Goal: Contribute content: Contribute content

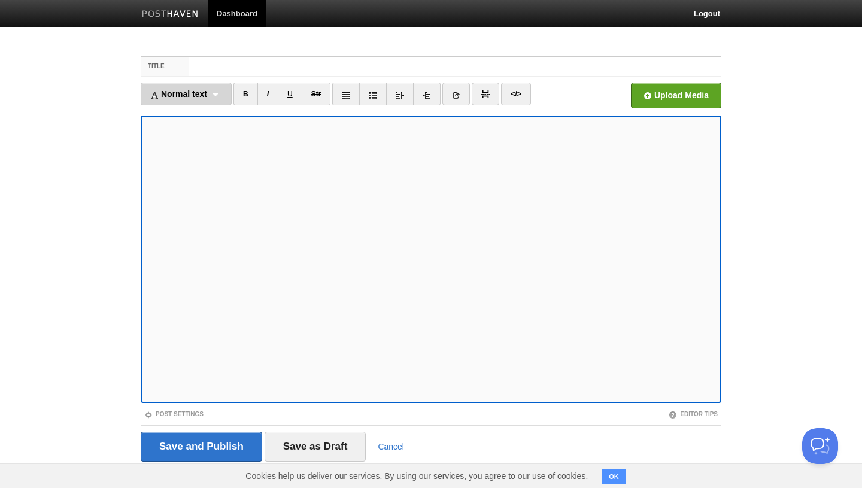
click at [201, 93] on span "Normal text" at bounding box center [178, 94] width 57 height 10
click at [195, 115] on link "Normal text" at bounding box center [186, 120] width 90 height 18
click at [144, 238] on iframe at bounding box center [431, 259] width 581 height 287
click at [201, 94] on div "Normal text Normal text Heading 1 Heading 2 Heading 3" at bounding box center [181, 94] width 80 height 23
click at [181, 120] on link "Normal text" at bounding box center [180, 120] width 79 height 18
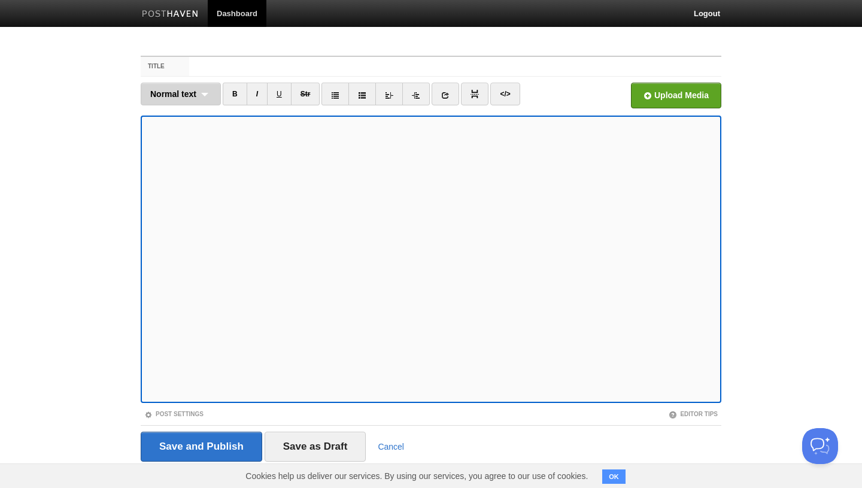
click at [190, 102] on div "Normal text Normal text Heading 1 Heading 2 Heading 3" at bounding box center [181, 94] width 80 height 23
click at [181, 117] on link "Normal text" at bounding box center [180, 120] width 79 height 18
click at [198, 93] on div "Normal text Normal text Heading 1 Heading 2 Heading 3" at bounding box center [181, 94] width 80 height 23
click at [181, 120] on link "Normal text" at bounding box center [180, 120] width 79 height 18
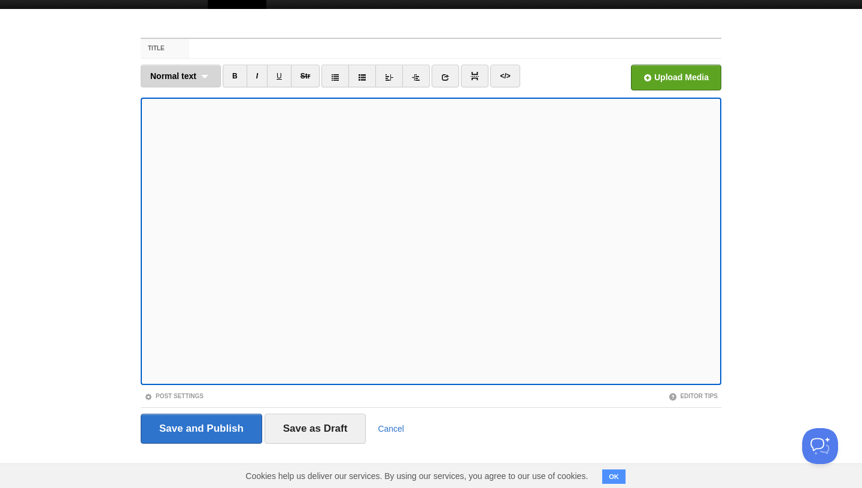
click at [184, 71] on span "Normal text" at bounding box center [173, 76] width 46 height 10
click at [179, 101] on link "Normal text" at bounding box center [180, 102] width 79 height 18
click at [211, 44] on input "Title" at bounding box center [455, 48] width 532 height 19
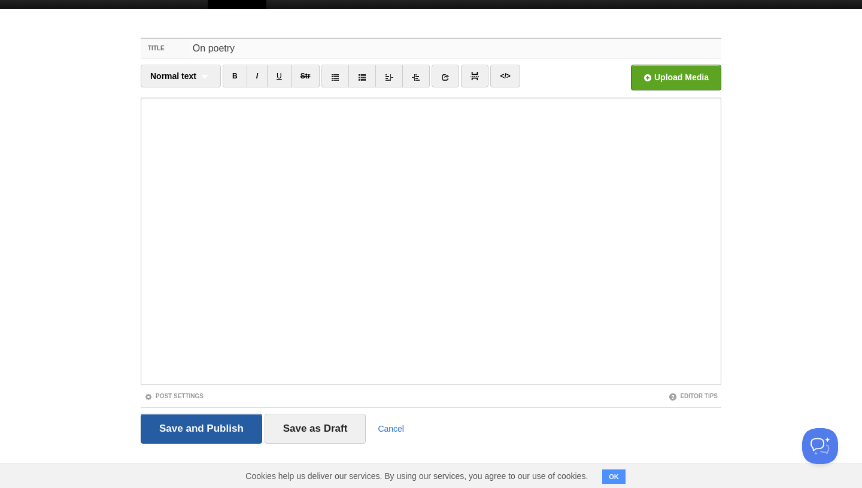
type input "On poetry"
click at [214, 420] on input "Save and Publish" at bounding box center [201, 429] width 121 height 30
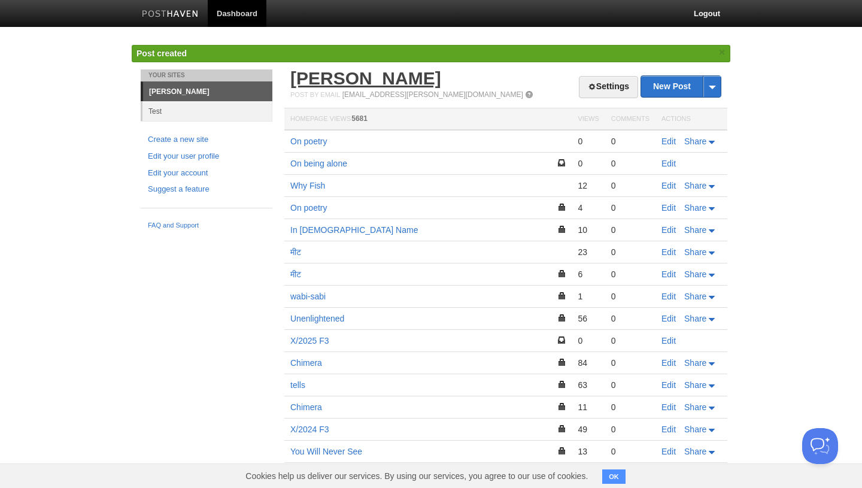
click at [343, 76] on link "[PERSON_NAME]" at bounding box center [365, 78] width 151 height 20
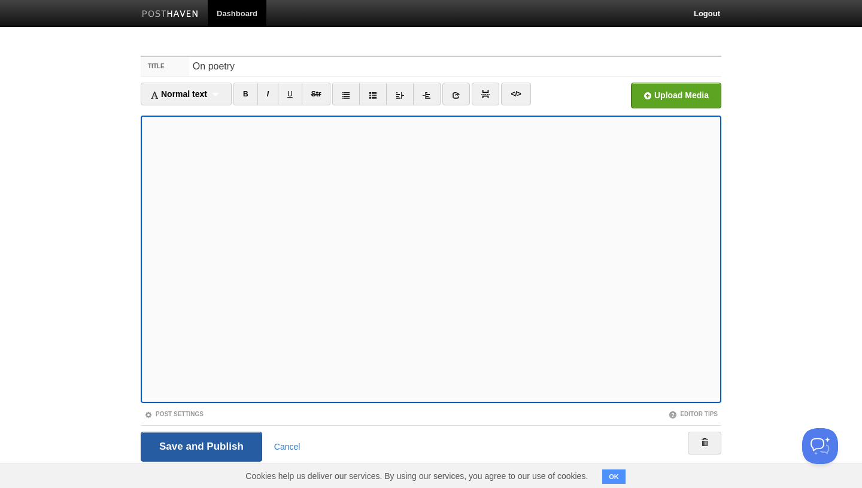
click at [207, 444] on input "Save and Publish" at bounding box center [201, 447] width 121 height 30
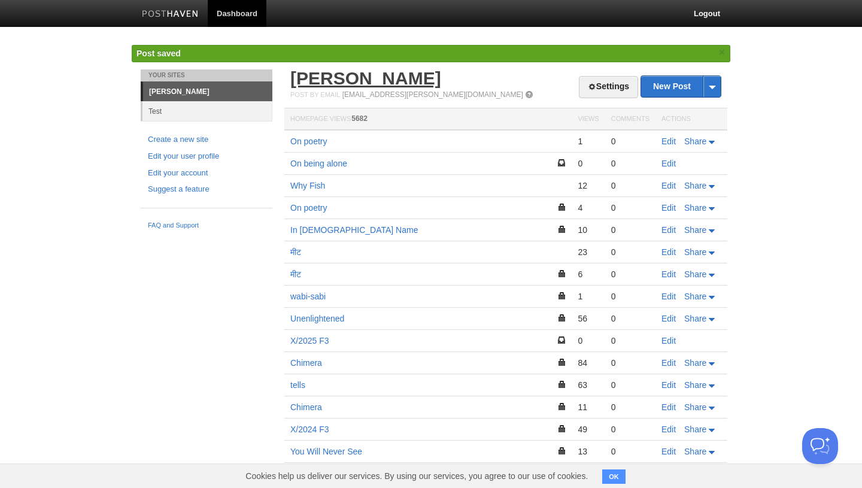
click at [324, 84] on link "[PERSON_NAME]" at bounding box center [365, 78] width 151 height 20
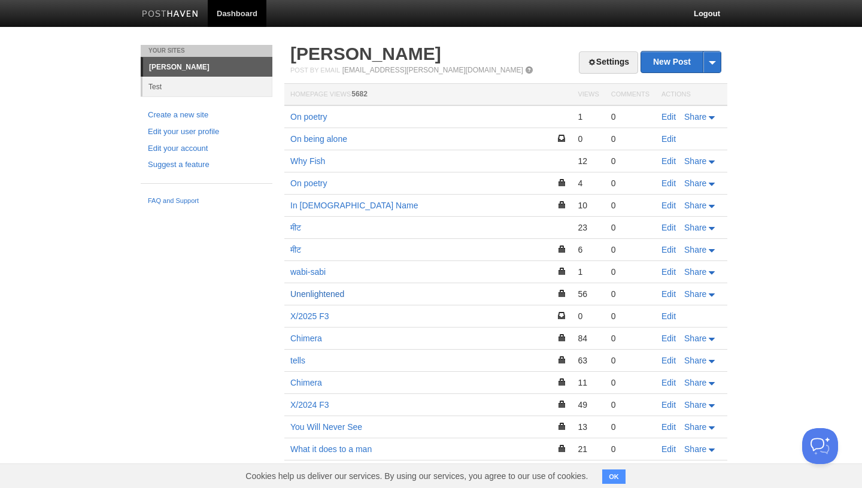
click at [327, 295] on link "Unenlightened" at bounding box center [317, 294] width 54 height 10
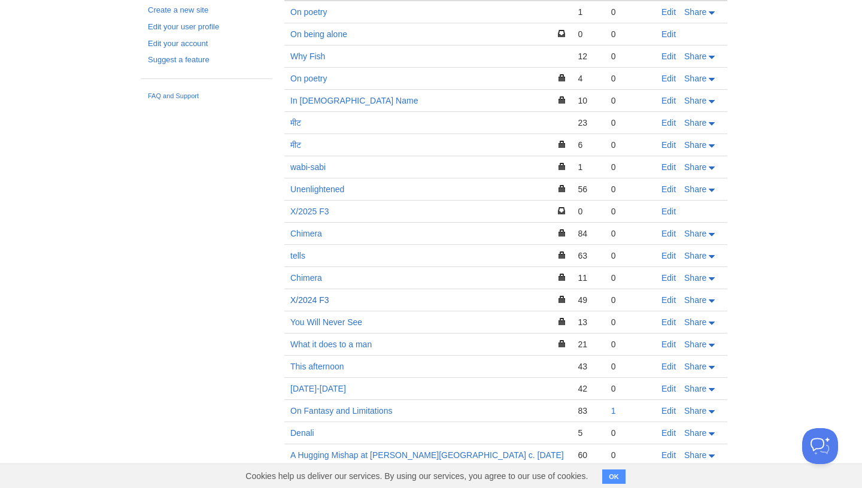
click at [317, 300] on link "X/2024 F3" at bounding box center [309, 300] width 39 height 10
click at [314, 212] on link "X/2025 F3" at bounding box center [309, 211] width 39 height 10
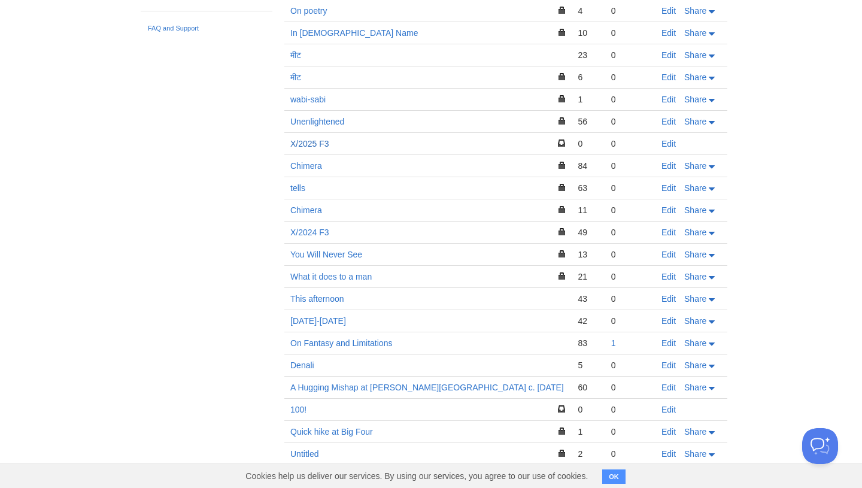
scroll to position [184, 0]
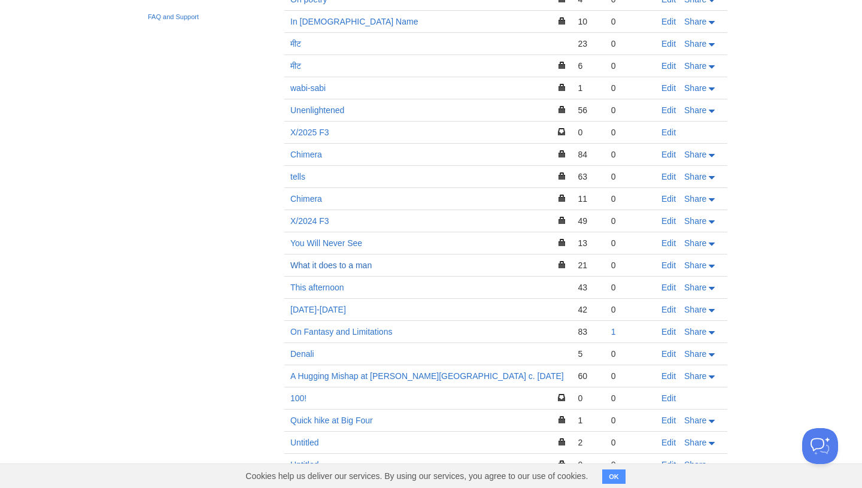
click at [359, 269] on link "What it does to a man" at bounding box center [330, 265] width 81 height 10
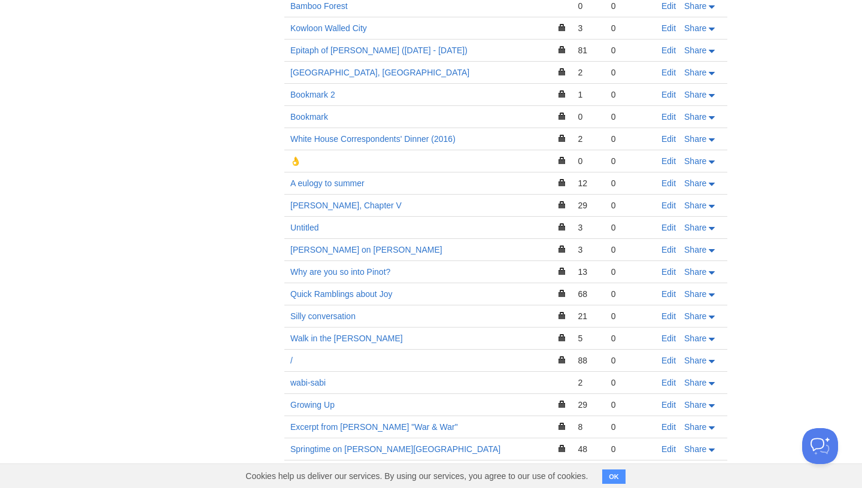
scroll to position [1245, 0]
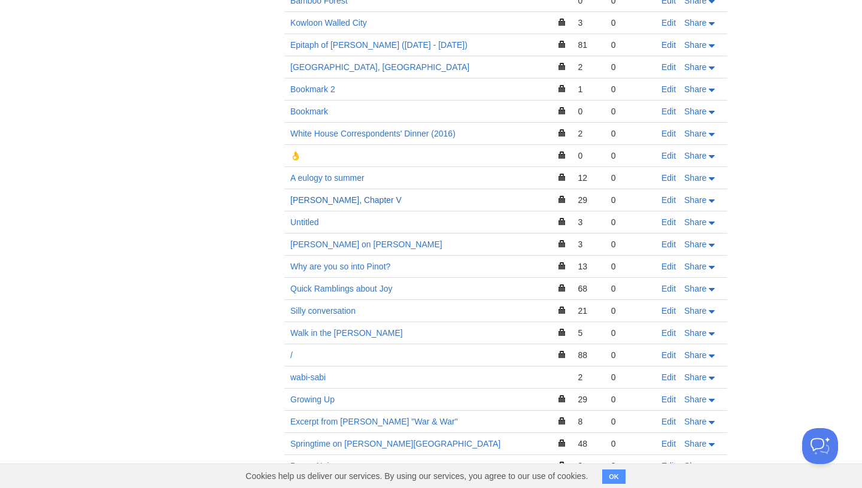
click at [356, 195] on link "Hua hu Ching, Chapter V" at bounding box center [345, 200] width 111 height 10
click at [290, 350] on link "/" at bounding box center [291, 355] width 2 height 10
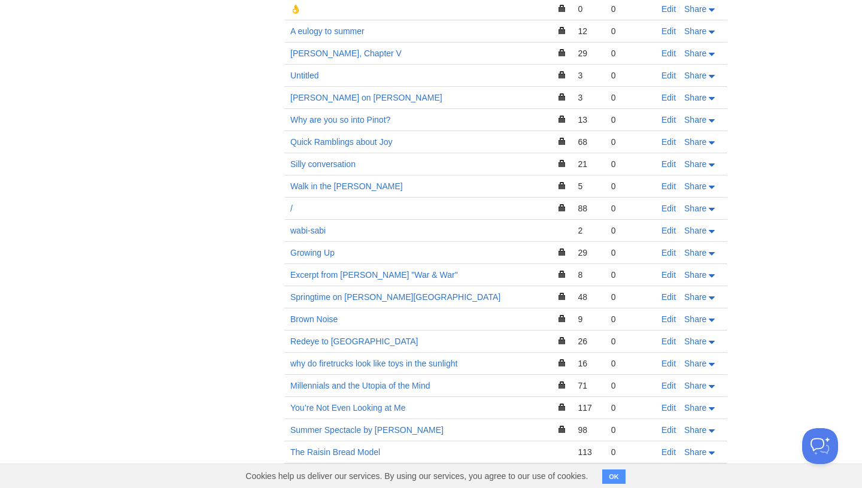
scroll to position [1448, 0]
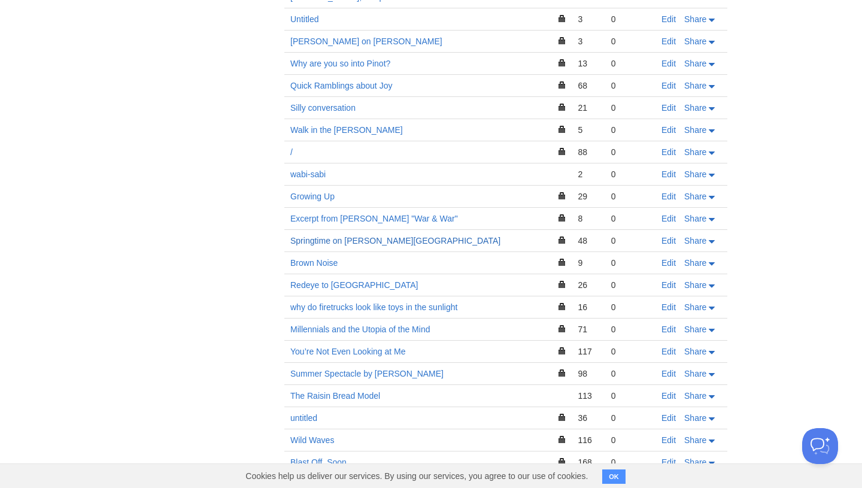
click at [388, 236] on link "Springtime on [PERSON_NAME][GEOGRAPHIC_DATA]" at bounding box center [395, 241] width 210 height 10
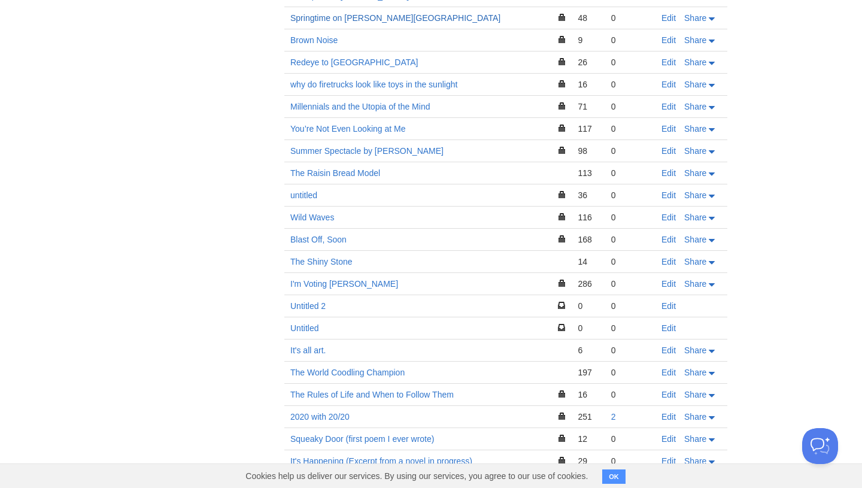
scroll to position [1679, 0]
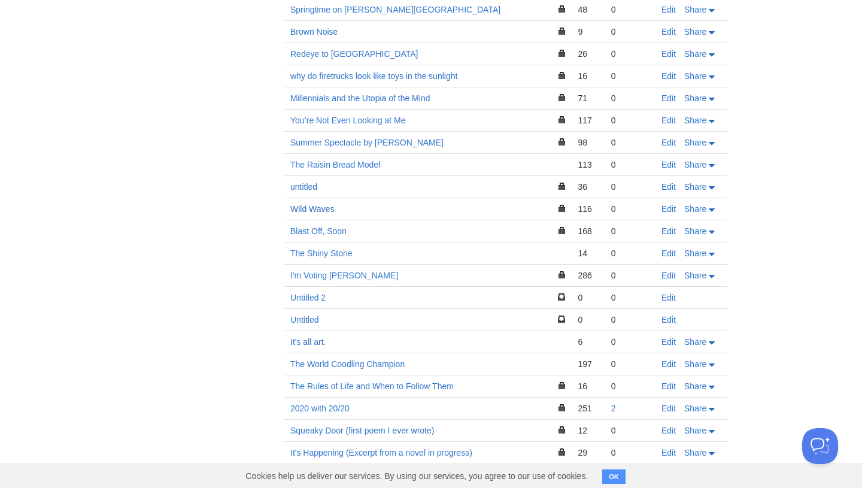
click at [320, 204] on link "Wild Waves" at bounding box center [312, 209] width 44 height 10
click at [670, 204] on link "Edit" at bounding box center [668, 209] width 14 height 10
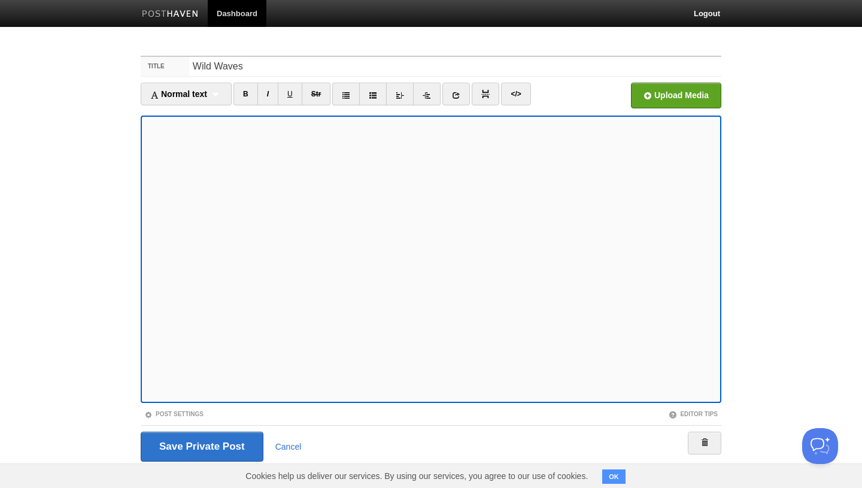
scroll to position [18, 0]
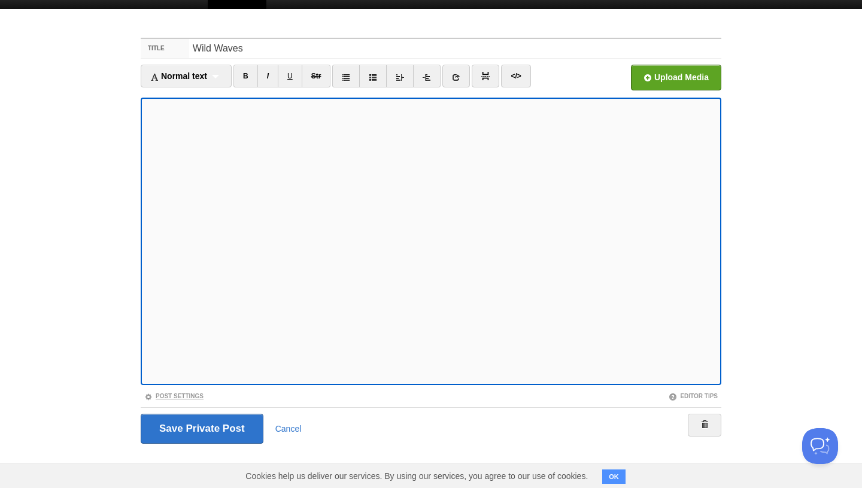
click at [167, 396] on link "Post Settings" at bounding box center [173, 396] width 59 height 7
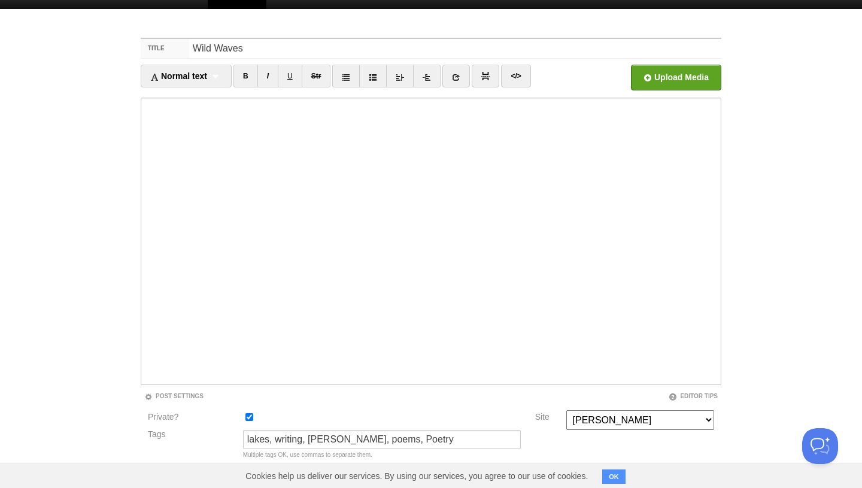
click at [248, 415] on input "Private?" at bounding box center [249, 417] width 8 height 8
checkbox input "false"
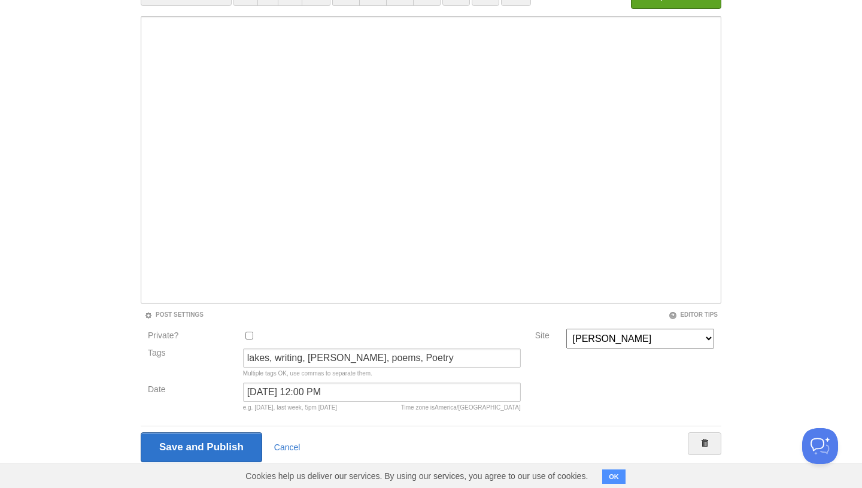
scroll to position [118, 0]
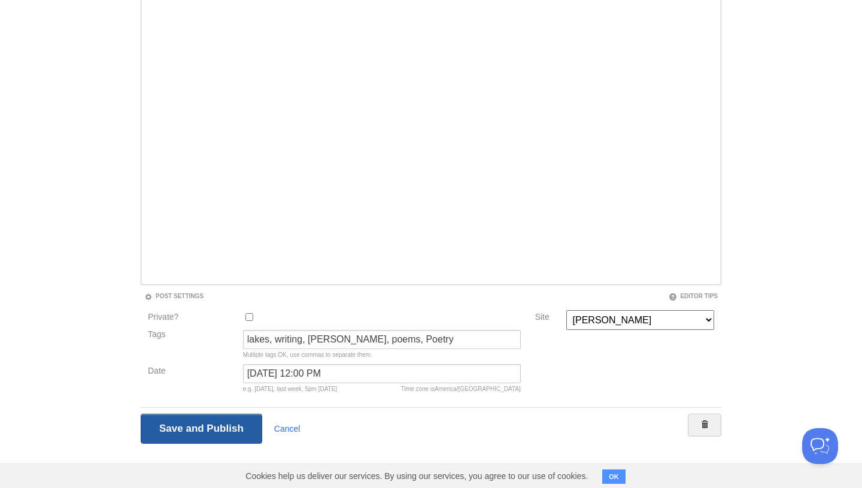
click at [214, 436] on input "Save and Publish" at bounding box center [201, 429] width 121 height 30
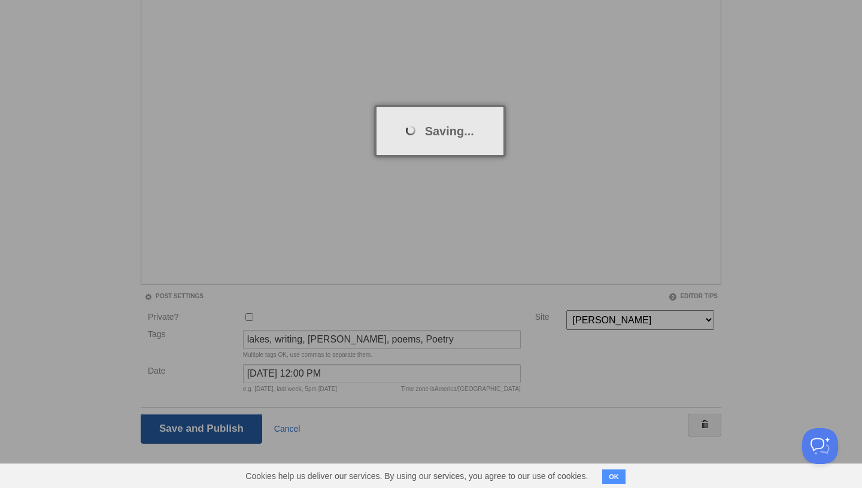
scroll to position [45, 0]
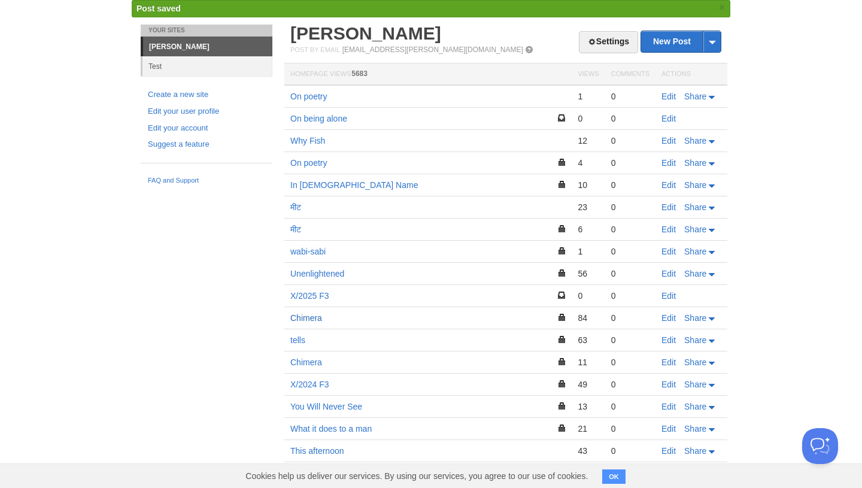
click at [312, 318] on link "Chimera" at bounding box center [306, 318] width 32 height 10
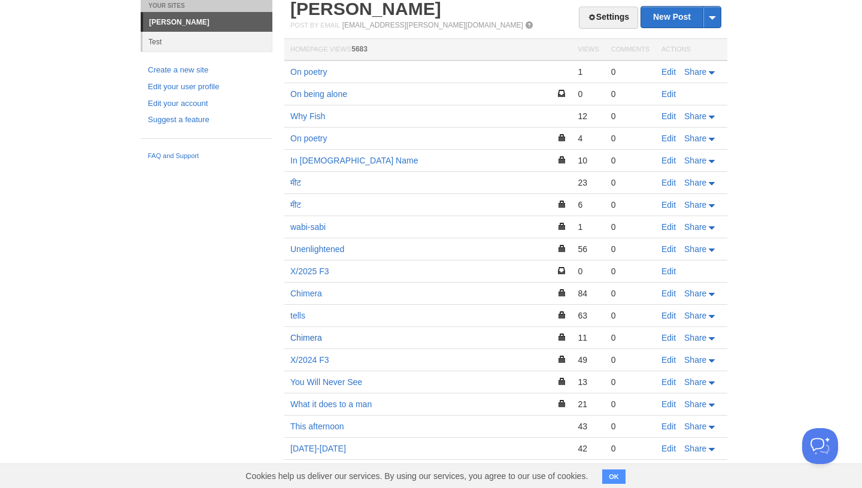
click at [310, 341] on link "Chimera" at bounding box center [306, 338] width 32 height 10
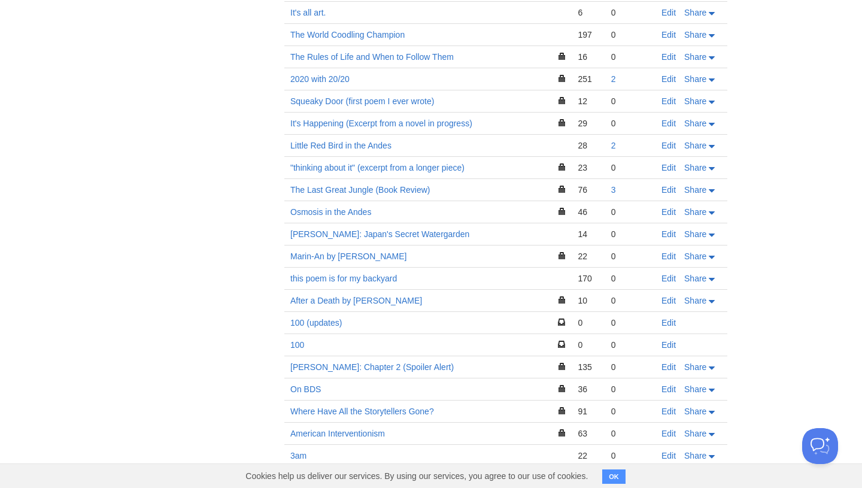
scroll to position [2012, 0]
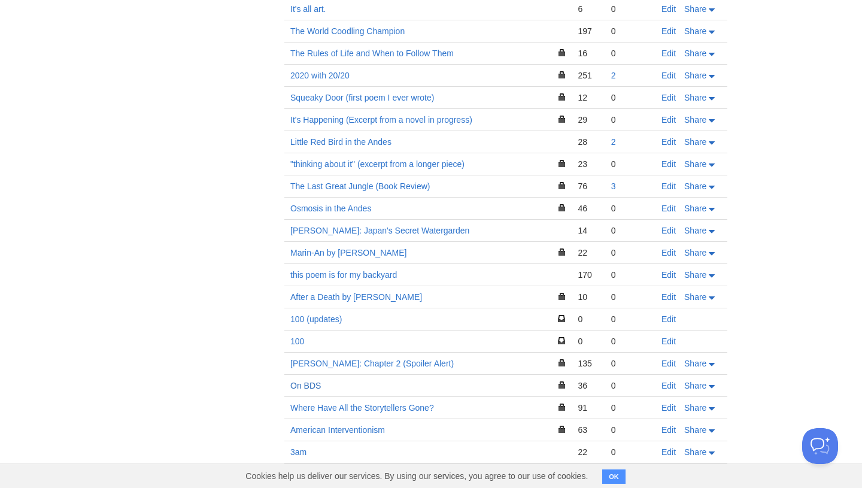
click at [309, 381] on link "On BDS" at bounding box center [305, 386] width 31 height 10
click at [415, 292] on link "After a Death by Tomas Tranströmer" at bounding box center [356, 297] width 132 height 10
click at [352, 203] on link "Osmosis in the Andes" at bounding box center [330, 208] width 81 height 10
click at [423, 181] on link "The Last Great Jungle (Book Review)" at bounding box center [359, 186] width 139 height 10
click at [667, 203] on link "Edit" at bounding box center [668, 208] width 14 height 10
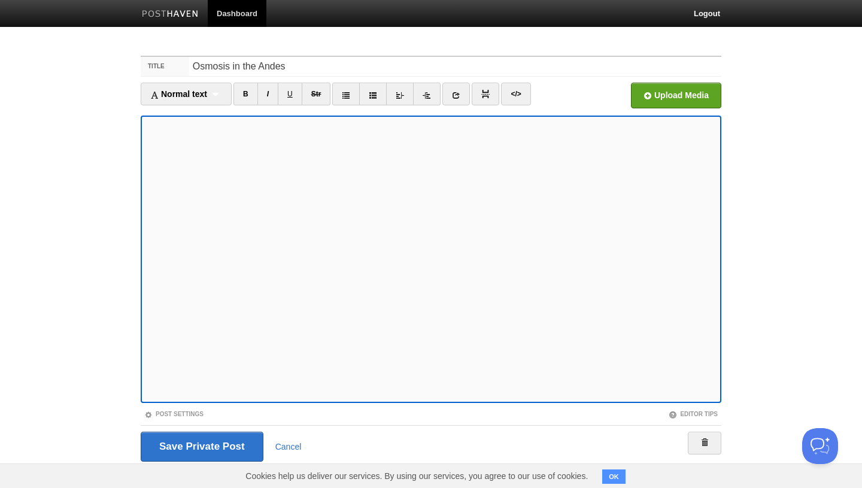
scroll to position [18, 0]
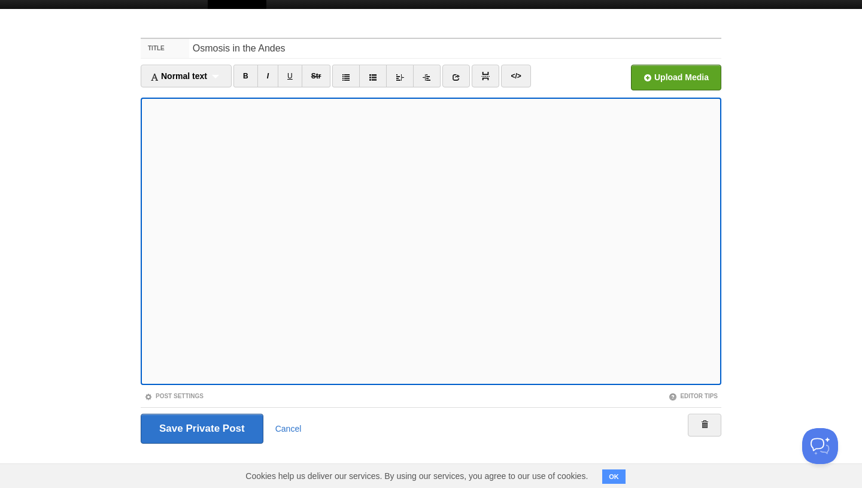
click at [175, 399] on div "Post Settings" at bounding box center [286, 396] width 290 height 10
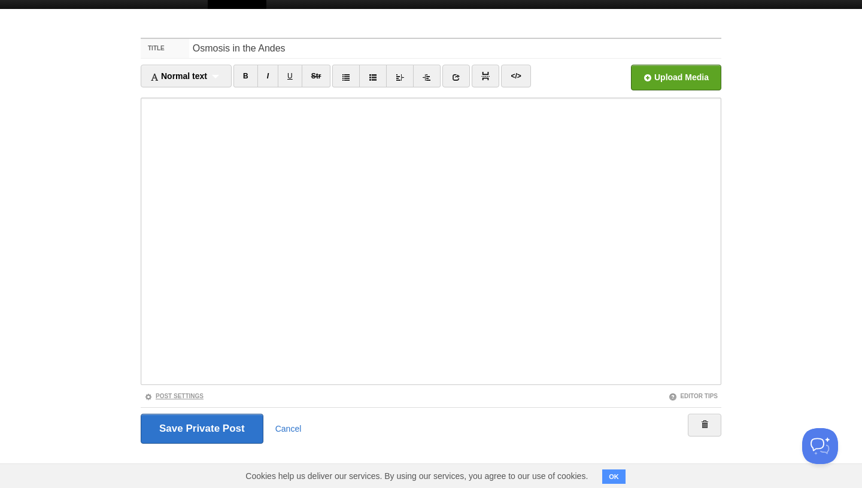
click at [179, 399] on link "Post Settings" at bounding box center [173, 396] width 59 height 7
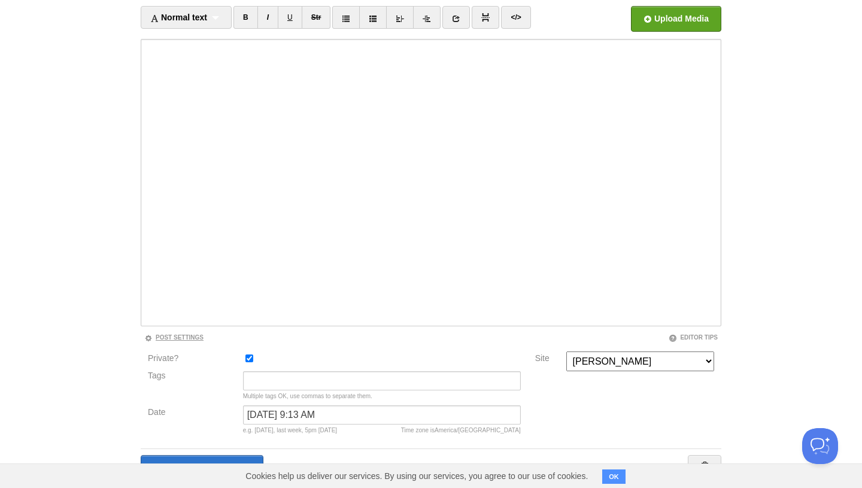
scroll to position [81, 0]
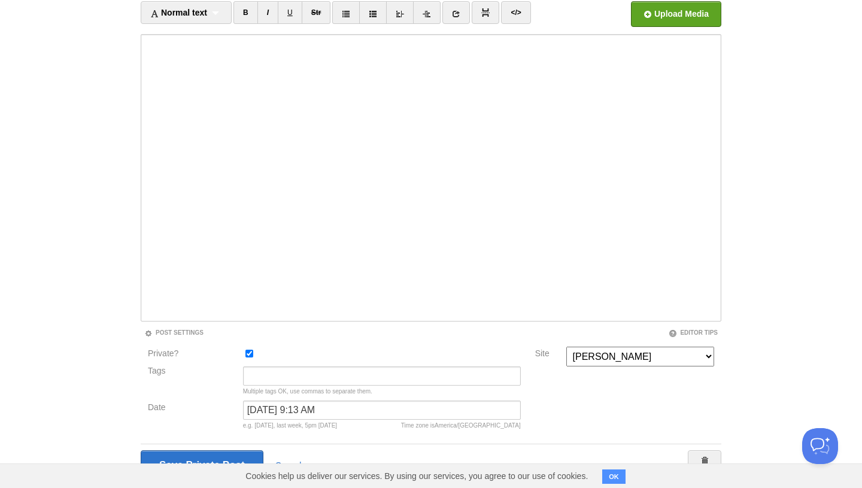
click at [244, 353] on div at bounding box center [381, 357] width 285 height 20
click at [248, 353] on input "Private?" at bounding box center [249, 354] width 8 height 8
checkbox input "false"
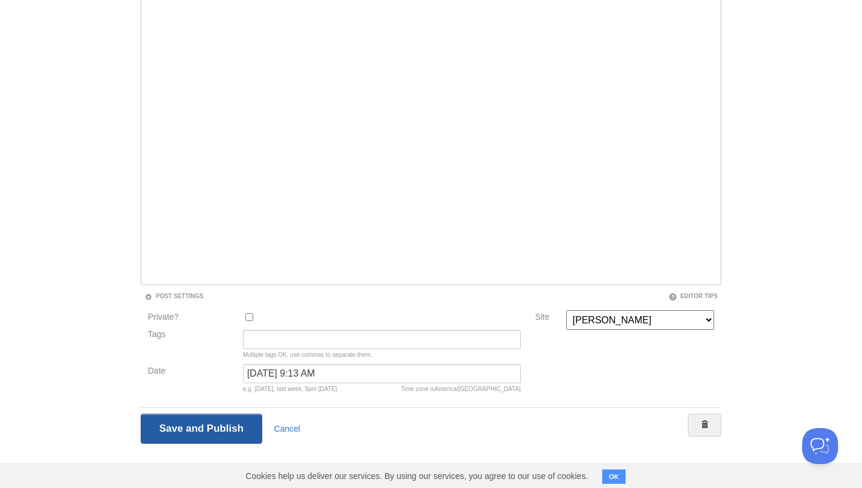
click at [211, 431] on input "Save Private Post" at bounding box center [201, 429] width 121 height 30
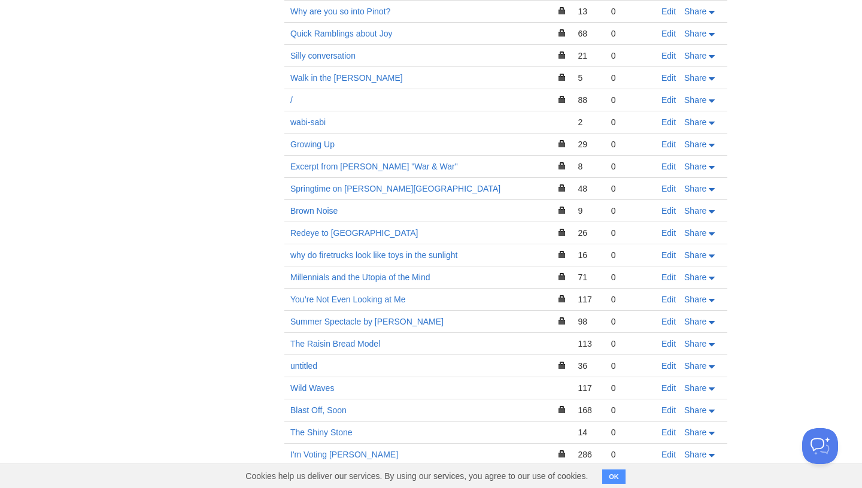
scroll to position [2036, 0]
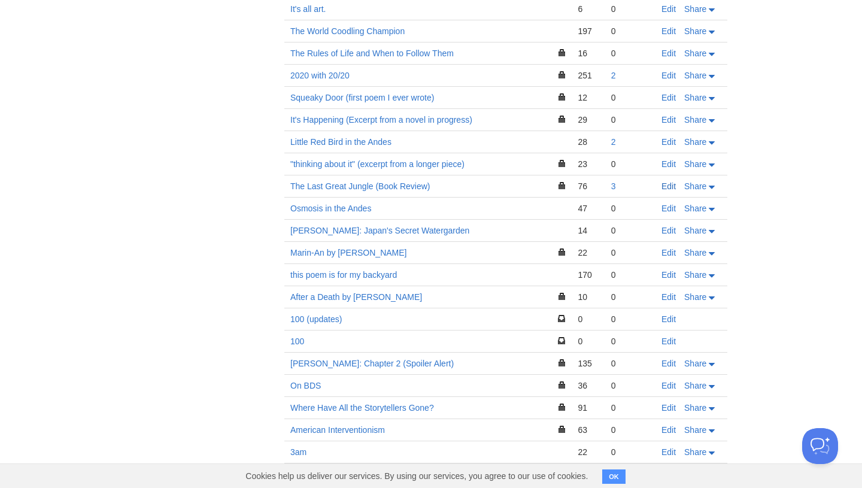
click at [673, 181] on link "Edit" at bounding box center [668, 186] width 14 height 10
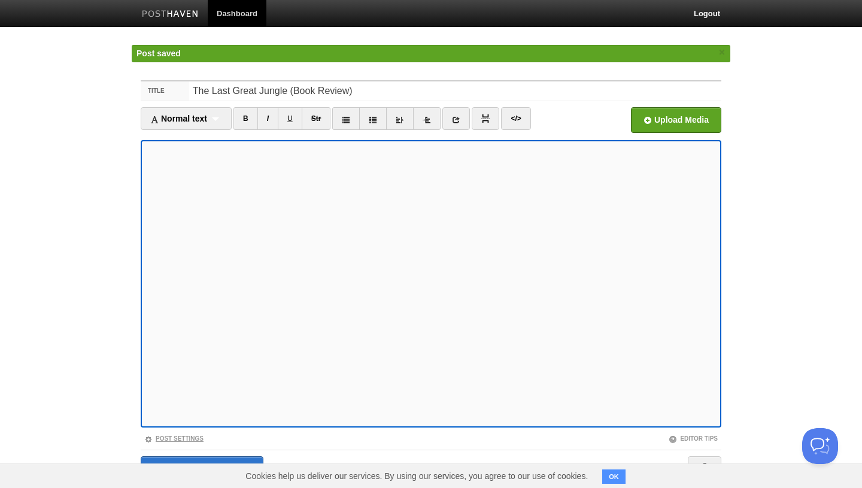
click at [170, 436] on link "Post Settings" at bounding box center [173, 438] width 59 height 7
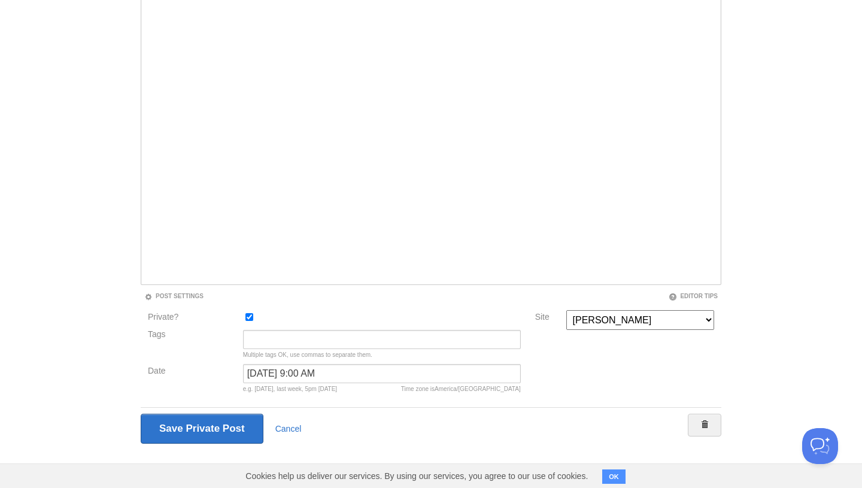
scroll to position [118, 0]
click at [250, 319] on input "Private?" at bounding box center [249, 317] width 8 height 8
checkbox input "false"
click at [224, 421] on input "Save and Publish" at bounding box center [201, 429] width 121 height 30
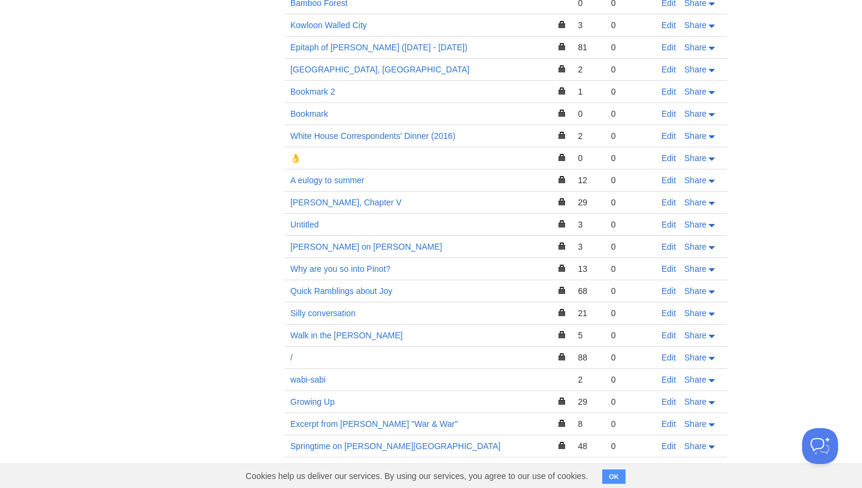
scroll to position [1278, 0]
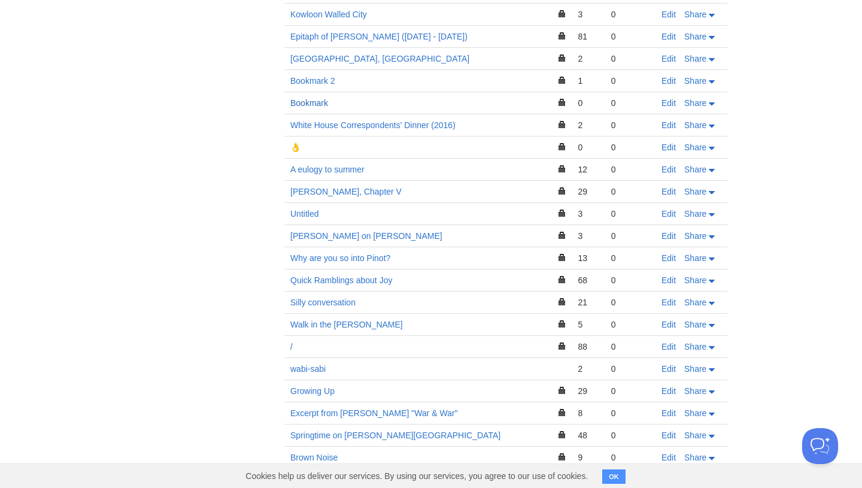
click at [322, 98] on link "Bookmark" at bounding box center [309, 103] width 38 height 10
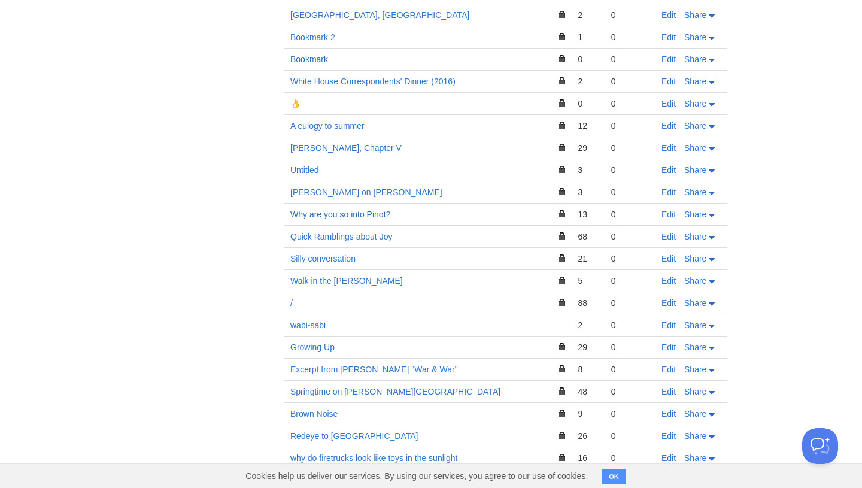
scroll to position [1298, 0]
click at [339, 253] on link "Silly conversation" at bounding box center [322, 258] width 65 height 10
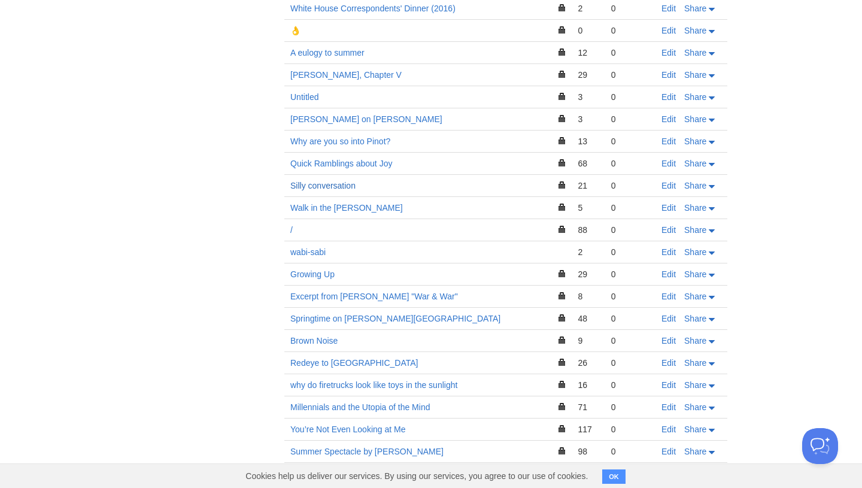
scroll to position [1369, 0]
click at [666, 226] on link "Edit" at bounding box center [668, 231] width 14 height 10
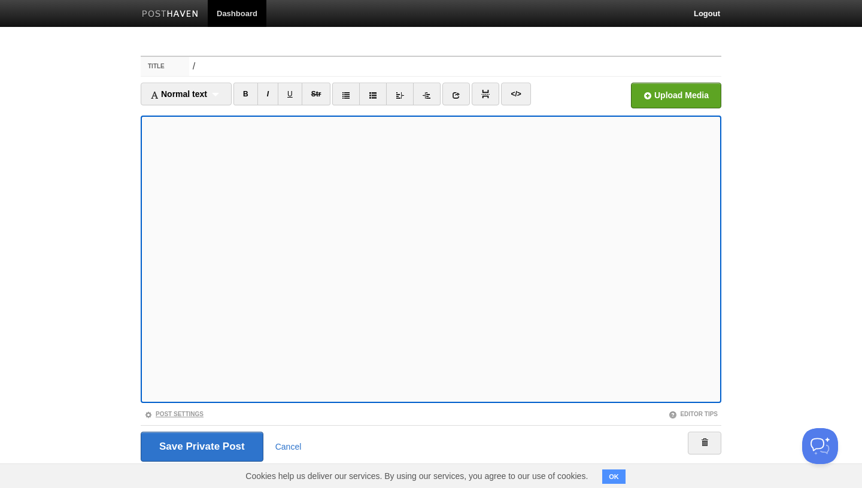
click at [182, 415] on link "Post Settings" at bounding box center [173, 414] width 59 height 7
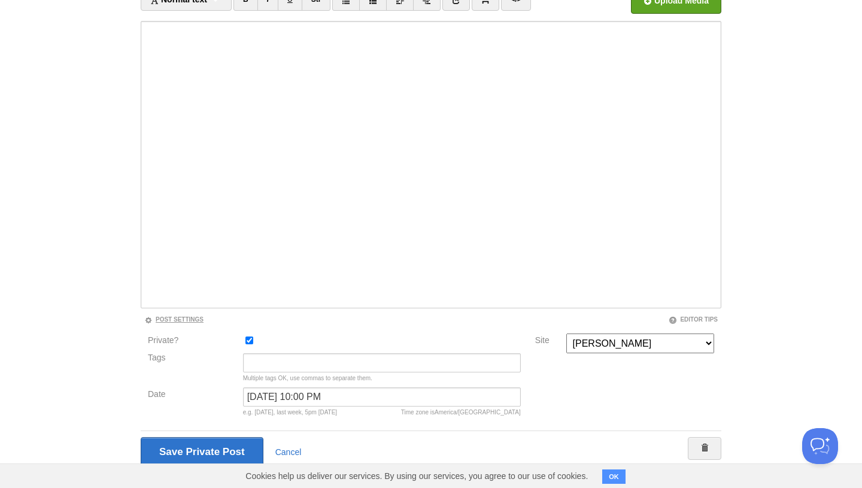
scroll to position [118, 0]
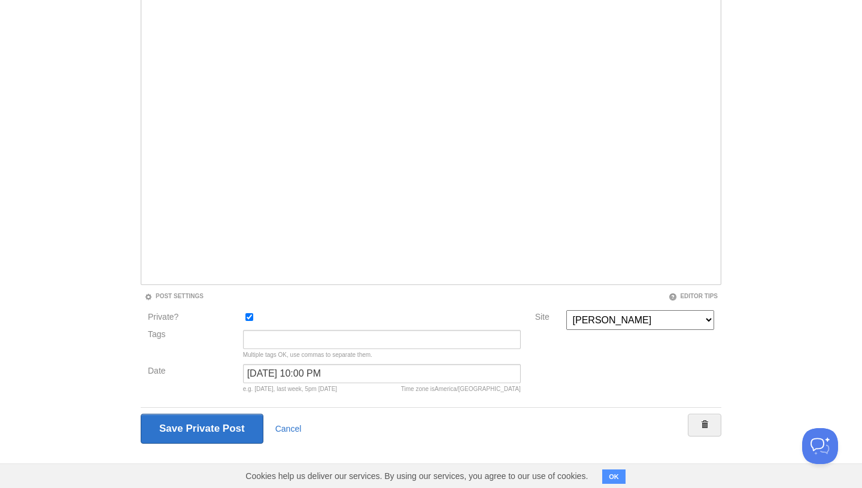
click at [250, 318] on input "Private?" at bounding box center [249, 317] width 8 height 8
checkbox input "false"
click at [214, 432] on input "Save and Publish" at bounding box center [201, 429] width 121 height 30
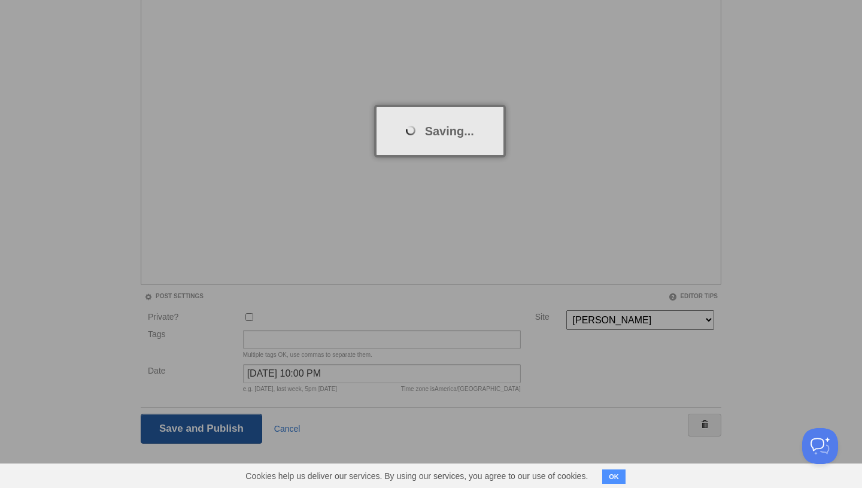
scroll to position [45, 0]
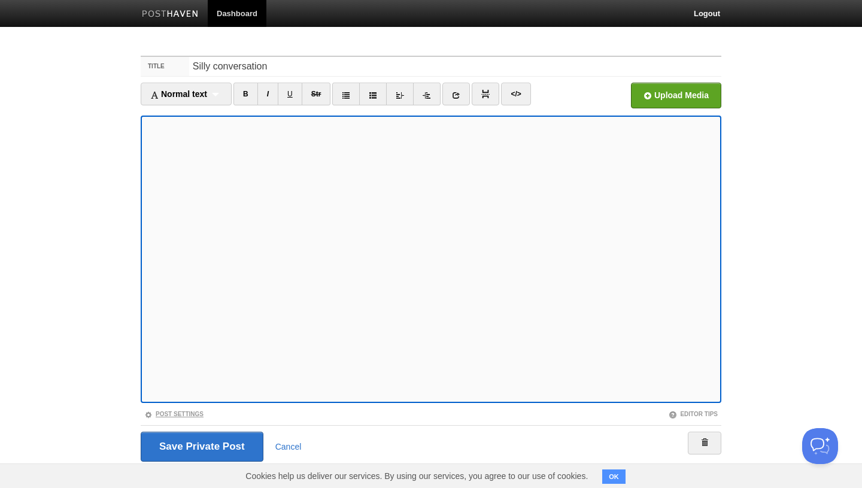
click at [195, 415] on link "Post Settings" at bounding box center [173, 414] width 59 height 7
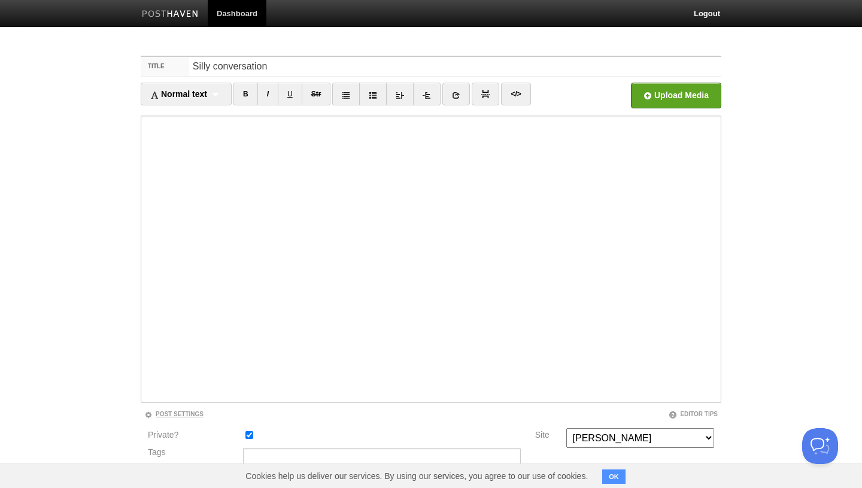
scroll to position [118, 0]
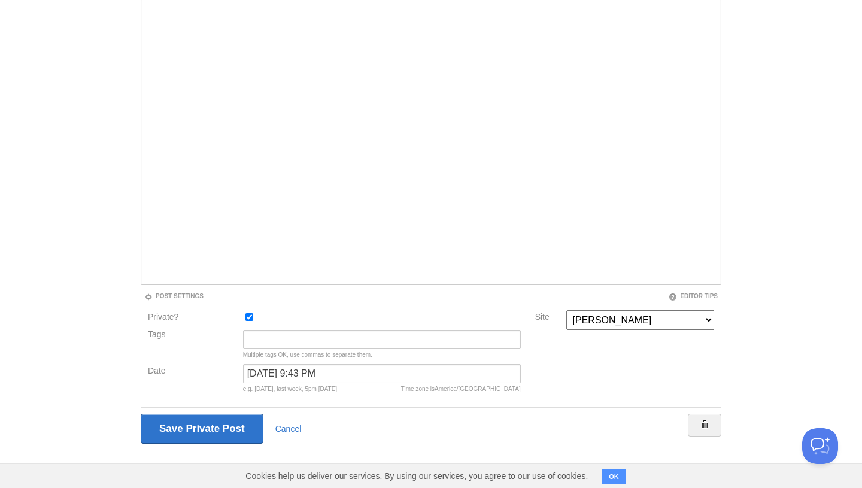
click at [251, 319] on input "Private?" at bounding box center [249, 317] width 8 height 8
checkbox input "false"
drag, startPoint x: 375, startPoint y: 375, endPoint x: 195, endPoint y: 366, distance: 180.9
click at [195, 366] on div "Date January 6, 2022 at 9:43 PM Time zone is America/Los Angeles e.g. yesterday…" at bounding box center [334, 381] width 380 height 34
type input "today"
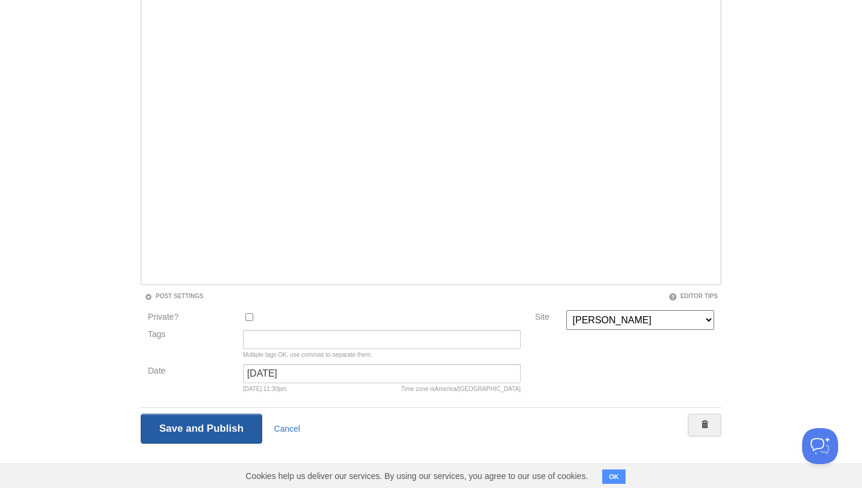
click at [223, 427] on input "Save and Publish" at bounding box center [201, 429] width 121 height 30
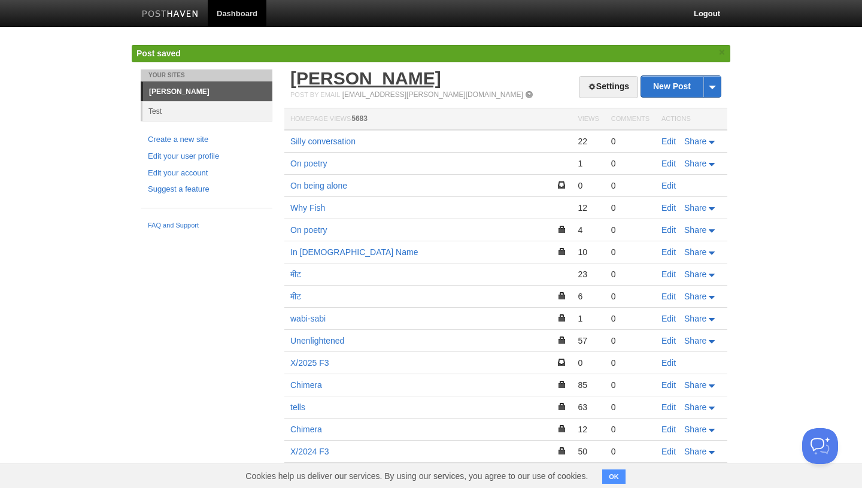
click at [333, 81] on link "[PERSON_NAME]" at bounding box center [365, 78] width 151 height 20
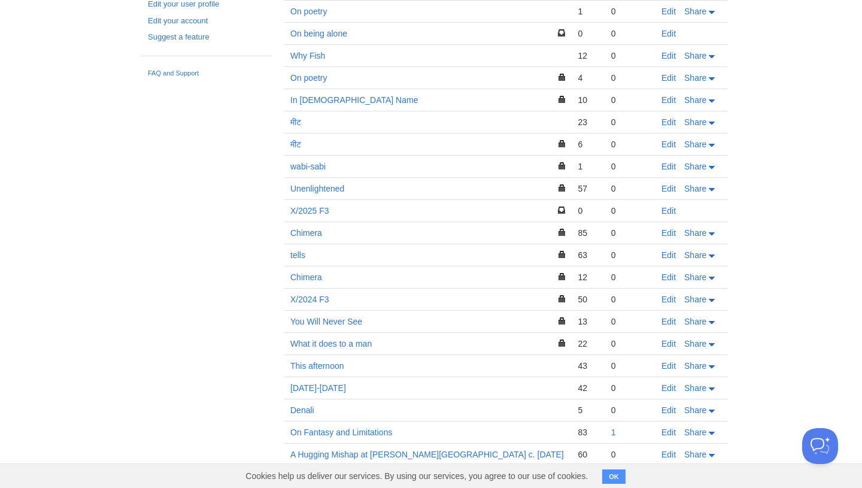
scroll to position [123, 0]
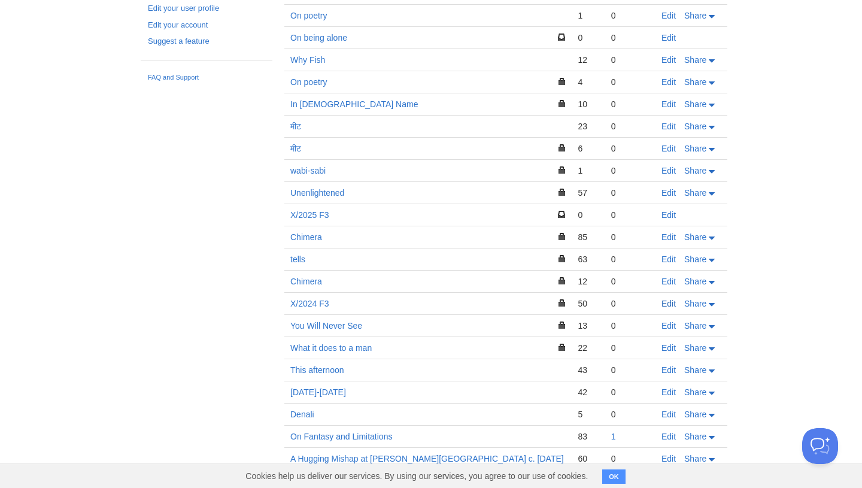
click at [670, 304] on link "Edit" at bounding box center [668, 304] width 14 height 10
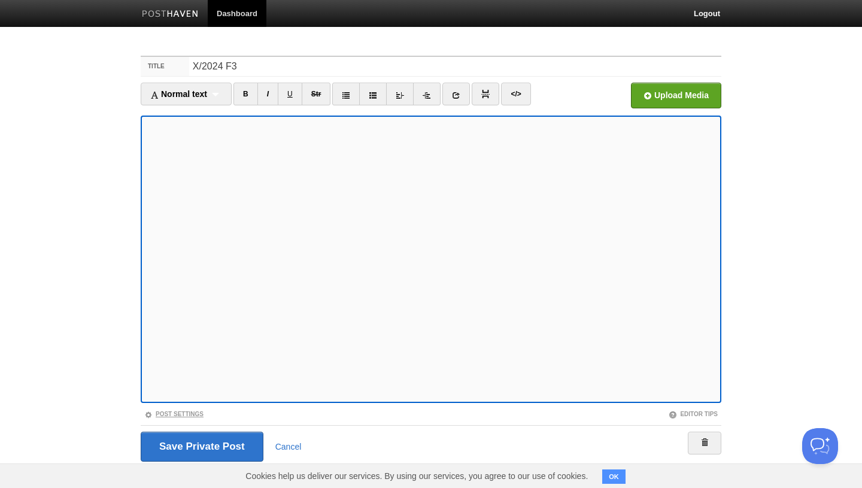
click at [191, 415] on link "Post Settings" at bounding box center [173, 414] width 59 height 7
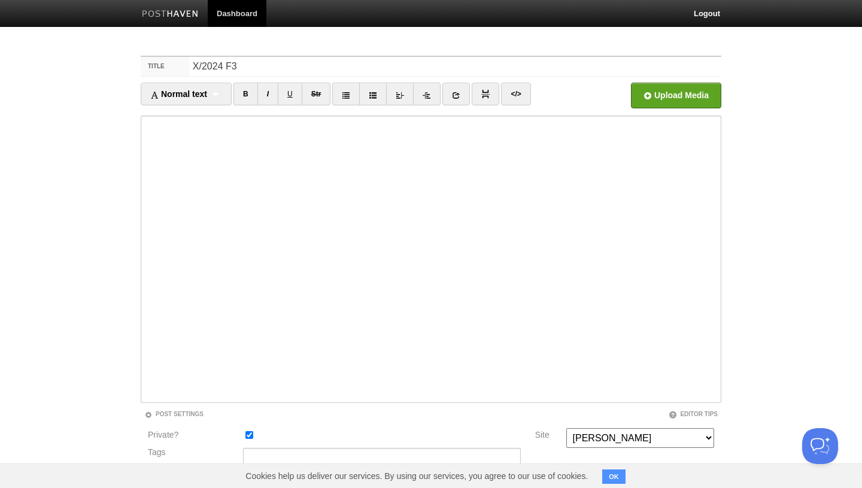
click at [252, 433] on input "Private?" at bounding box center [249, 435] width 8 height 8
checkbox input "false"
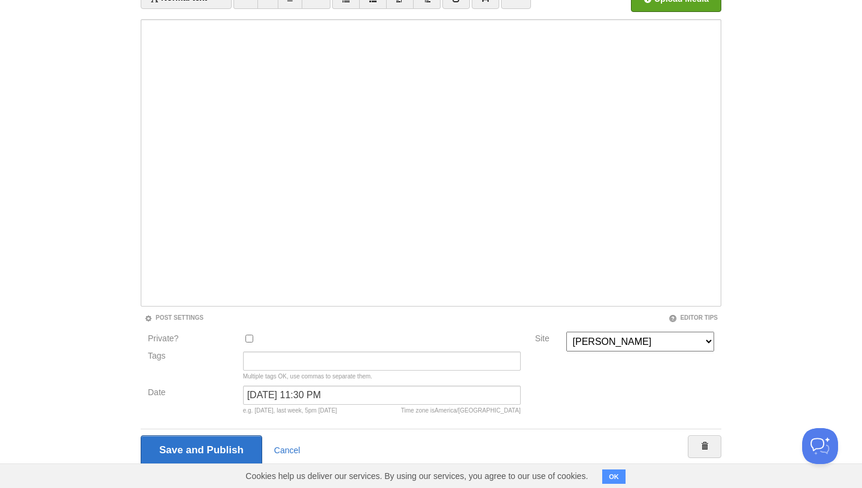
scroll to position [118, 0]
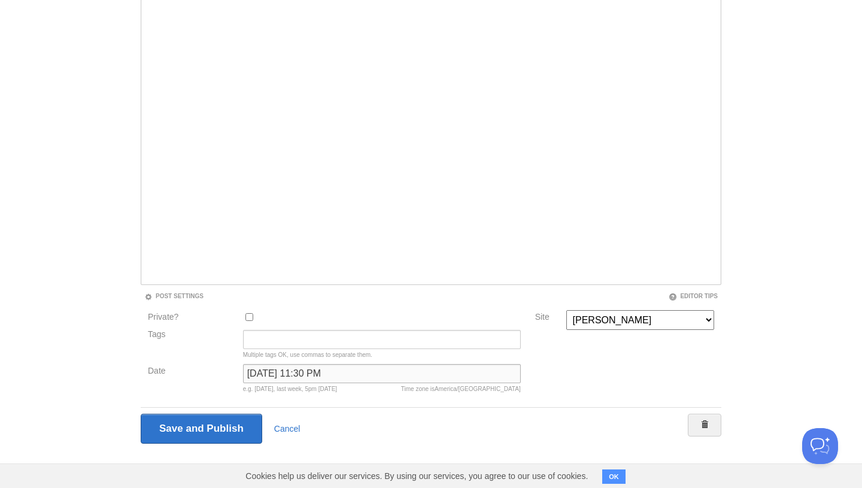
click at [364, 377] on input "July 22, 2025 at 11:30 PM" at bounding box center [382, 373] width 278 height 19
drag, startPoint x: 363, startPoint y: 377, endPoint x: 211, endPoint y: 376, distance: 152.0
click at [211, 376] on div "Date July 22, 2025 at 11:30 PM Time zone is America/Los Angeles e.g. yesterday,…" at bounding box center [334, 381] width 380 height 34
type input "today"
click at [201, 424] on input "Save and Publish" at bounding box center [201, 429] width 121 height 30
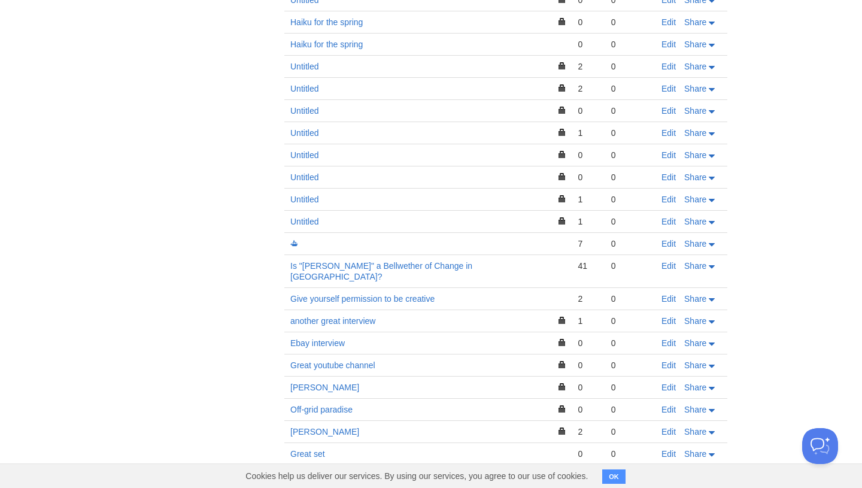
scroll to position [668, 0]
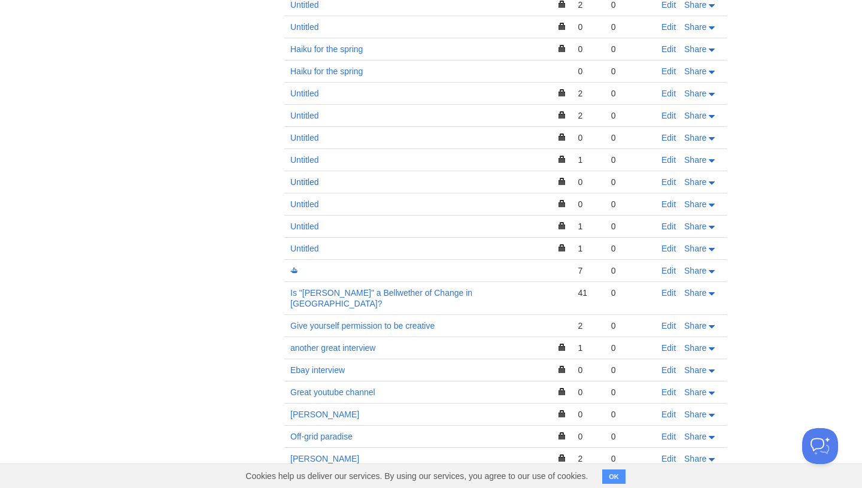
click at [310, 184] on link "Untitled" at bounding box center [304, 182] width 28 height 10
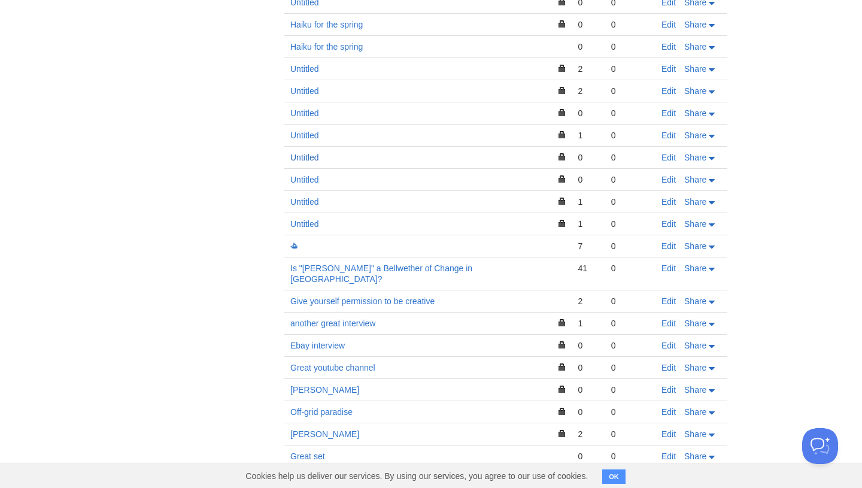
scroll to position [643, 0]
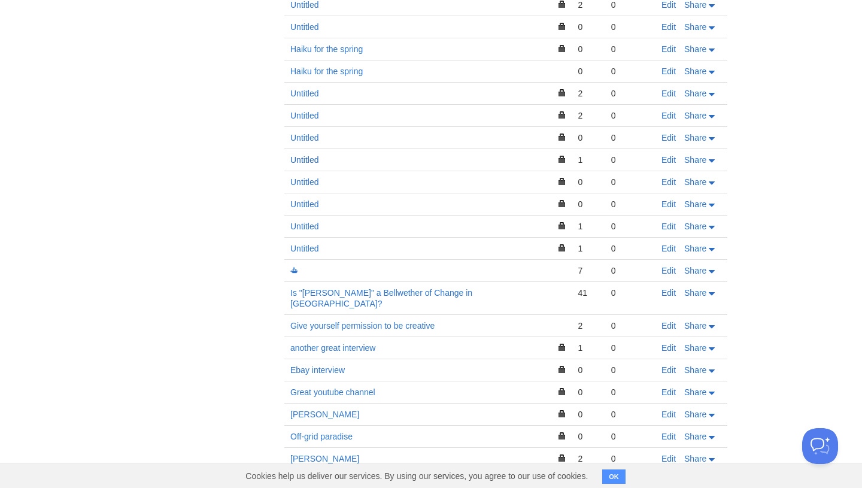
click at [309, 161] on link "Untitled" at bounding box center [304, 160] width 28 height 10
click at [309, 117] on link "Untitled" at bounding box center [304, 116] width 28 height 10
click at [313, 249] on link "Untitled" at bounding box center [304, 249] width 28 height 10
click at [318, 251] on link "Untitled" at bounding box center [304, 249] width 28 height 10
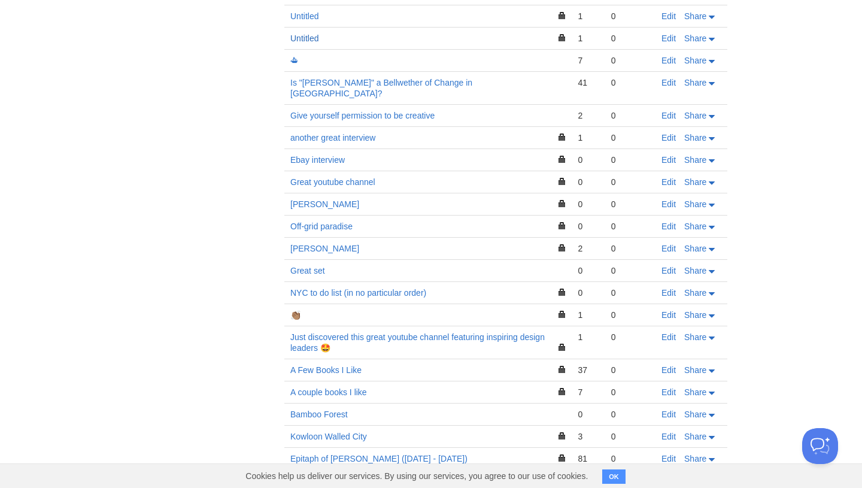
scroll to position [863, 0]
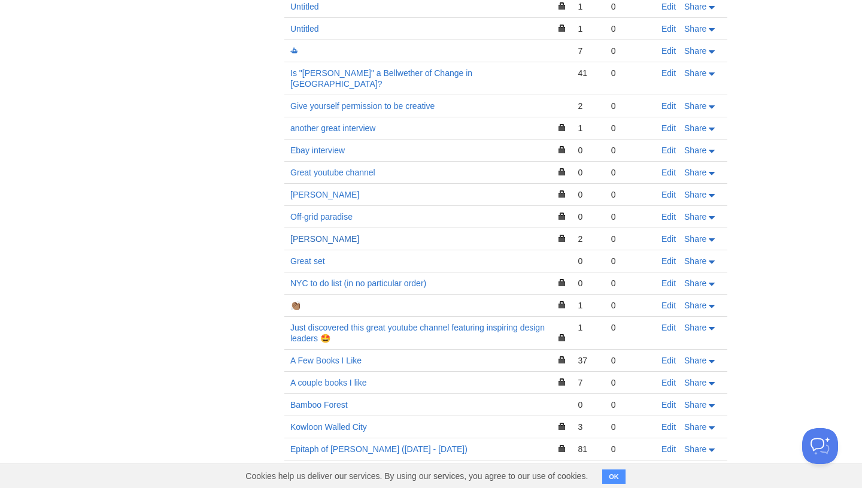
click at [325, 234] on link "Carl Sagan" at bounding box center [324, 239] width 69 height 10
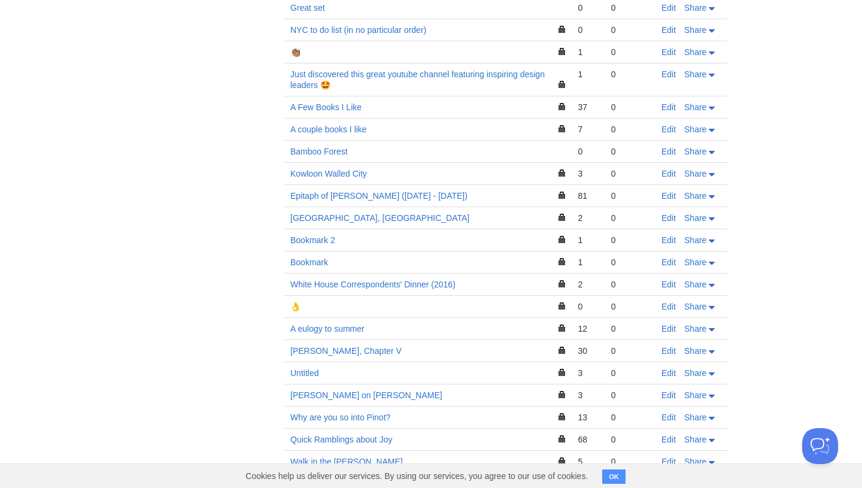
scroll to position [1125, 0]
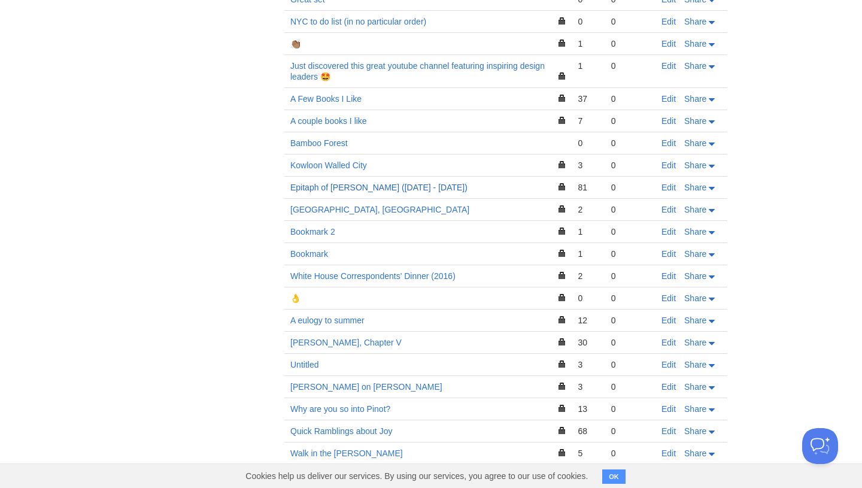
click at [416, 183] on link "Epitaph of [PERSON_NAME] ([DATE] - [DATE])" at bounding box center [378, 188] width 177 height 10
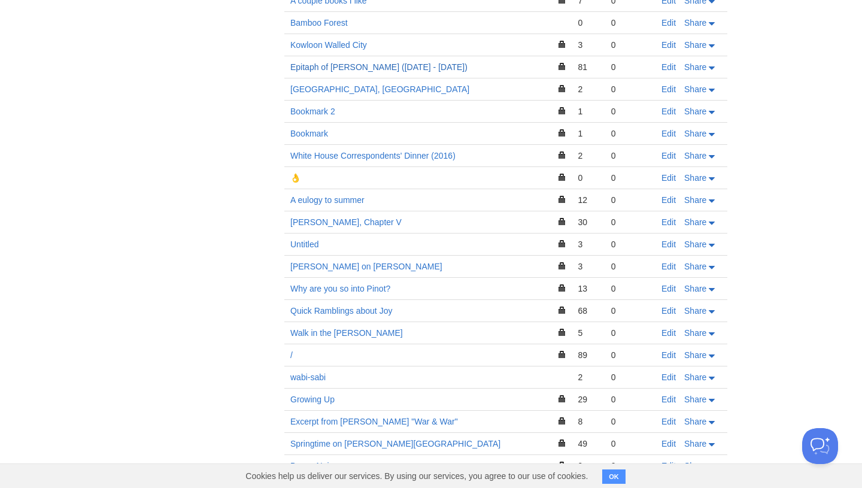
scroll to position [1255, 0]
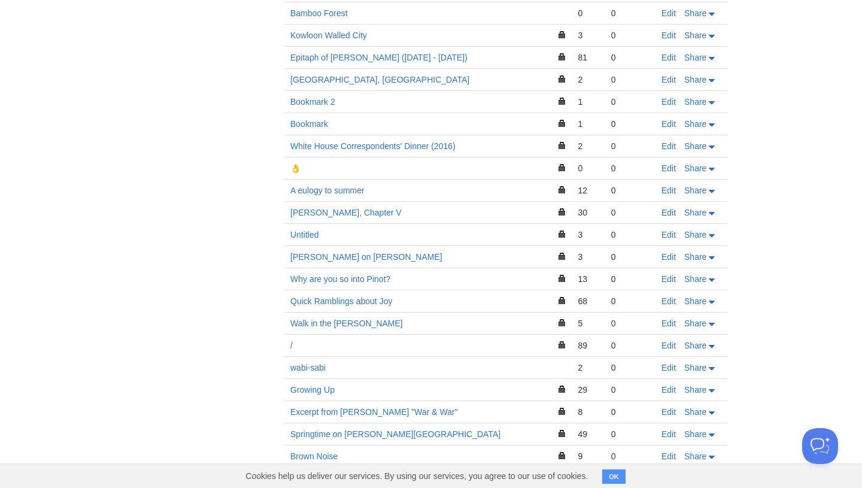
click at [663, 208] on link "Edit" at bounding box center [668, 213] width 14 height 10
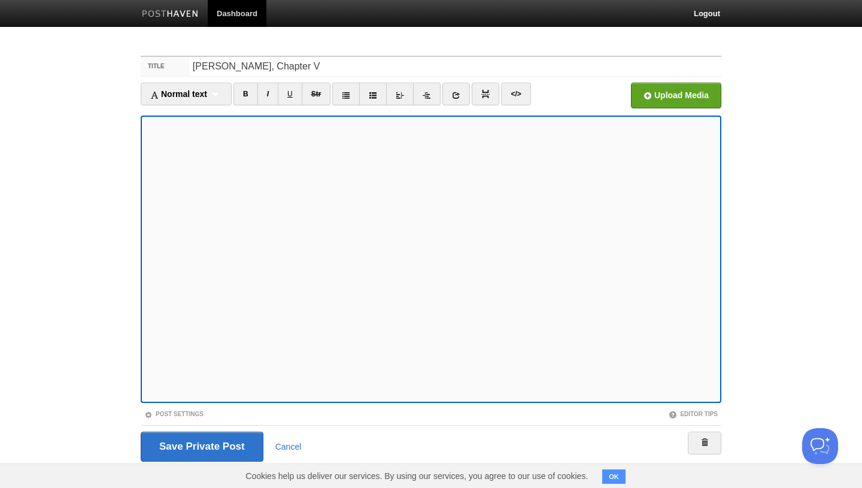
scroll to position [18, 0]
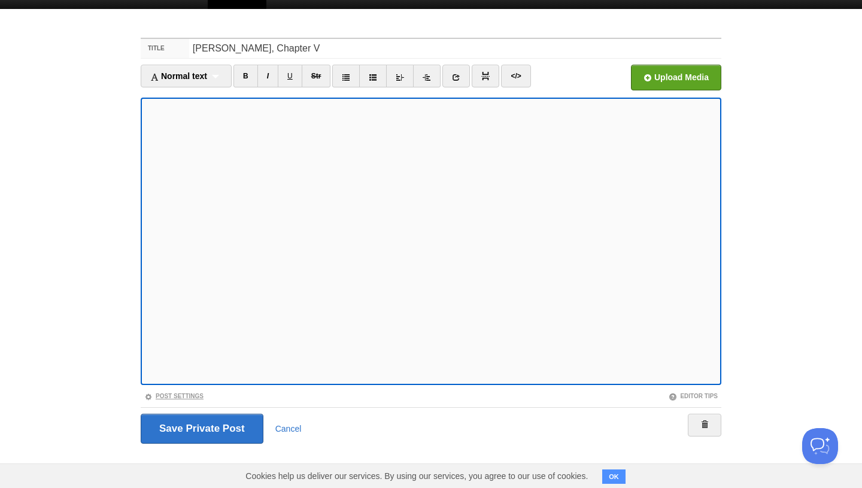
click at [180, 397] on link "Post Settings" at bounding box center [173, 396] width 59 height 7
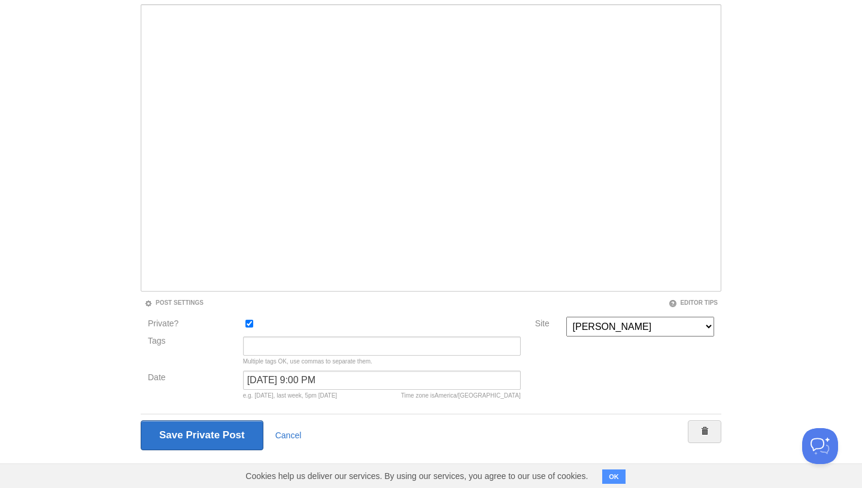
scroll to position [118, 0]
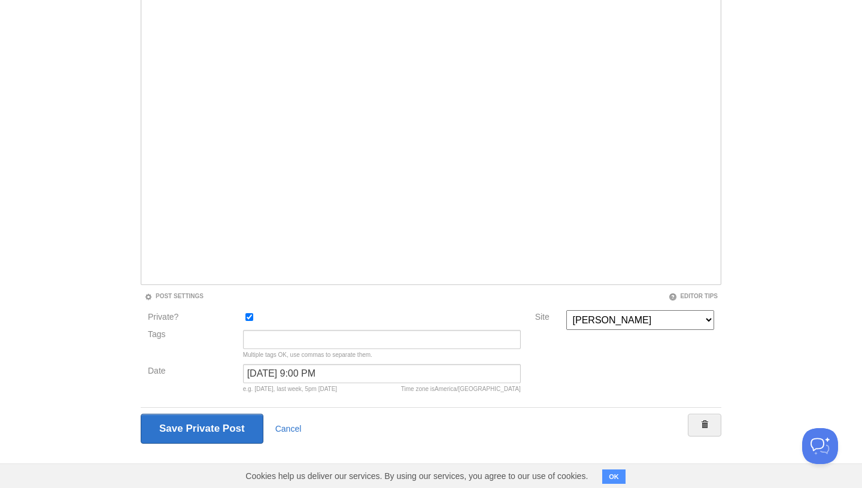
click at [249, 322] on div at bounding box center [381, 320] width 285 height 20
click at [250, 318] on input "Private?" at bounding box center [249, 317] width 8 height 8
checkbox input "false"
click at [223, 442] on input "Save Private Post" at bounding box center [201, 429] width 121 height 30
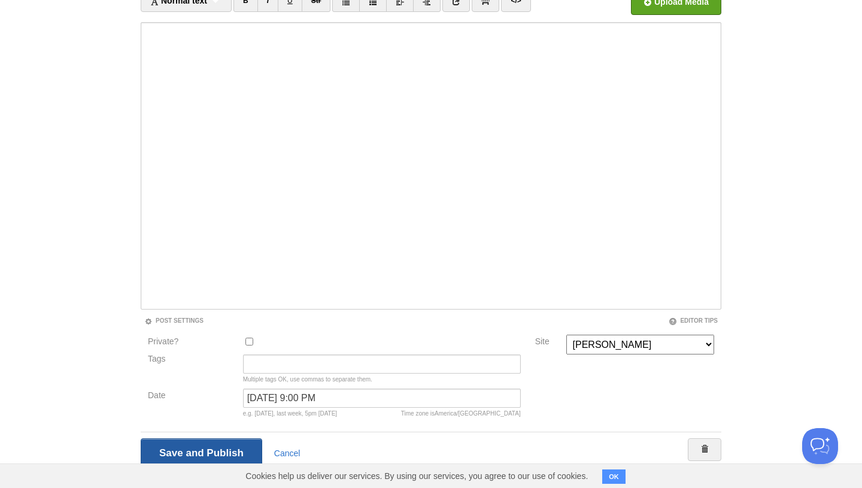
scroll to position [45, 0]
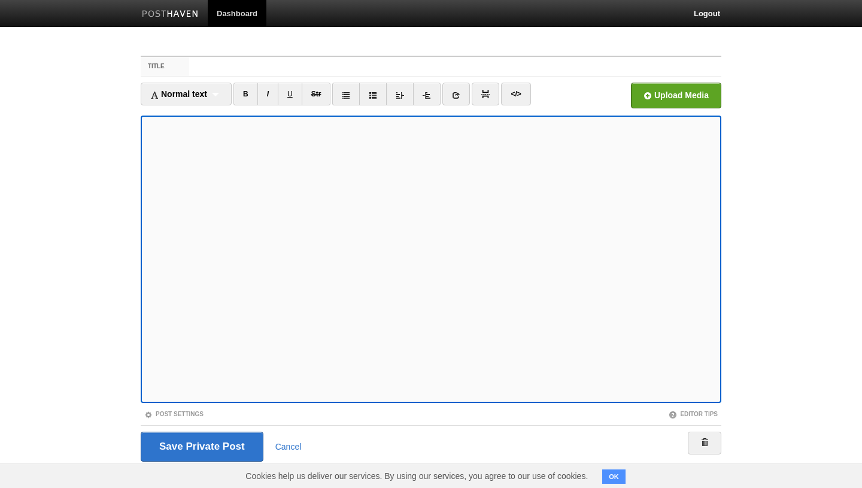
scroll to position [18, 0]
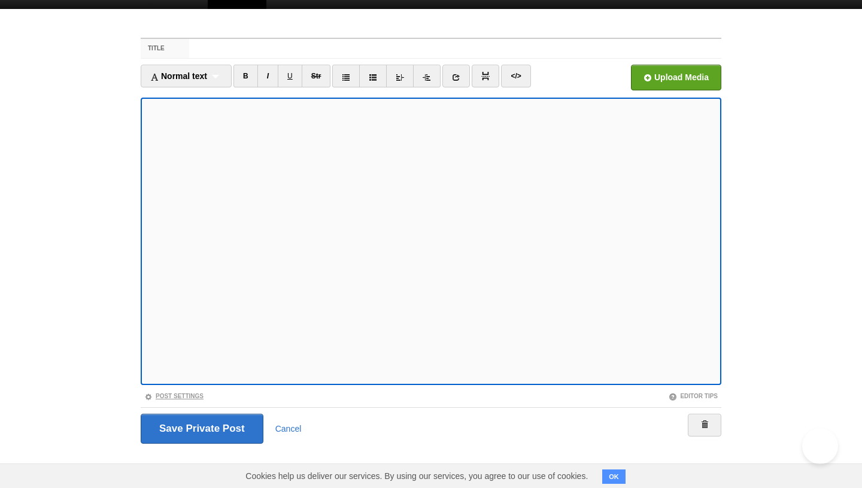
click at [160, 393] on link "Post Settings" at bounding box center [173, 396] width 59 height 7
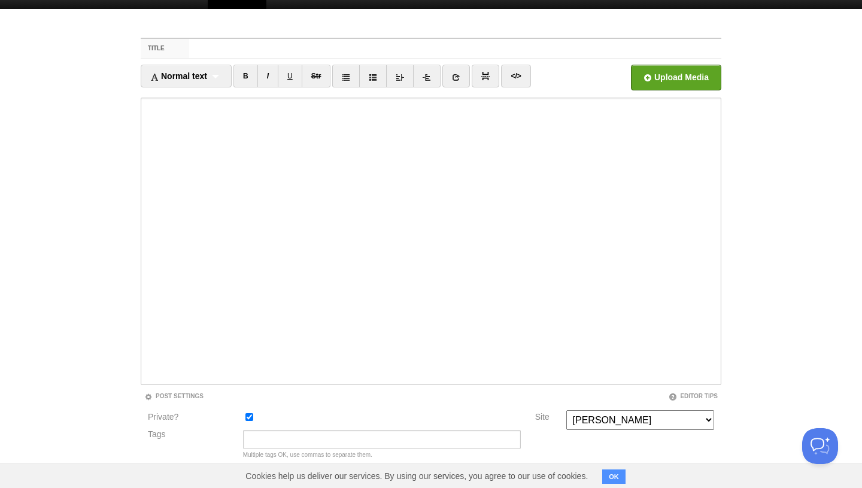
click at [249, 417] on input "Private?" at bounding box center [249, 417] width 8 height 8
checkbox input "false"
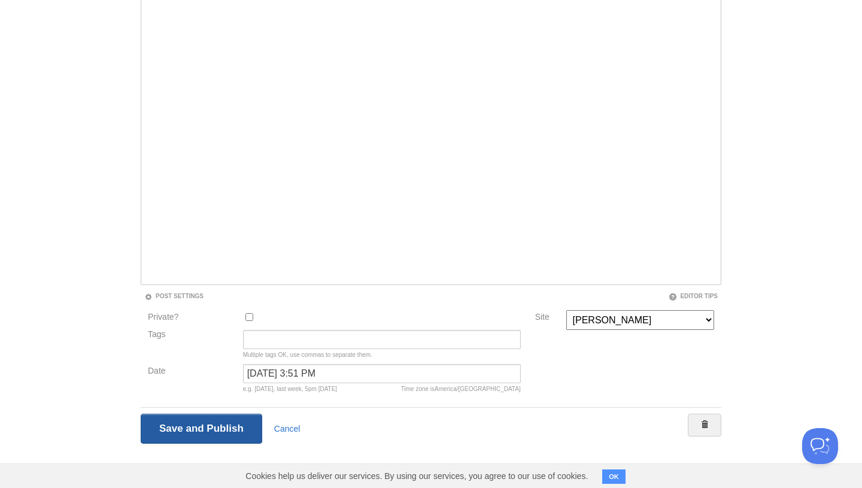
click at [223, 430] on input "Save and Publish" at bounding box center [201, 429] width 121 height 30
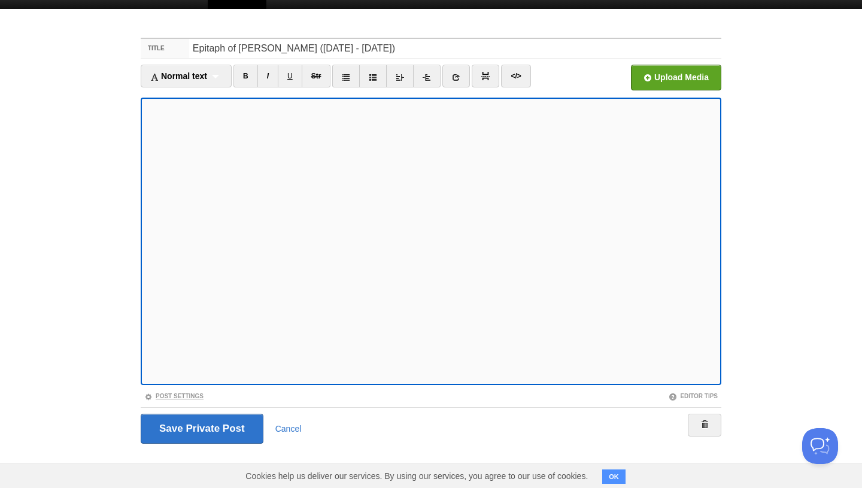
click at [192, 398] on link "Post Settings" at bounding box center [173, 396] width 59 height 7
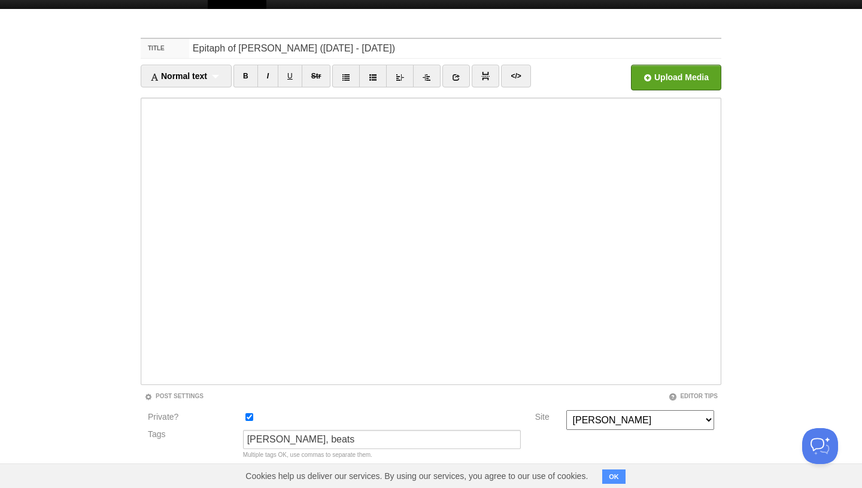
click at [246, 414] on input "Private?" at bounding box center [249, 417] width 8 height 8
checkbox input "false"
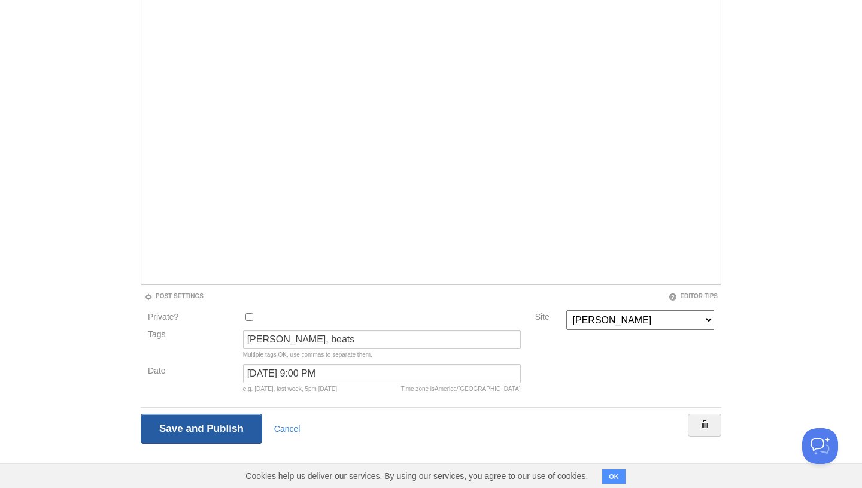
click at [227, 429] on input "Save Private Post" at bounding box center [201, 429] width 121 height 30
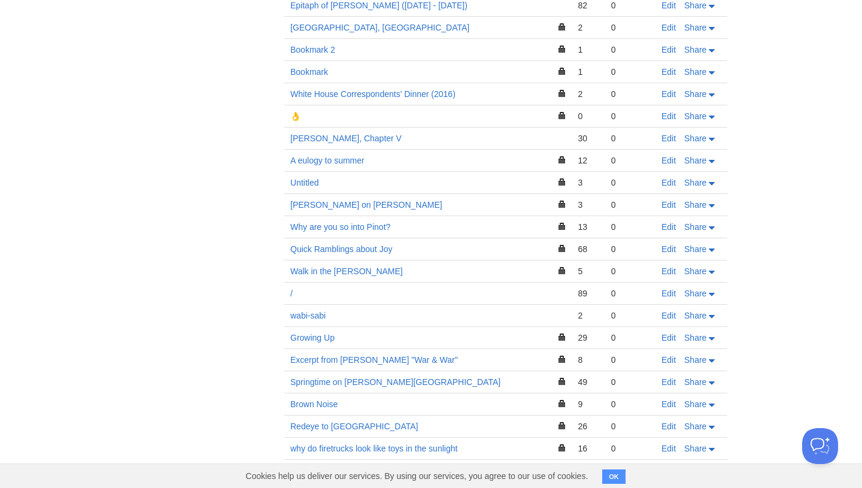
scroll to position [1271, 0]
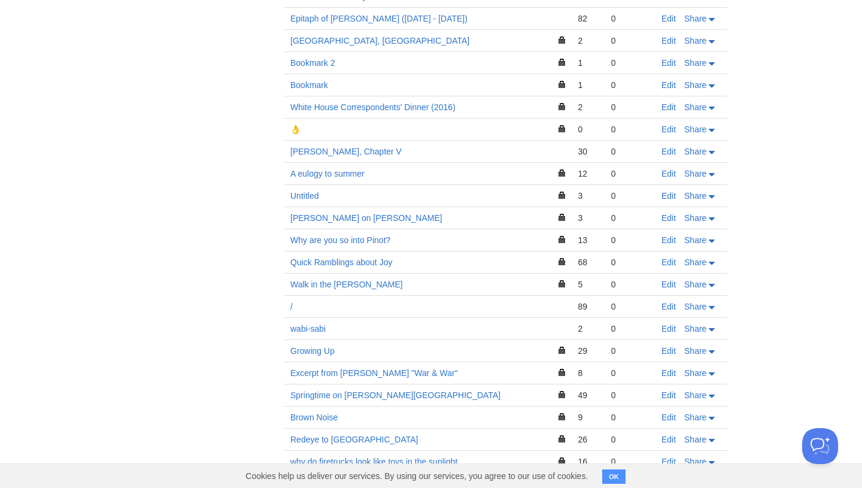
click at [300, 124] on link "👌" at bounding box center [295, 129] width 10 height 10
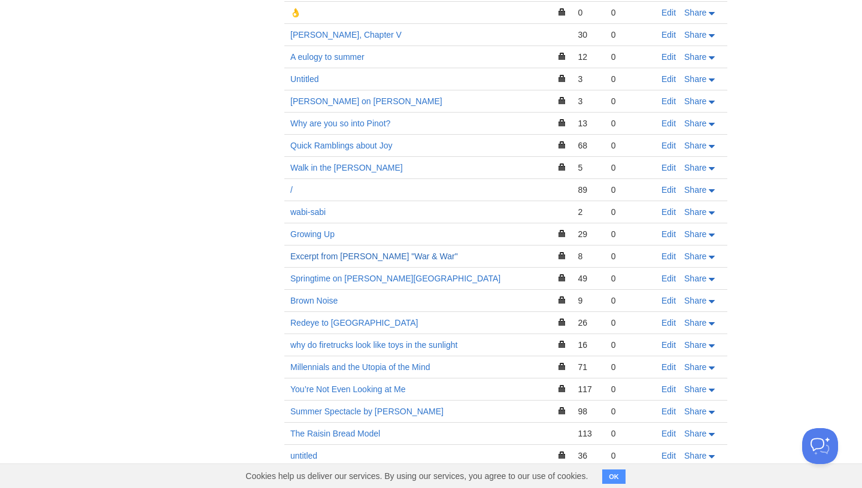
scroll to position [1445, 0]
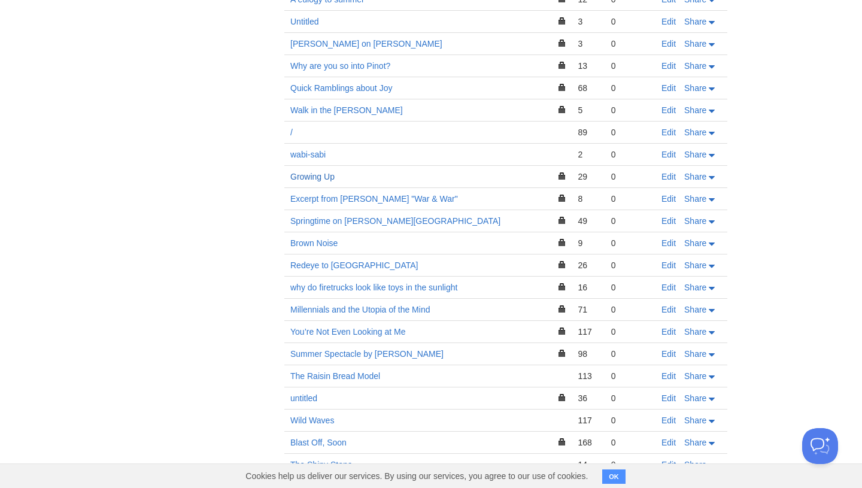
click at [315, 172] on link "Growing Up" at bounding box center [312, 177] width 44 height 10
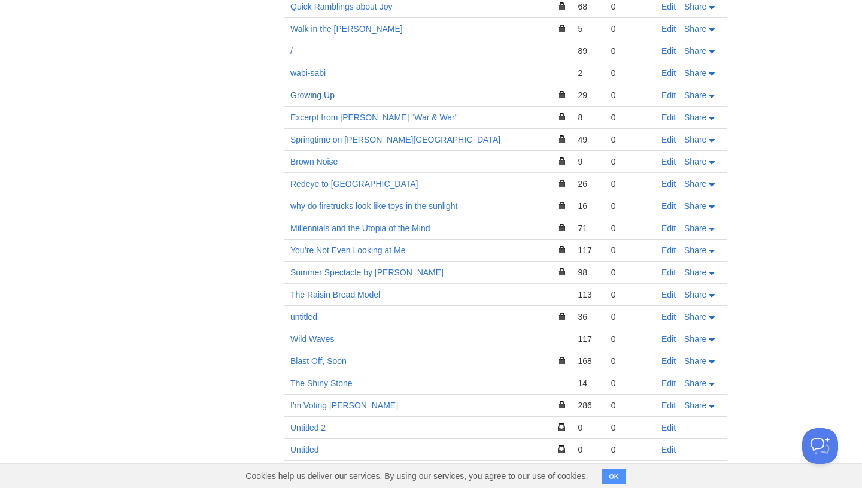
scroll to position [1527, 0]
click at [385, 245] on link "You’re Not Even Looking at Me" at bounding box center [348, 250] width 116 height 10
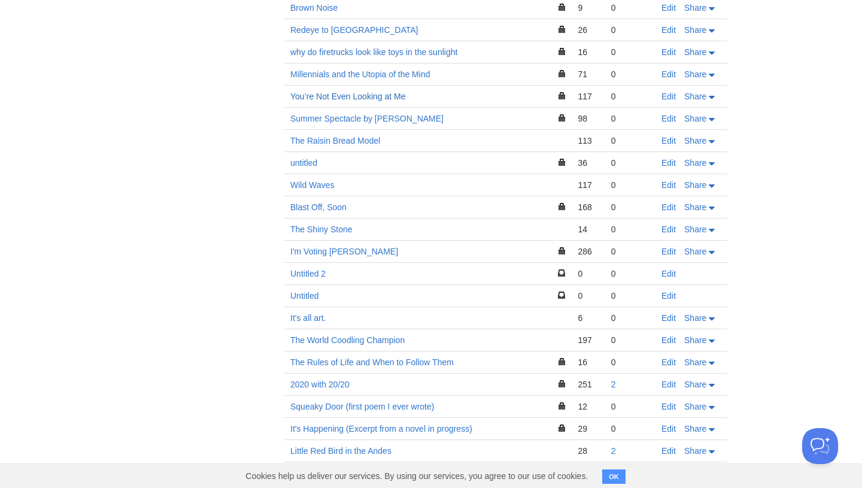
scroll to position [1682, 0]
click at [315, 267] on link "Untitled 2" at bounding box center [307, 272] width 35 height 10
click at [302, 289] on link "Untitled" at bounding box center [304, 294] width 28 height 10
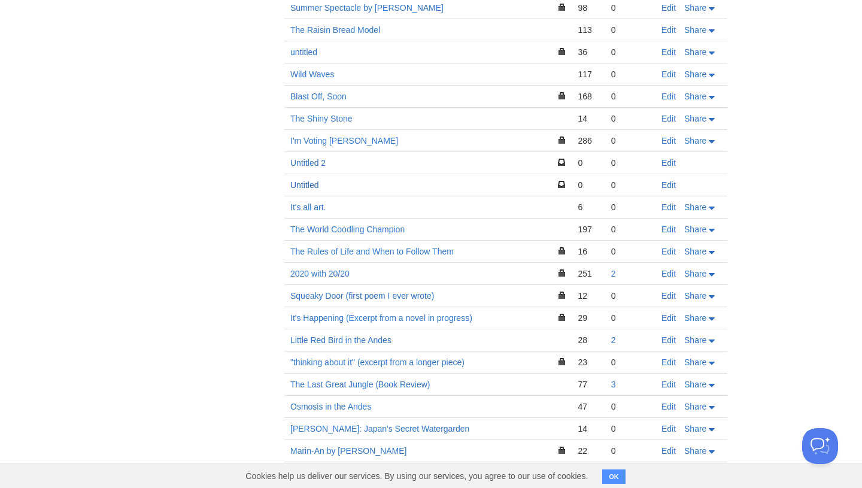
scroll to position [1794, 0]
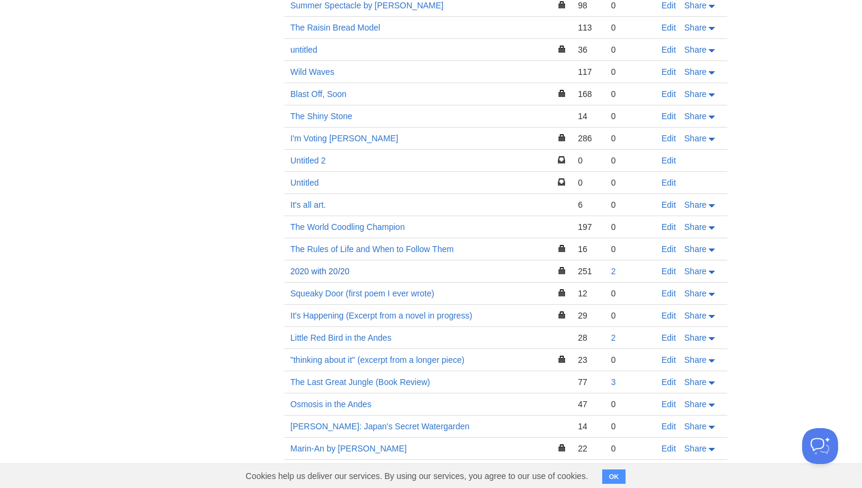
click at [336, 266] on link "2020 with 20/20" at bounding box center [319, 271] width 59 height 10
click at [415, 288] on link "Squeaky Door (first poem I ever wrote)" at bounding box center [362, 293] width 144 height 10
click at [670, 288] on link "Edit" at bounding box center [668, 293] width 14 height 10
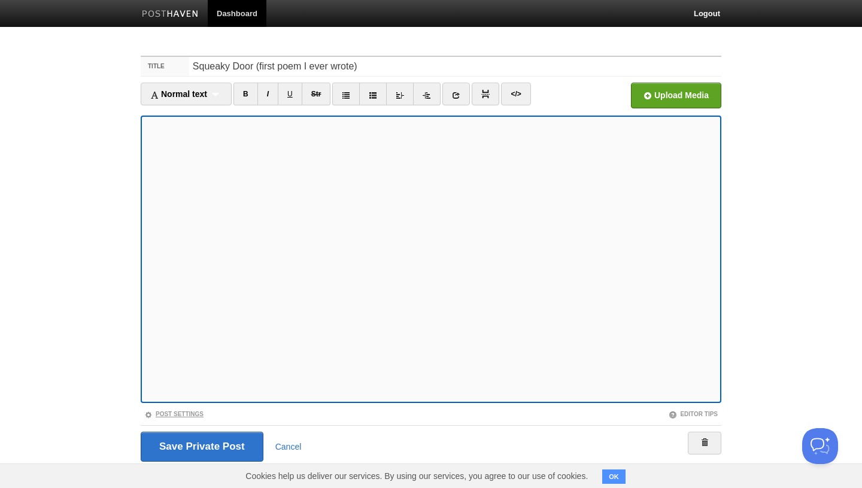
click at [171, 416] on link "Post Settings" at bounding box center [173, 414] width 59 height 7
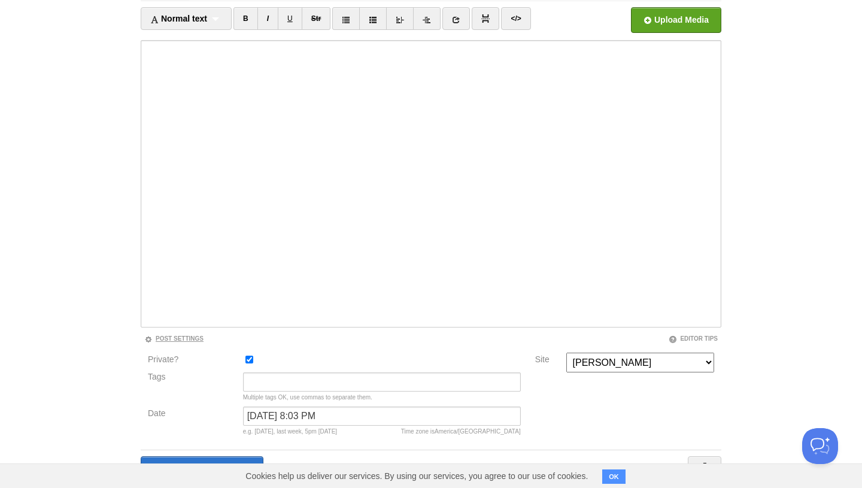
scroll to position [86, 0]
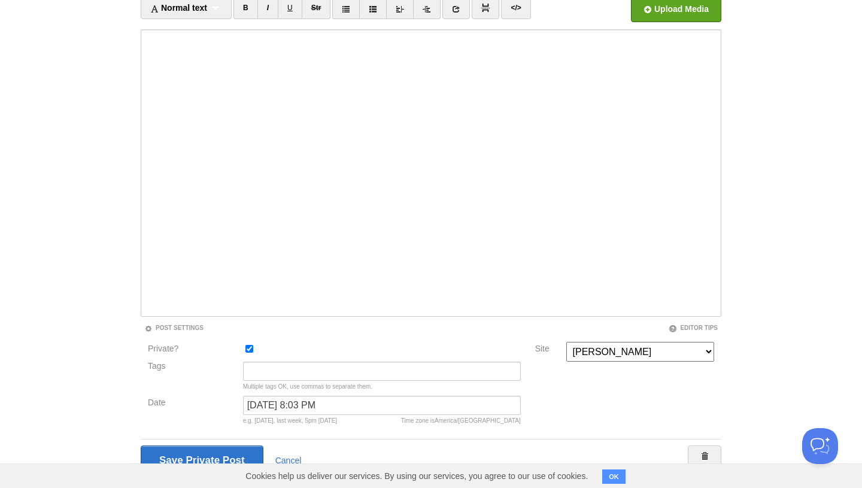
click at [244, 348] on div at bounding box center [381, 352] width 285 height 20
click at [247, 348] on input "Private?" at bounding box center [249, 349] width 8 height 8
checkbox input "false"
click at [201, 454] on input "Save and Publish" at bounding box center [201, 460] width 121 height 30
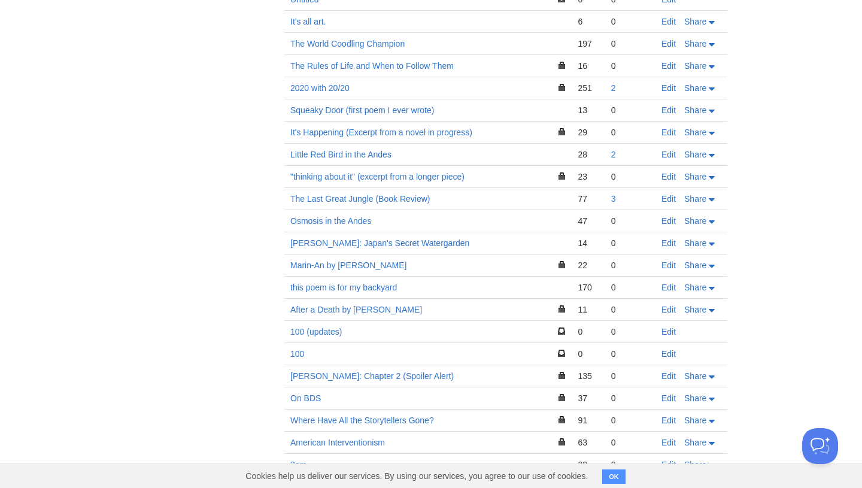
scroll to position [1970, 0]
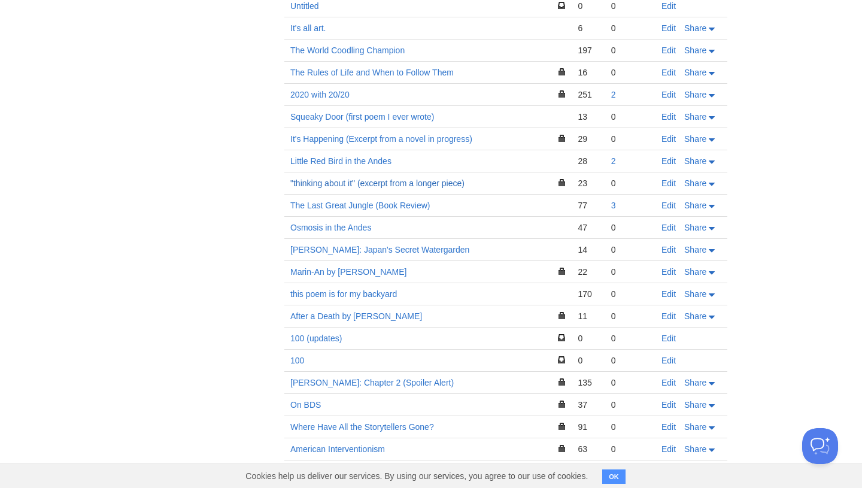
click at [378, 178] on link ""thinking about it" (excerpt from a longer piece)" at bounding box center [377, 183] width 174 height 10
click at [669, 178] on link "Edit" at bounding box center [668, 183] width 14 height 10
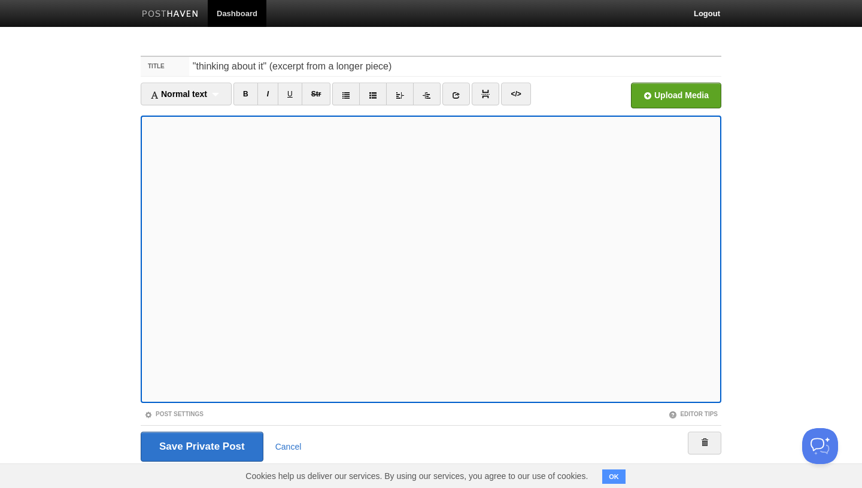
scroll to position [18, 0]
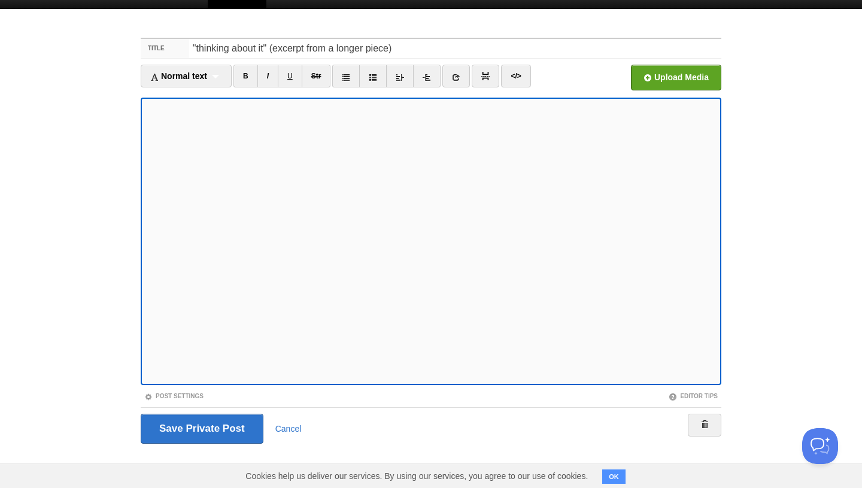
click at [175, 400] on fieldset "Title "thinking about it" (excerpt from a longer piece) Normal text Normal text…" at bounding box center [431, 245] width 581 height 415
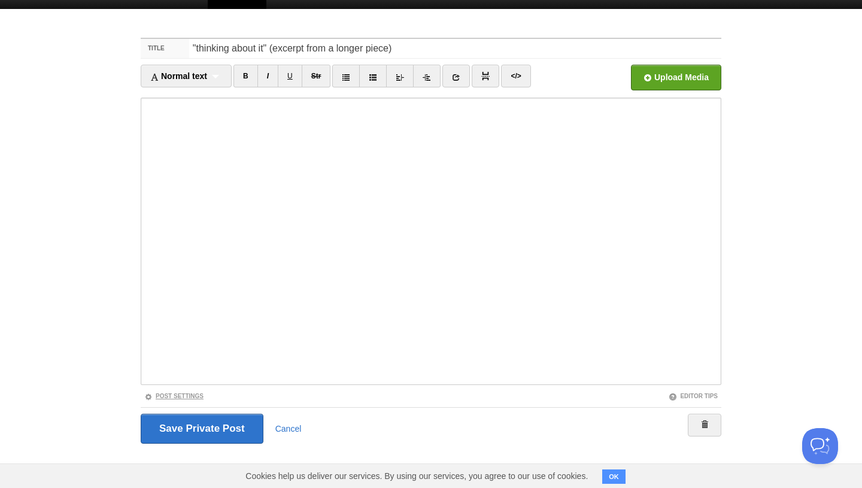
click at [187, 395] on link "Post Settings" at bounding box center [173, 396] width 59 height 7
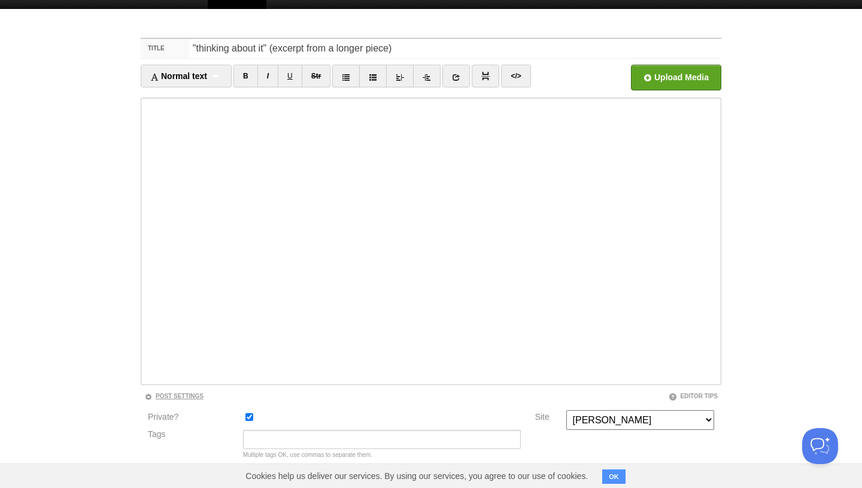
scroll to position [118, 0]
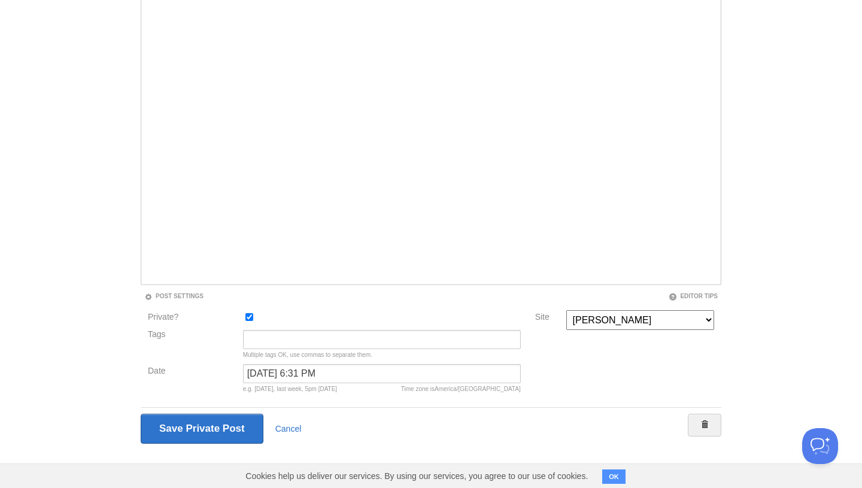
click at [251, 318] on input "Private?" at bounding box center [249, 317] width 8 height 8
checkbox input "false"
click at [218, 429] on input "Save and Publish" at bounding box center [201, 429] width 121 height 30
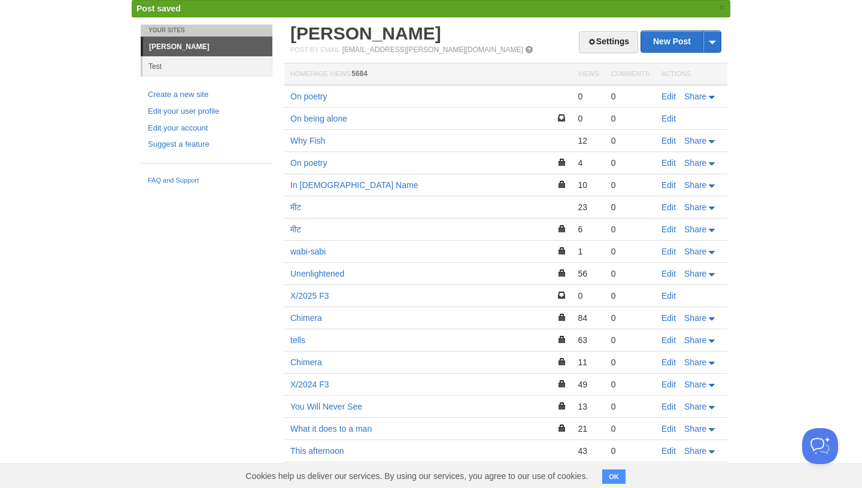
scroll to position [66, 0]
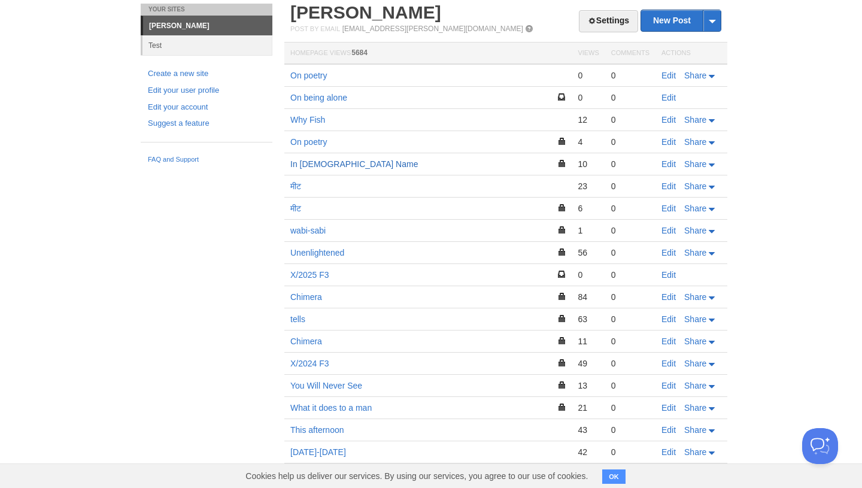
click at [337, 164] on link "In [DEMOGRAPHIC_DATA] Name" at bounding box center [353, 164] width 127 height 10
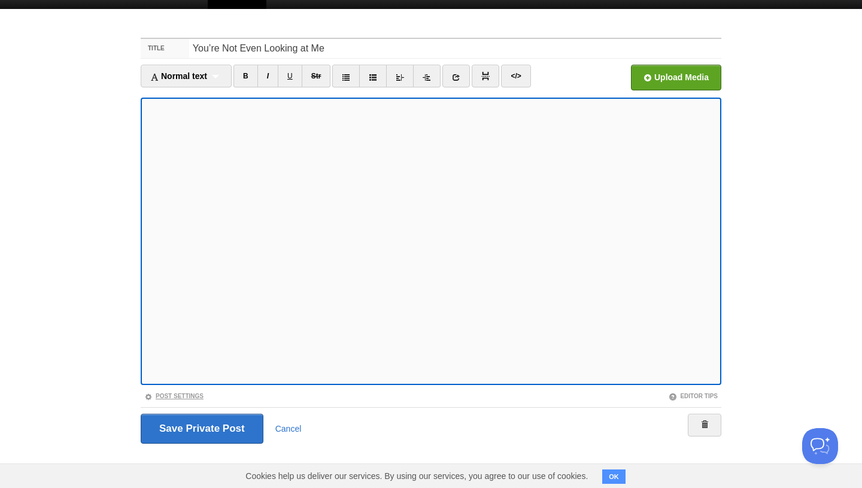
click at [178, 394] on link "Post Settings" at bounding box center [173, 396] width 59 height 7
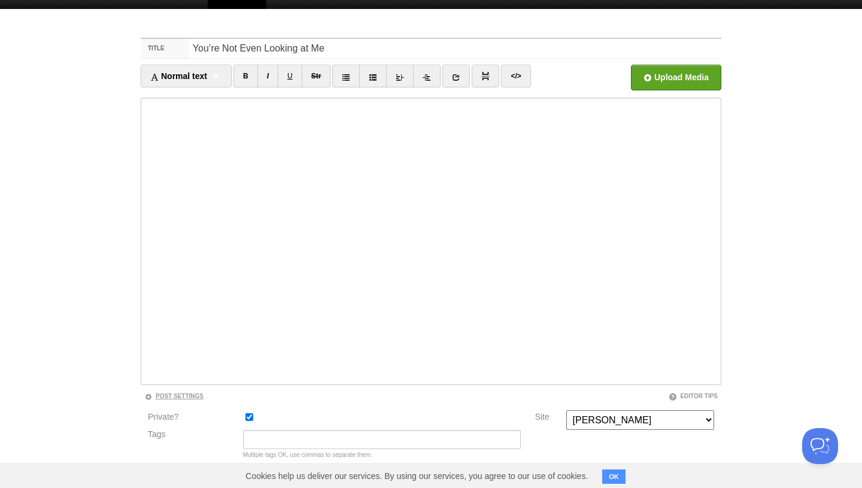
scroll to position [118, 0]
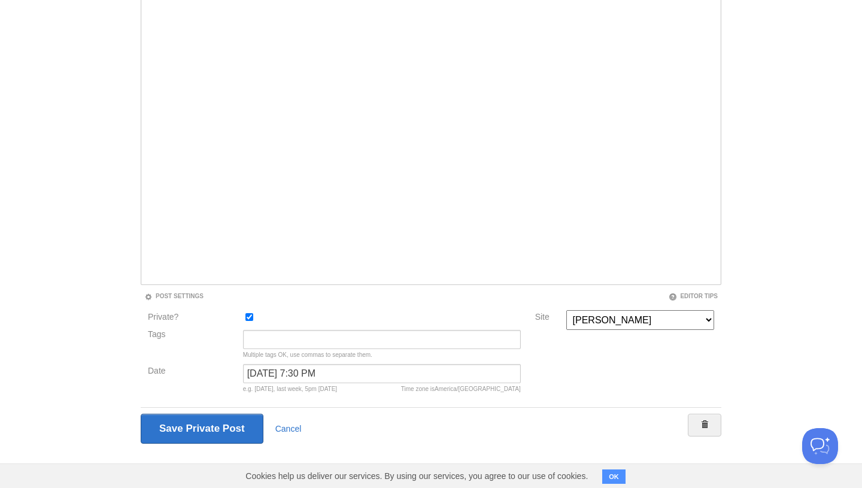
click at [247, 320] on div at bounding box center [381, 320] width 285 height 20
click at [251, 320] on div at bounding box center [381, 320] width 285 height 20
click at [250, 320] on div at bounding box center [381, 320] width 285 height 20
click at [251, 317] on input "Private?" at bounding box center [249, 317] width 8 height 8
checkbox input "false"
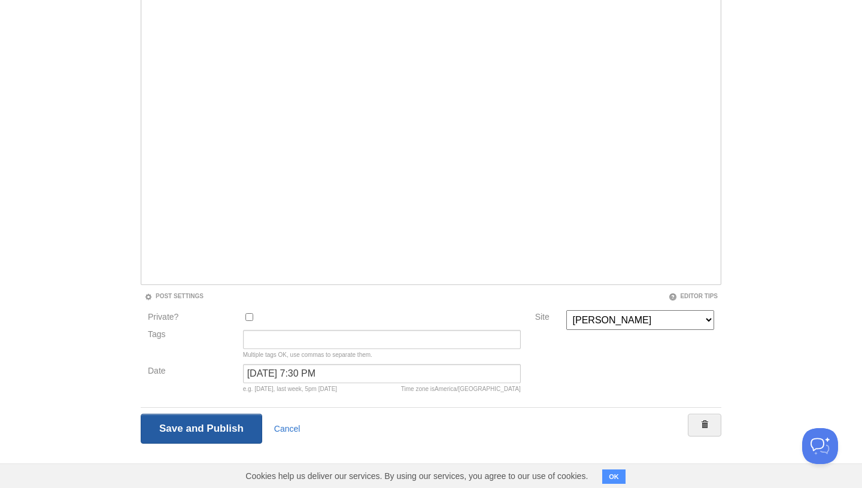
click at [220, 419] on input "Save and Publish" at bounding box center [201, 429] width 121 height 30
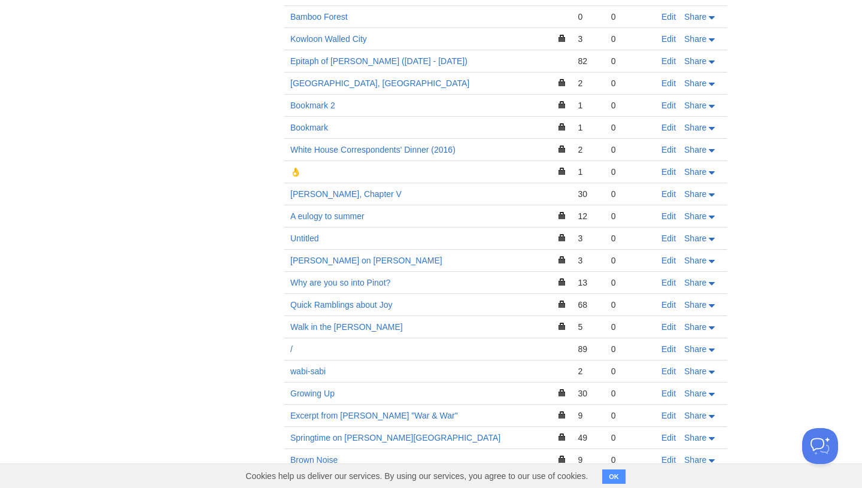
scroll to position [1259, 0]
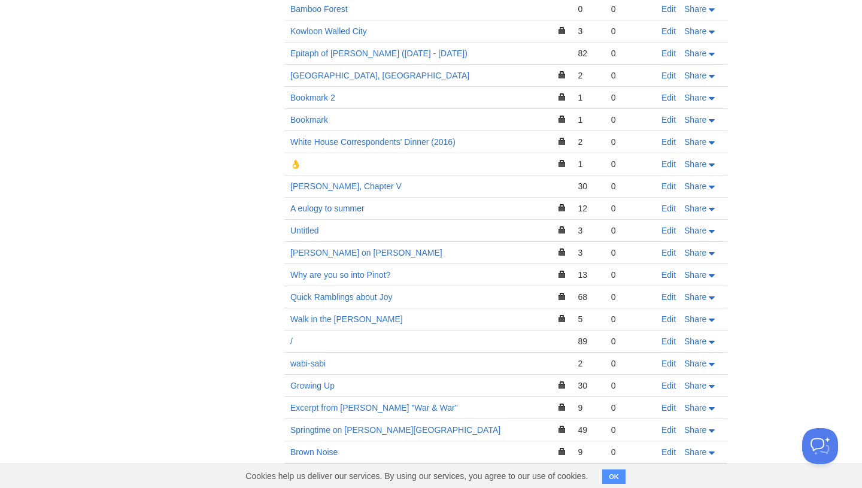
click at [348, 203] on link "A eulogy to summer" at bounding box center [327, 208] width 74 height 10
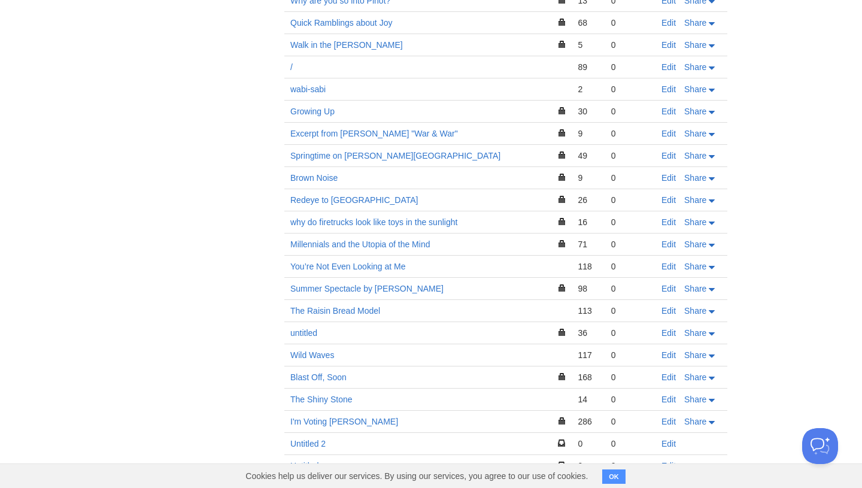
scroll to position [1533, 0]
click at [417, 239] on link "Millennials and the Utopia of the Mind" at bounding box center [359, 244] width 139 height 10
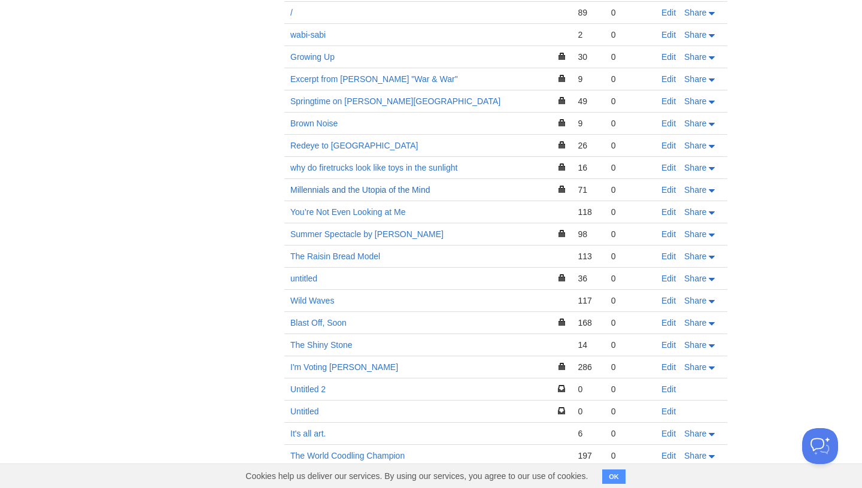
scroll to position [1588, 0]
click at [308, 273] on link "untitled" at bounding box center [303, 278] width 27 height 10
click at [661, 273] on link "Edit" at bounding box center [668, 278] width 14 height 10
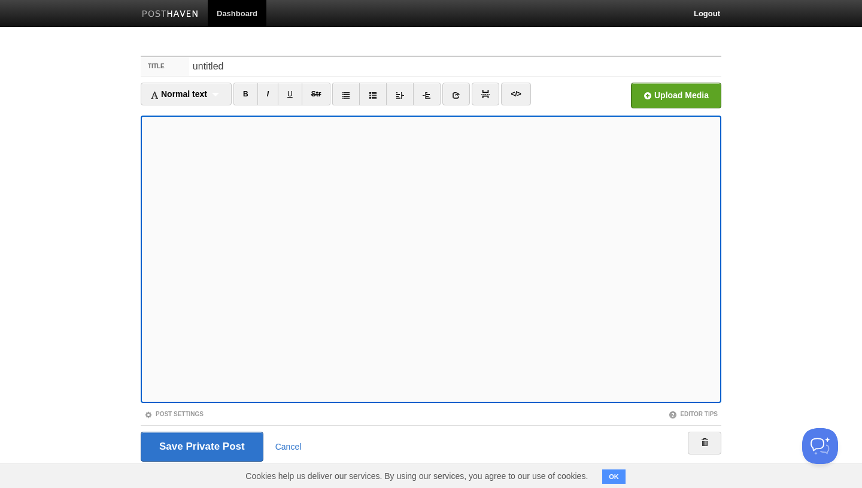
scroll to position [18, 0]
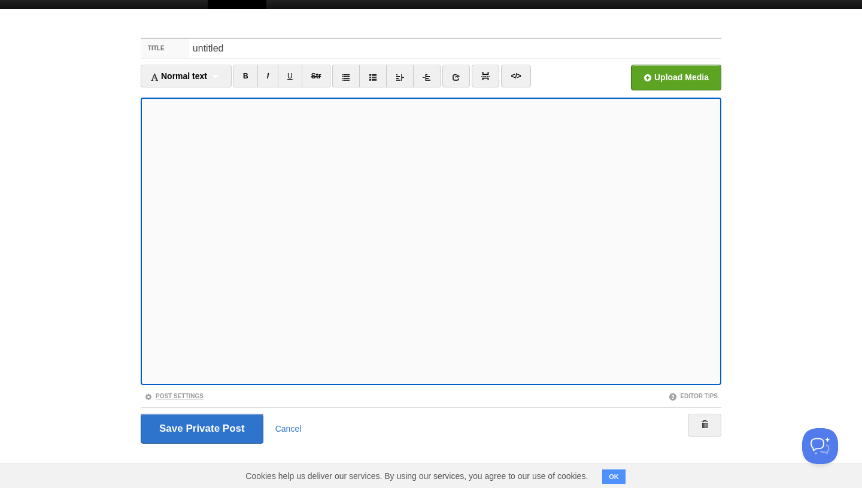
click at [193, 394] on link "Post Settings" at bounding box center [173, 396] width 59 height 7
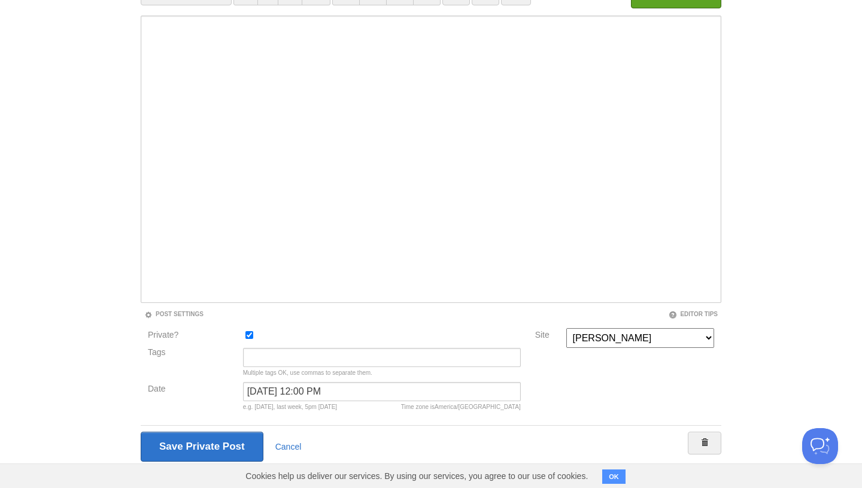
scroll to position [118, 0]
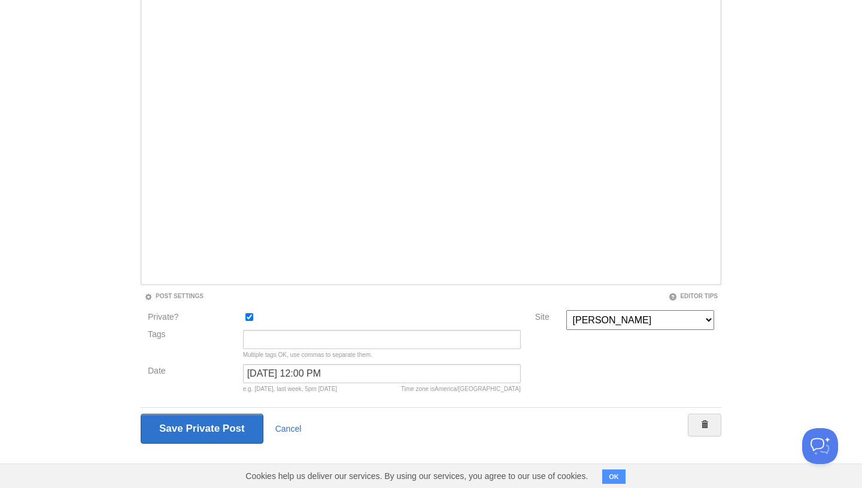
click at [250, 320] on input "Private?" at bounding box center [249, 317] width 8 height 8
checkbox input "false"
click at [206, 425] on input "Save and Publish" at bounding box center [201, 429] width 121 height 30
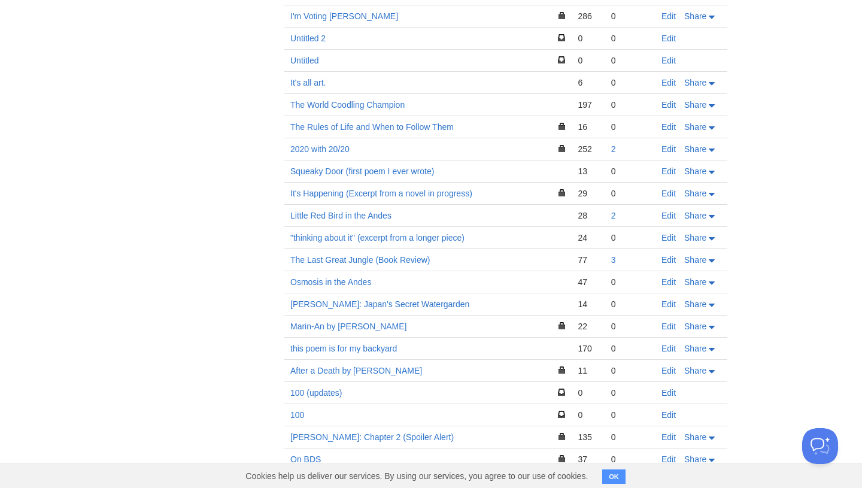
scroll to position [1900, 0]
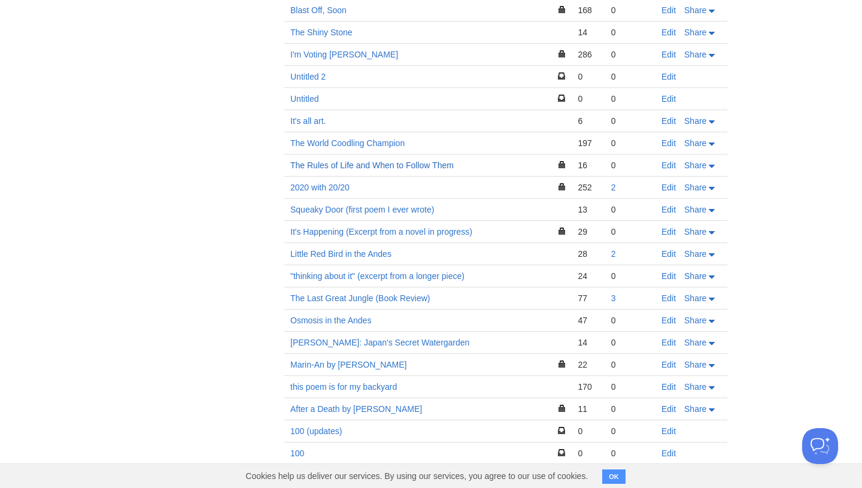
click at [357, 160] on link "The Rules of Life and When to Follow Them" at bounding box center [371, 165] width 163 height 10
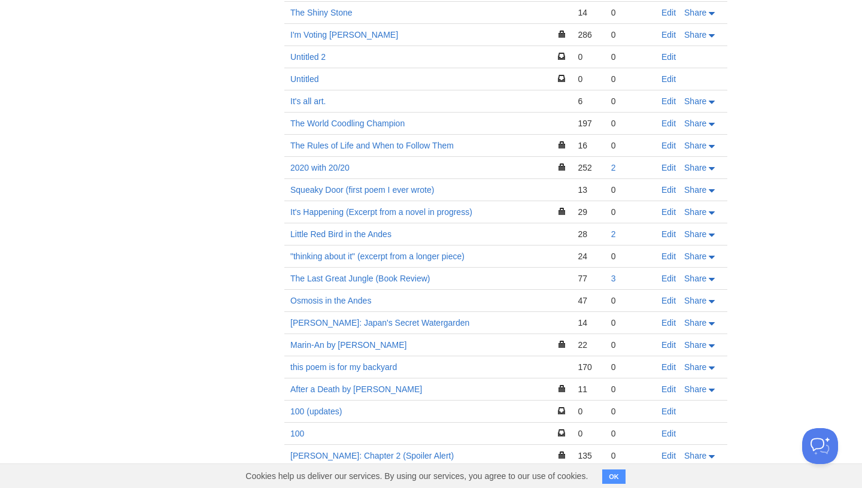
scroll to position [2012, 0]
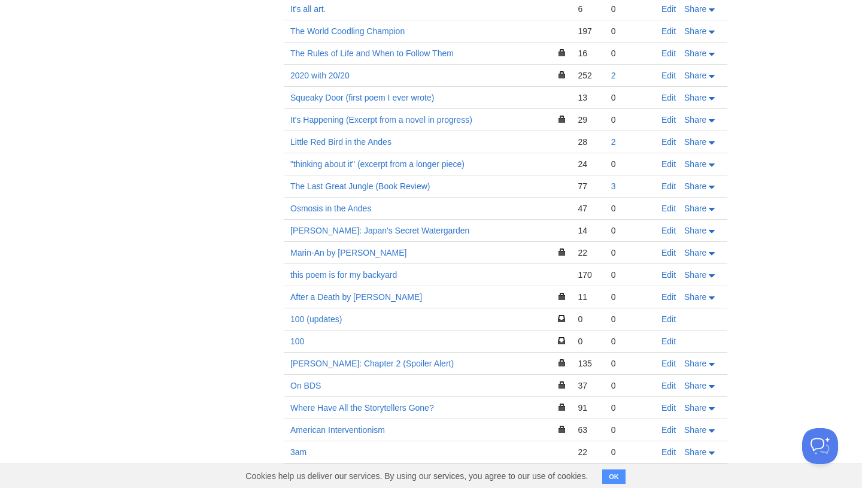
click at [666, 248] on link "Edit" at bounding box center [668, 253] width 14 height 10
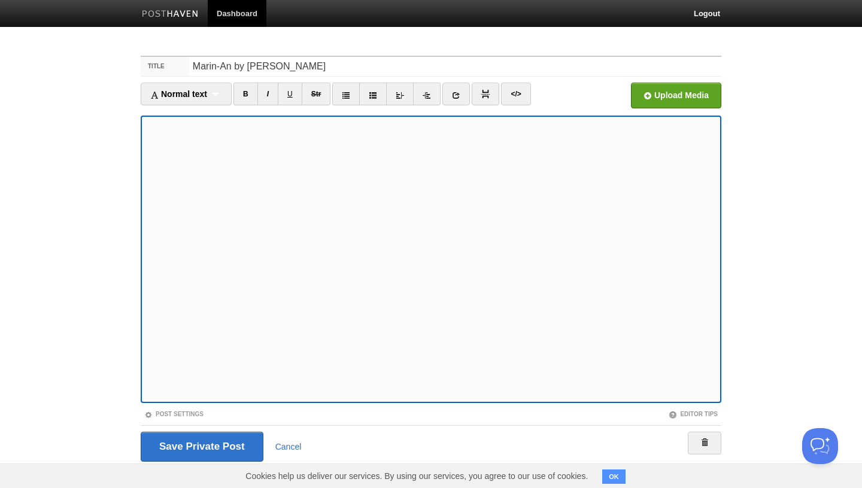
scroll to position [18, 0]
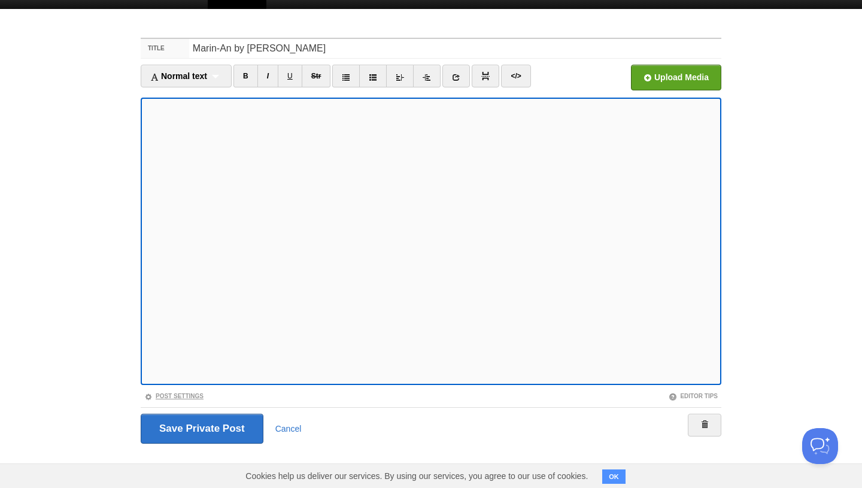
click at [164, 394] on link "Post Settings" at bounding box center [173, 396] width 59 height 7
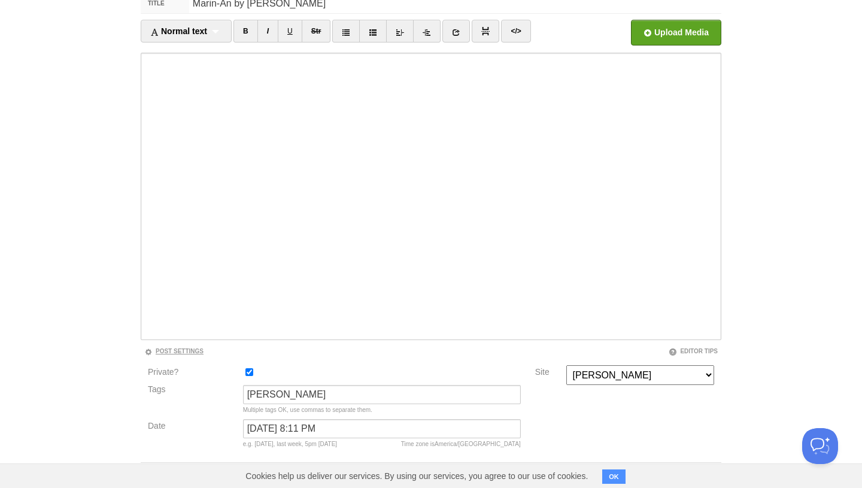
scroll to position [118, 0]
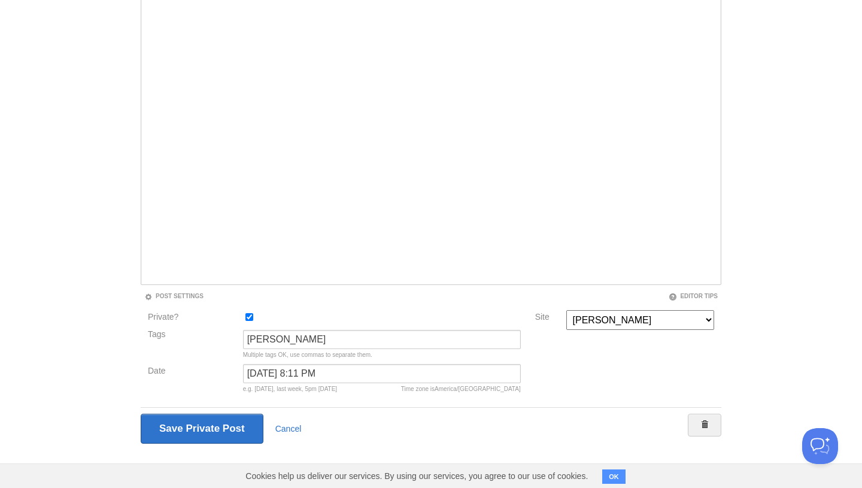
click at [251, 317] on input "Private?" at bounding box center [249, 317] width 8 height 8
checkbox input "false"
click at [205, 429] on input "Save and Publish" at bounding box center [201, 429] width 121 height 30
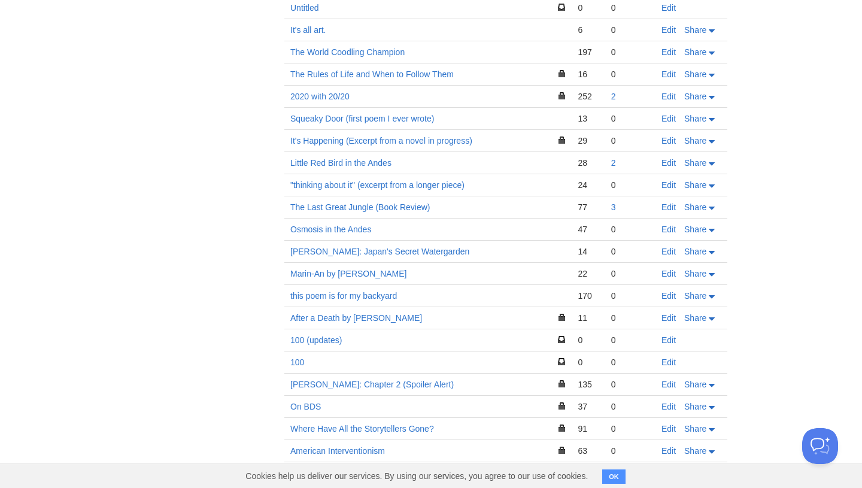
scroll to position [2036, 0]
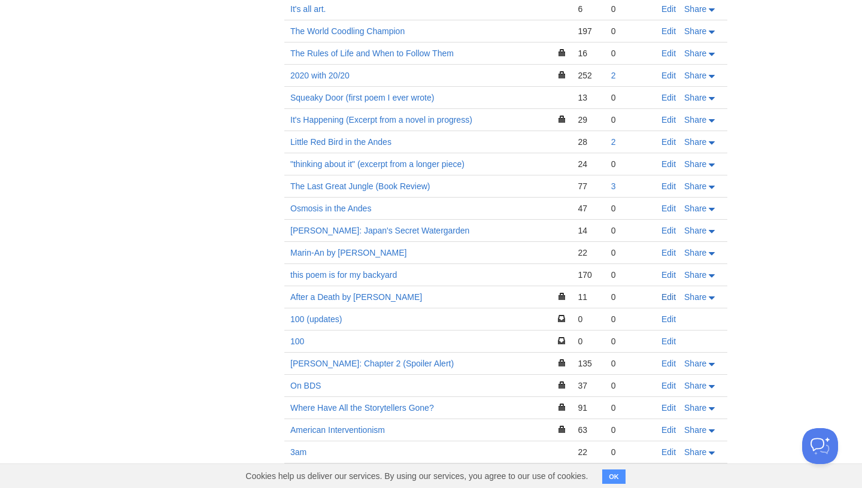
click at [664, 292] on link "Edit" at bounding box center [668, 297] width 14 height 10
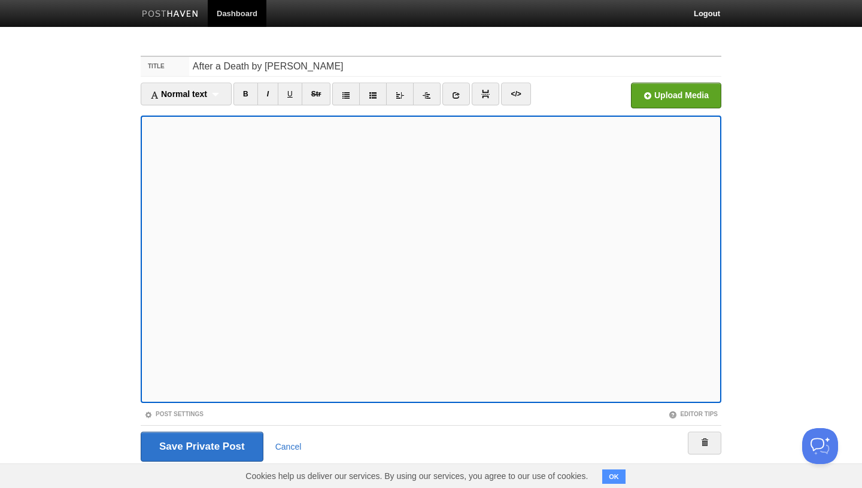
scroll to position [18, 0]
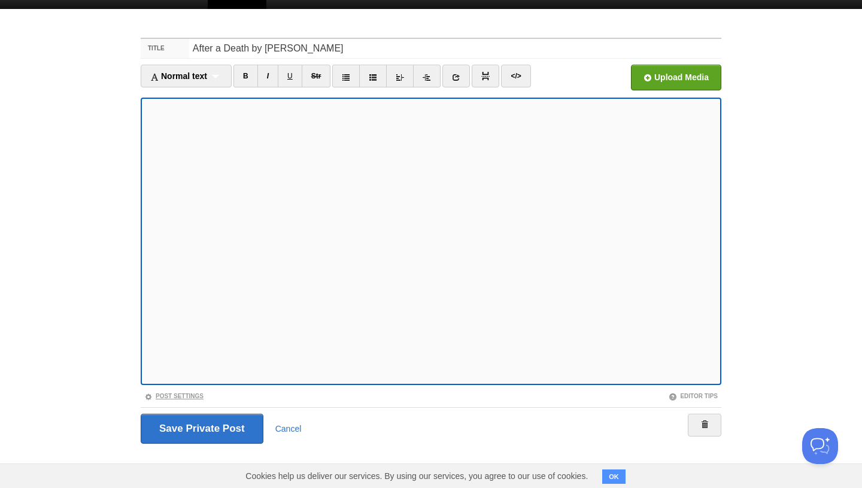
click at [176, 399] on link "Post Settings" at bounding box center [173, 396] width 59 height 7
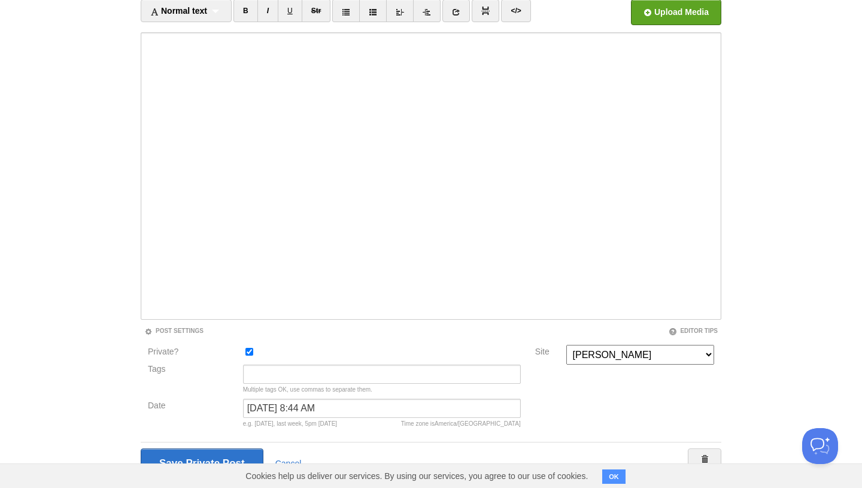
scroll to position [84, 0]
click at [251, 351] on input "Private?" at bounding box center [249, 351] width 8 height 8
checkbox input "false"
click at [204, 452] on input "Save and Publish" at bounding box center [201, 462] width 121 height 30
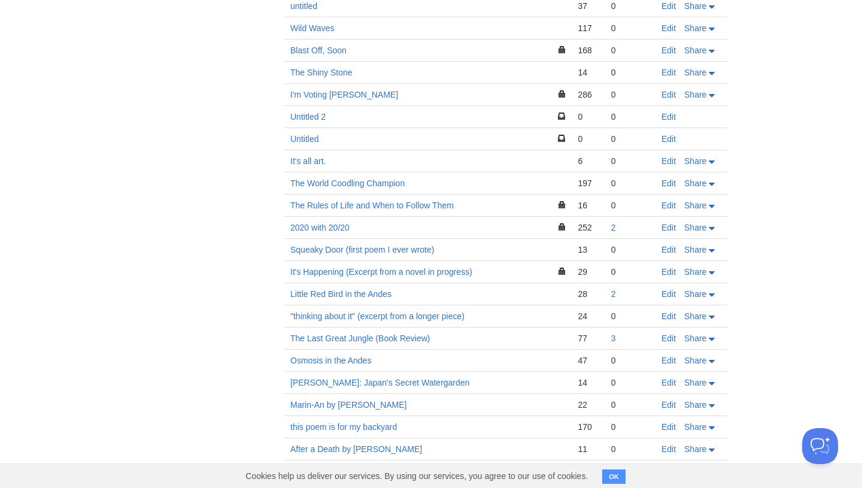
scroll to position [1864, 0]
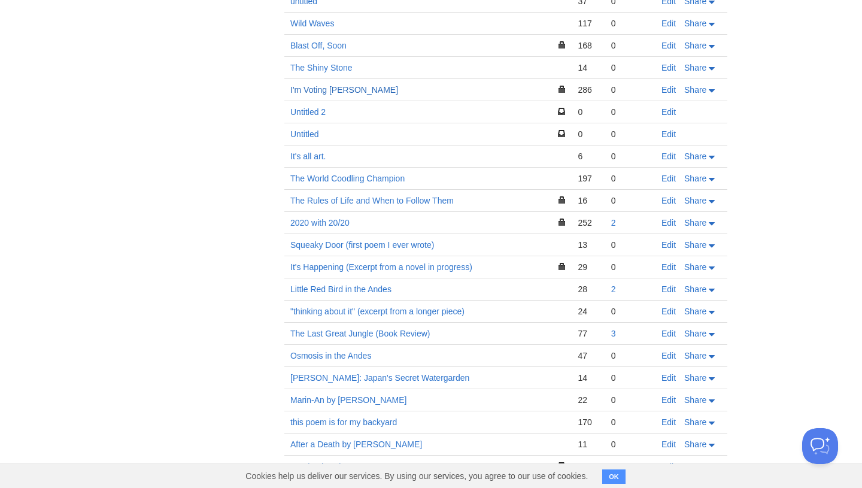
click at [323, 85] on link "I'm Voting Bernie" at bounding box center [344, 90] width 108 height 10
click at [673, 85] on link "Edit" at bounding box center [668, 90] width 14 height 10
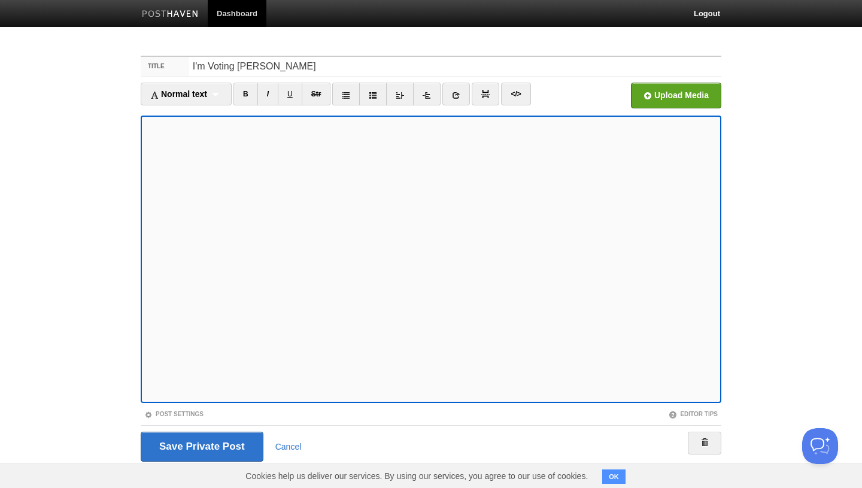
click at [165, 418] on fieldset "Title I'm Voting Bernie Normal text Normal text Heading 1 Heading 2 Heading 3 B…" at bounding box center [431, 263] width 581 height 415
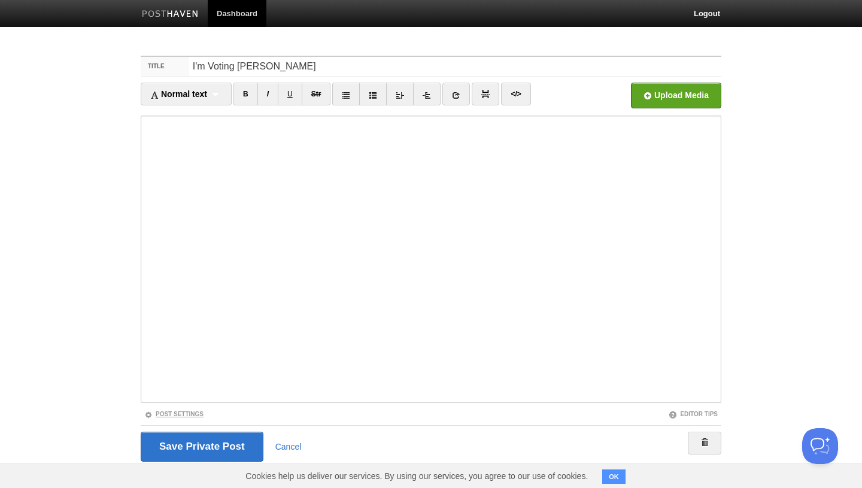
click at [178, 415] on link "Post Settings" at bounding box center [173, 414] width 59 height 7
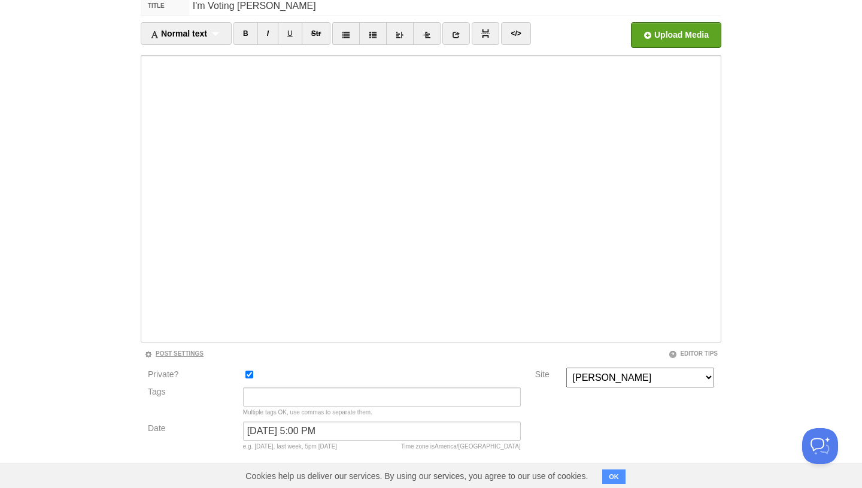
scroll to position [77, 0]
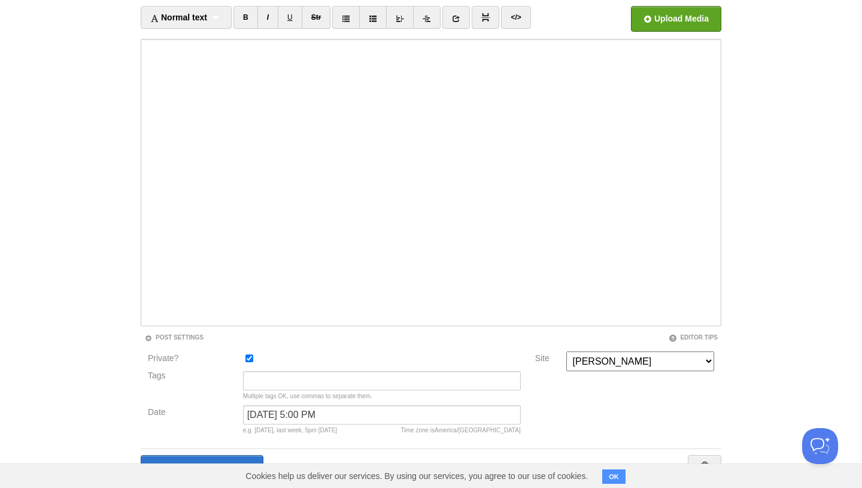
click at [250, 357] on input "Private?" at bounding box center [249, 358] width 8 height 8
checkbox input "false"
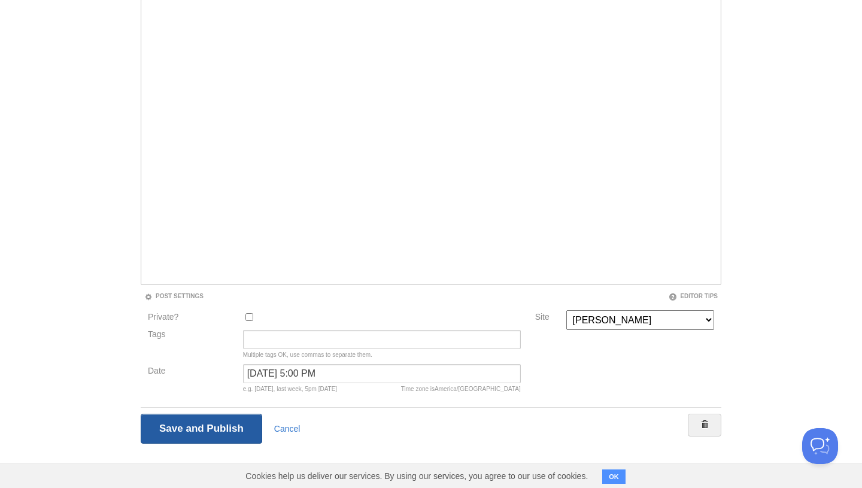
click at [205, 423] on input "Save Private Post" at bounding box center [201, 429] width 121 height 30
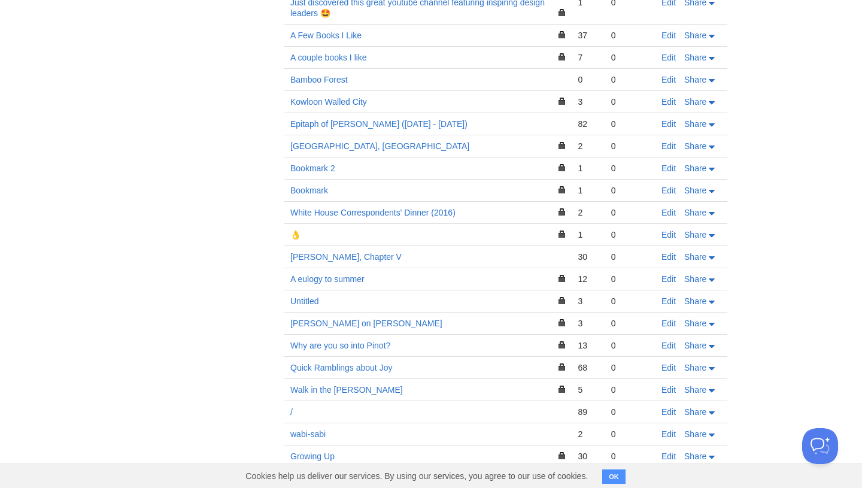
scroll to position [1205, 0]
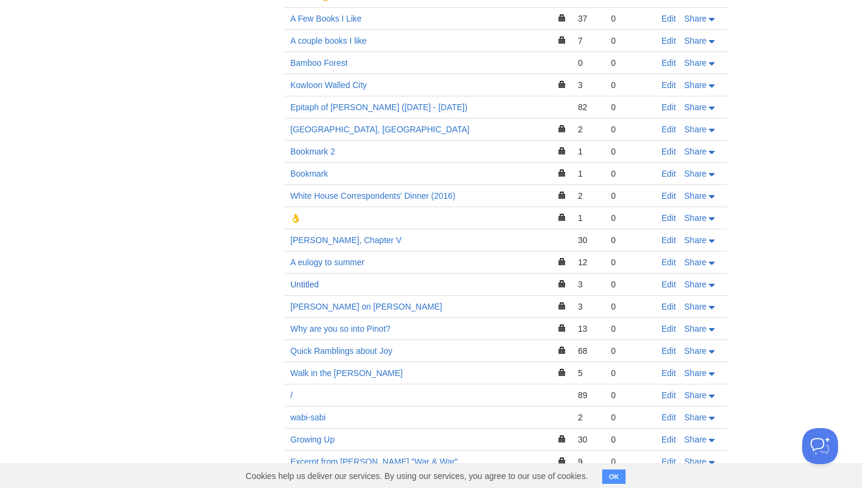
click at [304, 280] on link "Untitled" at bounding box center [304, 285] width 28 height 10
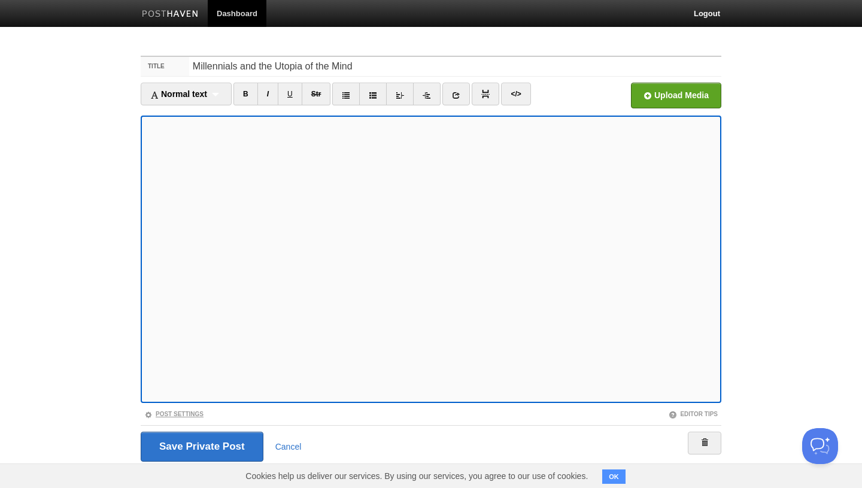
click at [195, 414] on link "Post Settings" at bounding box center [173, 414] width 59 height 7
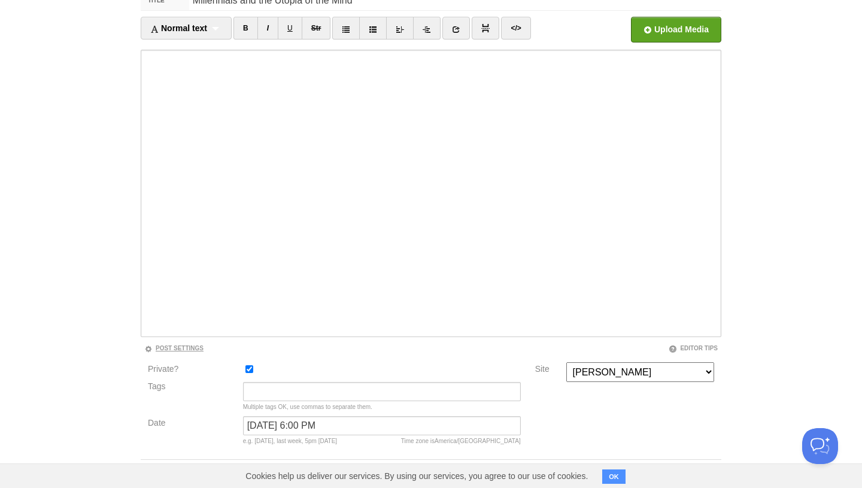
scroll to position [118, 0]
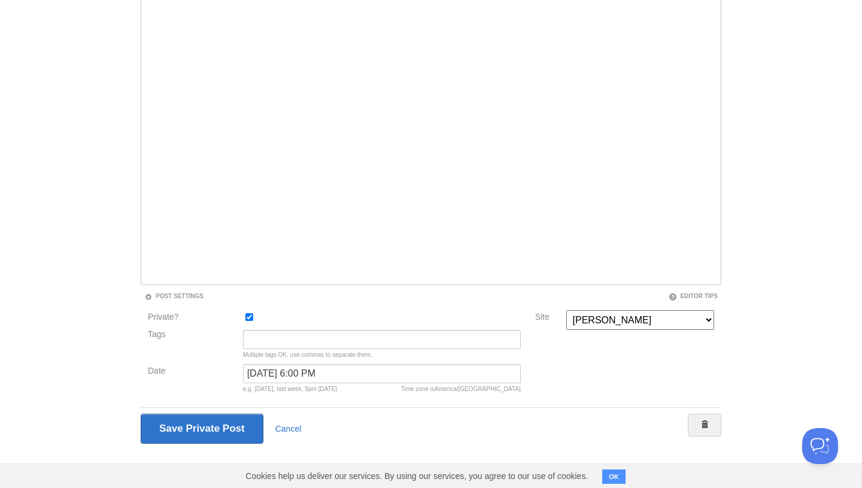
click at [249, 316] on input "Private?" at bounding box center [249, 317] width 8 height 8
checkbox input "false"
click at [211, 425] on input "Save and Publish" at bounding box center [201, 429] width 121 height 30
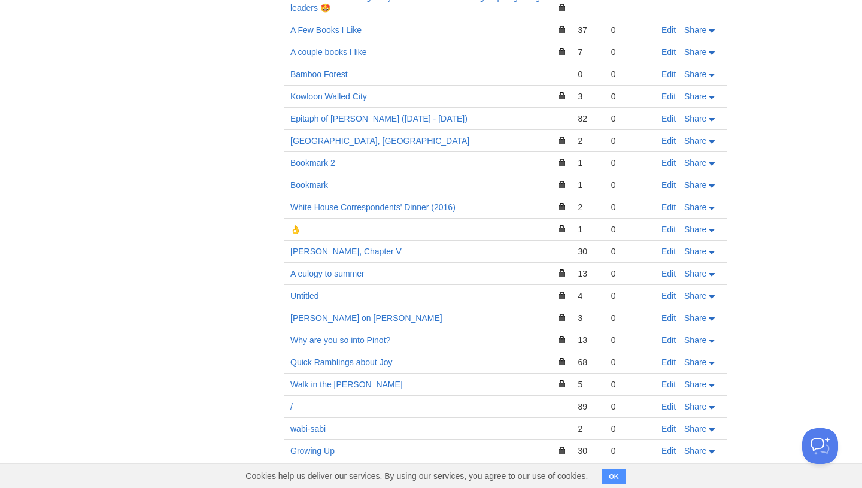
scroll to position [1198, 0]
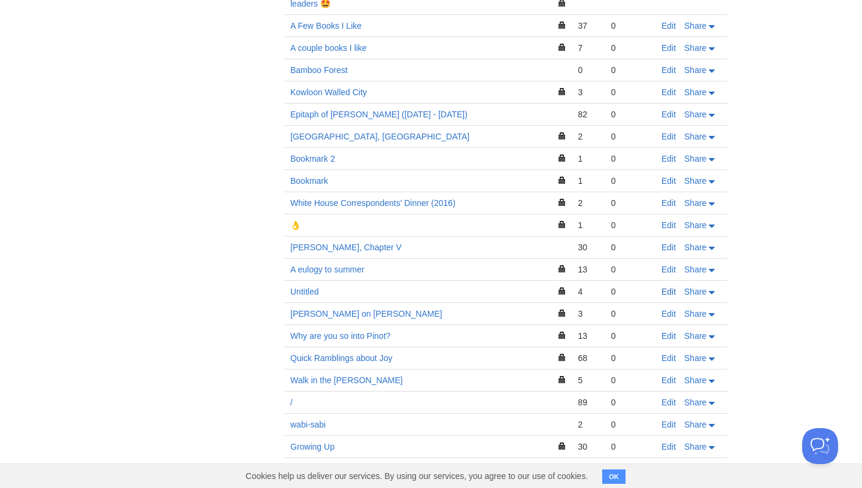
click at [672, 287] on link "Edit" at bounding box center [668, 292] width 14 height 10
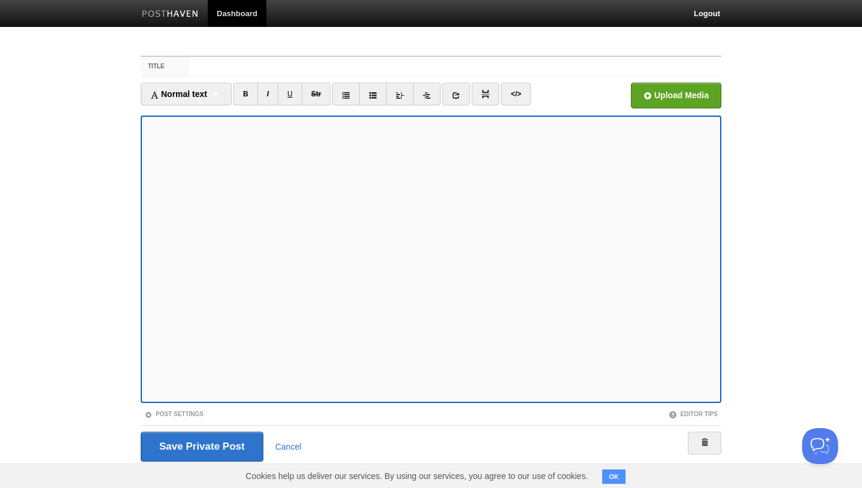
scroll to position [18, 0]
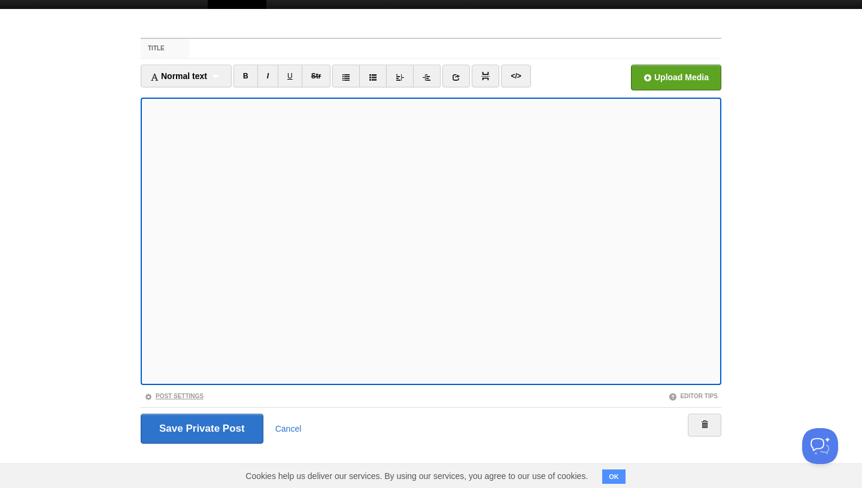
click at [169, 396] on link "Post Settings" at bounding box center [173, 396] width 59 height 7
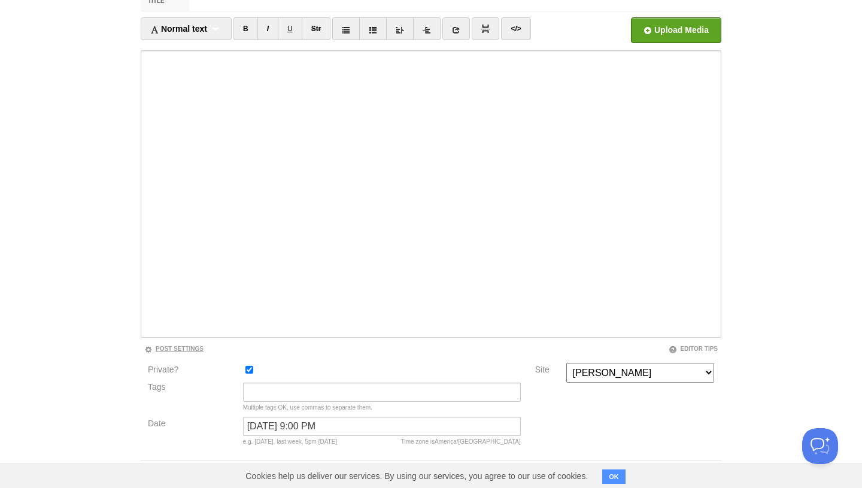
scroll to position [118, 0]
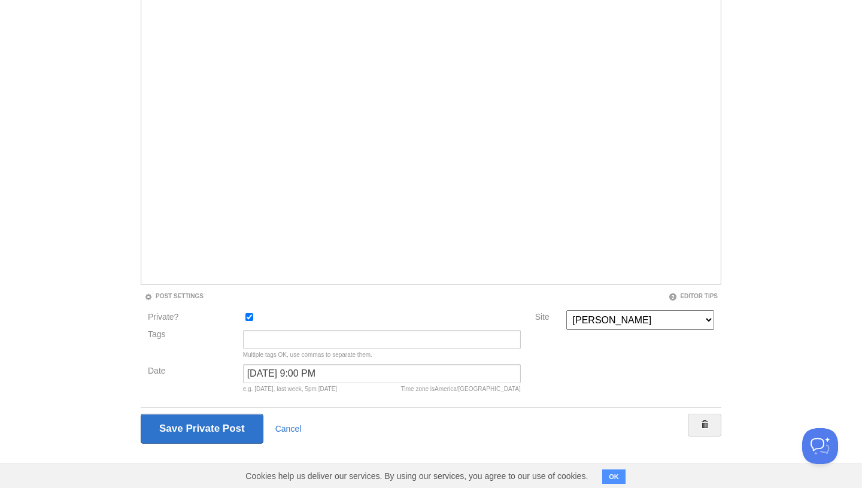
click at [246, 315] on input "Private?" at bounding box center [249, 317] width 8 height 8
checkbox input "false"
click at [207, 423] on input "Save and Publish" at bounding box center [201, 429] width 121 height 30
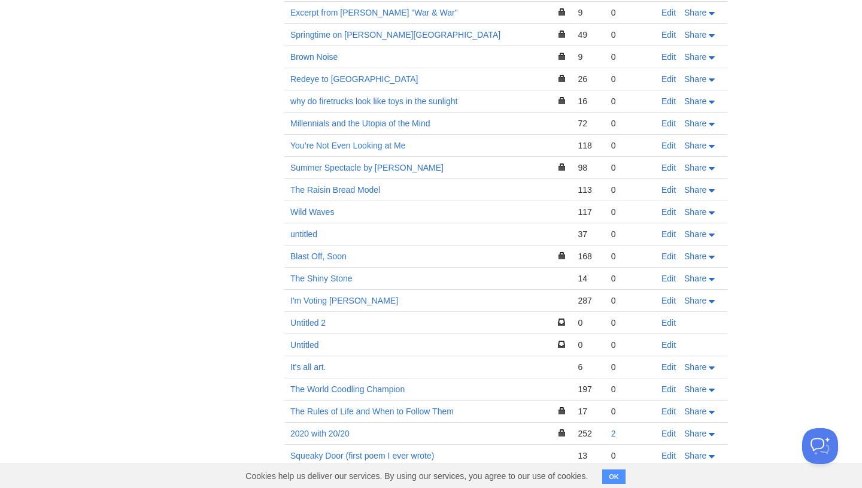
scroll to position [1653, 0]
click at [425, 164] on link "Summer Spectacle by [PERSON_NAME]" at bounding box center [366, 169] width 153 height 10
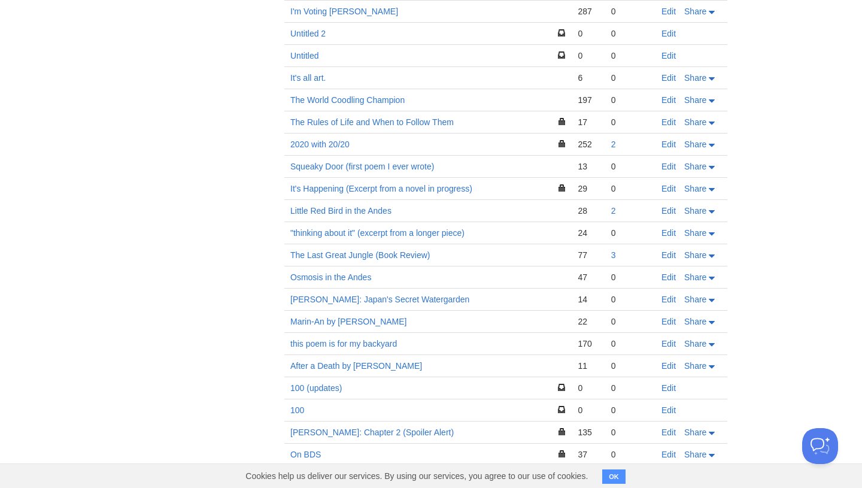
scroll to position [2012, 0]
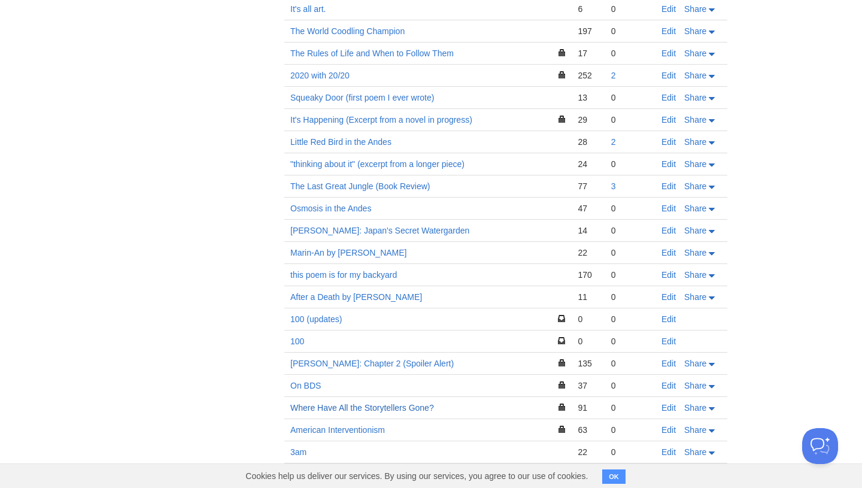
click at [385, 403] on link "Where Have All the Storytellers Gone?" at bounding box center [362, 408] width 144 height 10
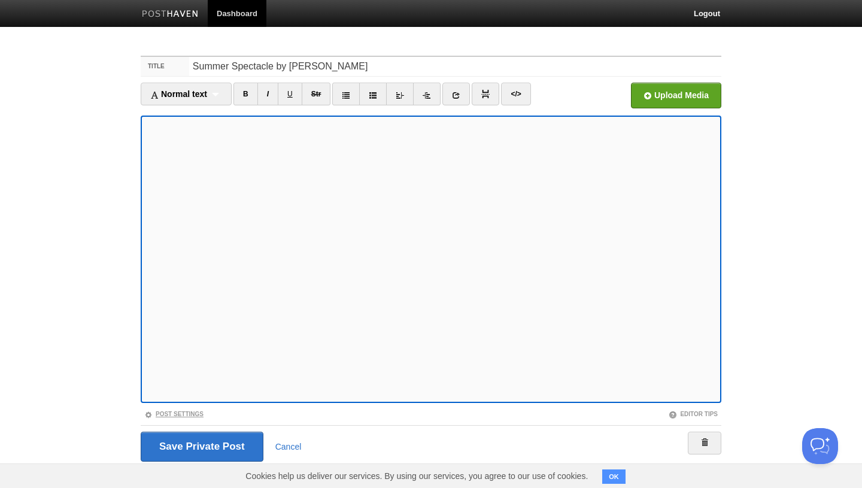
click at [180, 414] on link "Post Settings" at bounding box center [173, 414] width 59 height 7
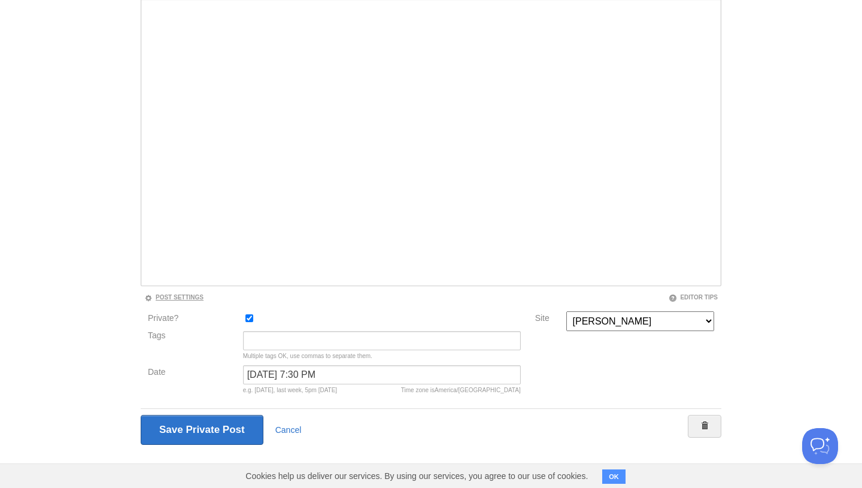
scroll to position [118, 0]
click at [251, 321] on div at bounding box center [381, 320] width 285 height 20
click at [251, 317] on input "Private?" at bounding box center [249, 317] width 8 height 8
checkbox input "false"
click at [216, 430] on input "Save Private Post" at bounding box center [201, 429] width 121 height 30
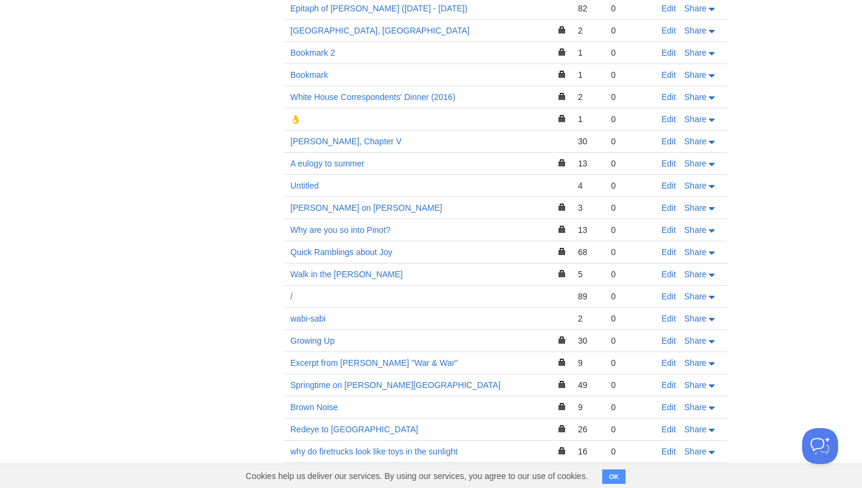
scroll to position [1296, 0]
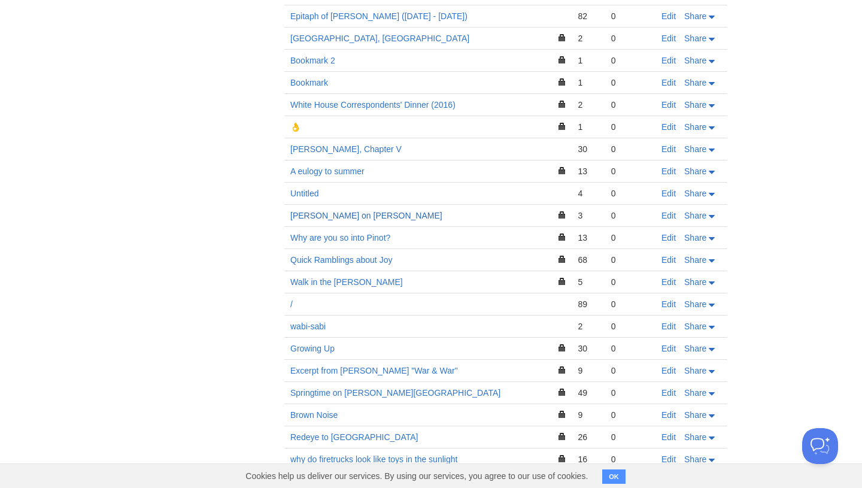
click at [345, 211] on link "[PERSON_NAME] on [PERSON_NAME]" at bounding box center [366, 216] width 152 height 10
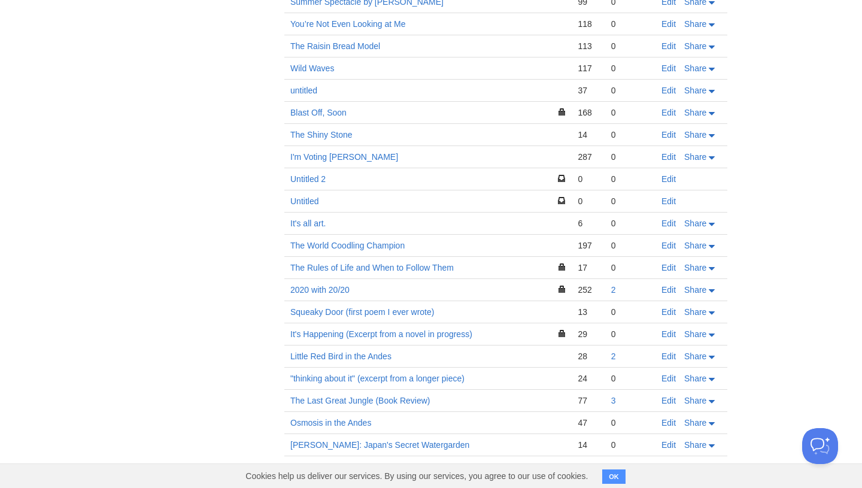
scroll to position [1799, 0]
click at [665, 283] on link "Edit" at bounding box center [668, 288] width 14 height 10
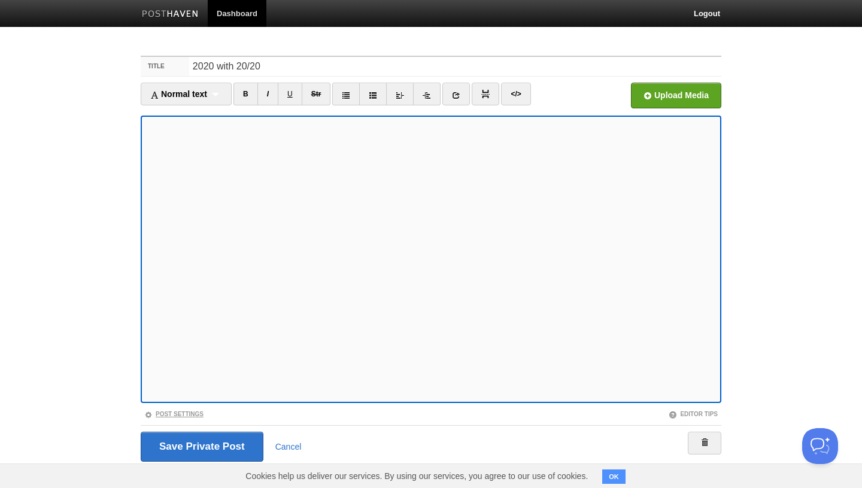
click at [166, 414] on link "Post Settings" at bounding box center [173, 414] width 59 height 7
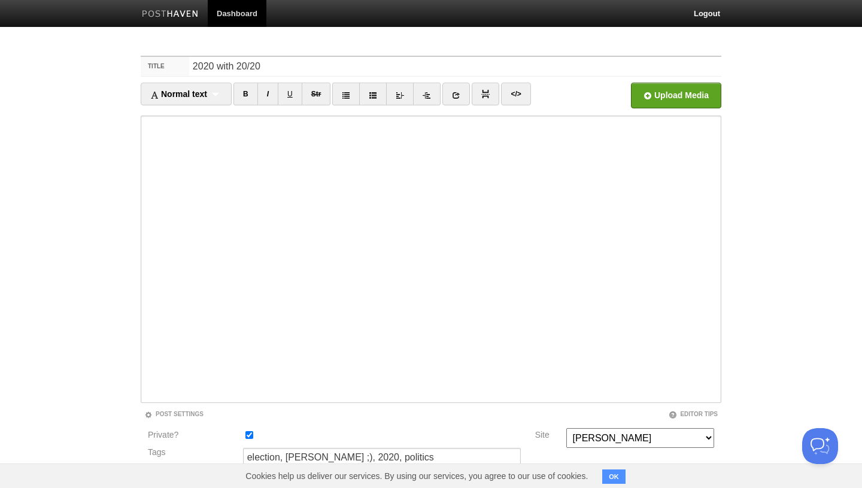
click at [251, 435] on input "Private?" at bounding box center [249, 435] width 8 height 8
checkbox input "false"
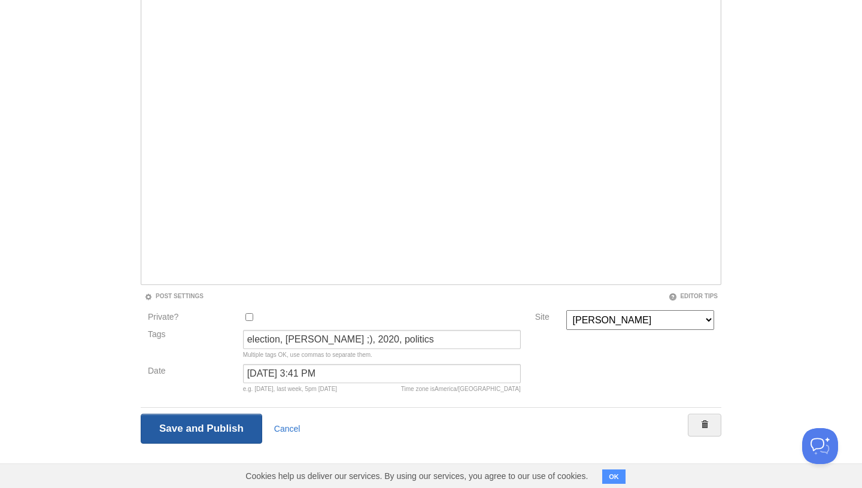
click at [234, 420] on input "Save and Publish" at bounding box center [201, 429] width 121 height 30
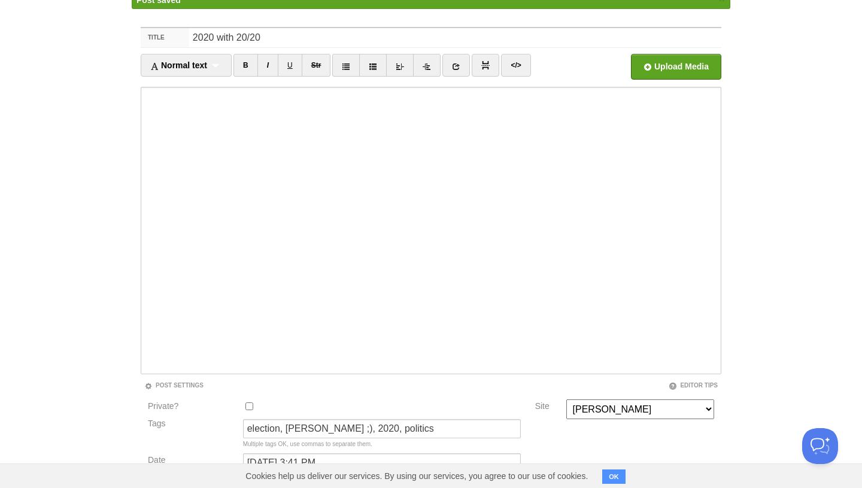
scroll to position [45, 0]
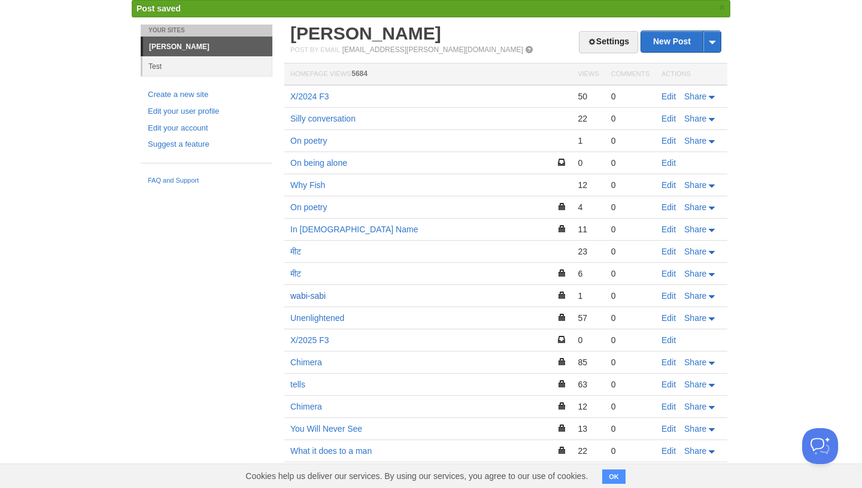
click at [321, 297] on link "wabi-sabi" at bounding box center [307, 296] width 35 height 10
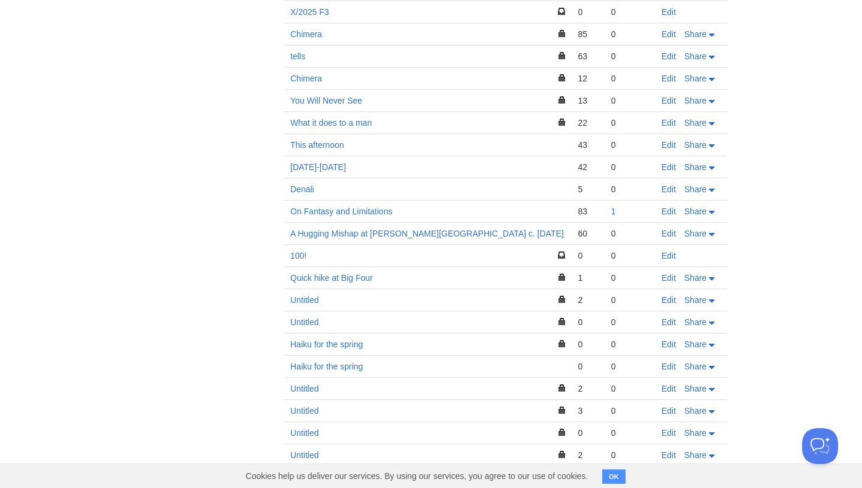
scroll to position [338, 0]
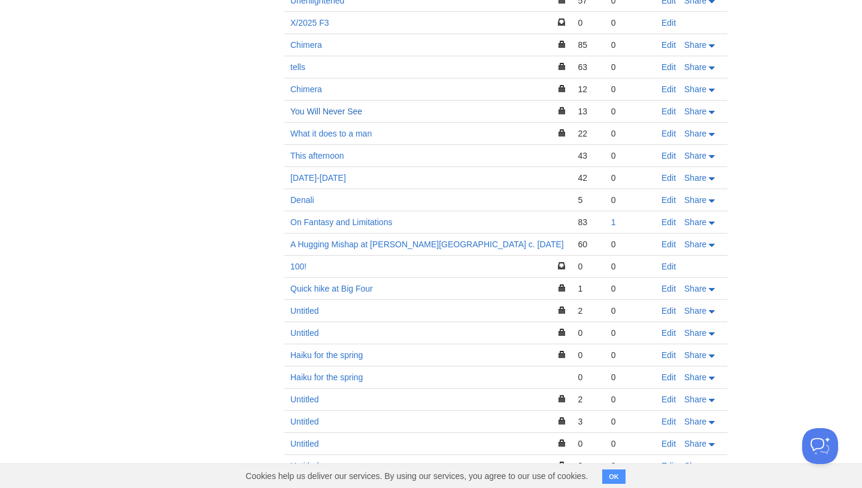
click at [342, 111] on link "You Will Never See" at bounding box center [326, 112] width 72 height 10
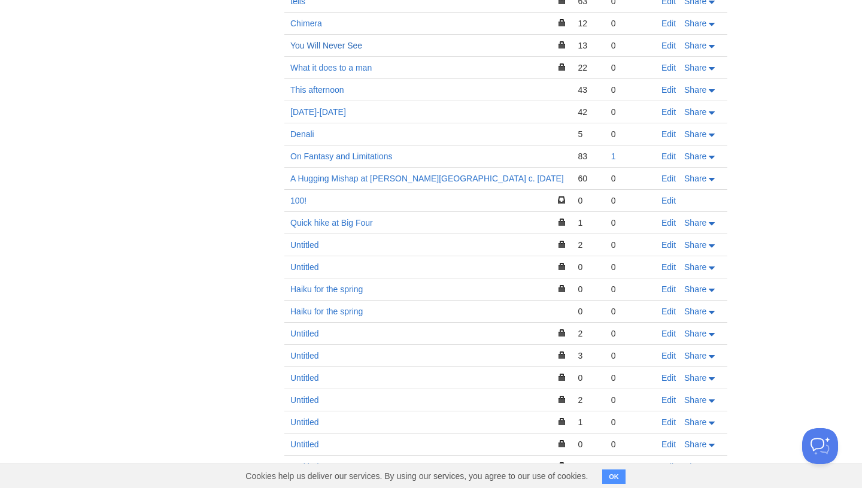
scroll to position [415, 0]
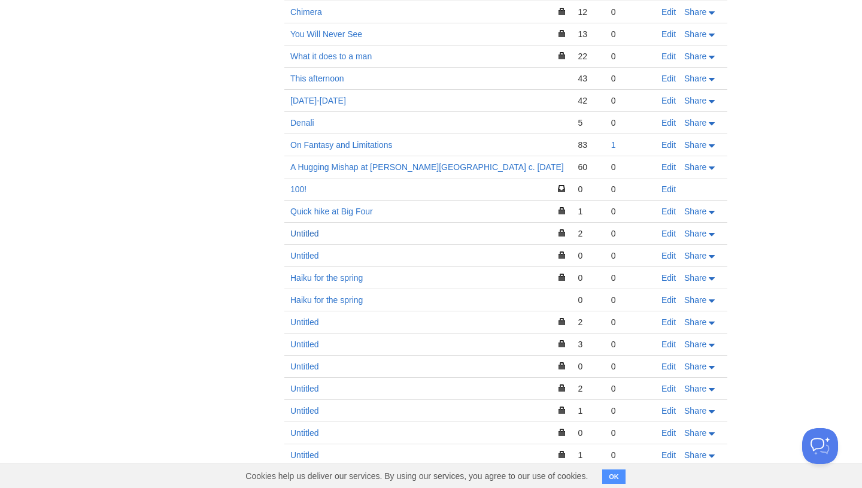
click at [309, 231] on link "Untitled" at bounding box center [304, 234] width 28 height 10
click at [311, 255] on link "Untitled" at bounding box center [304, 256] width 28 height 10
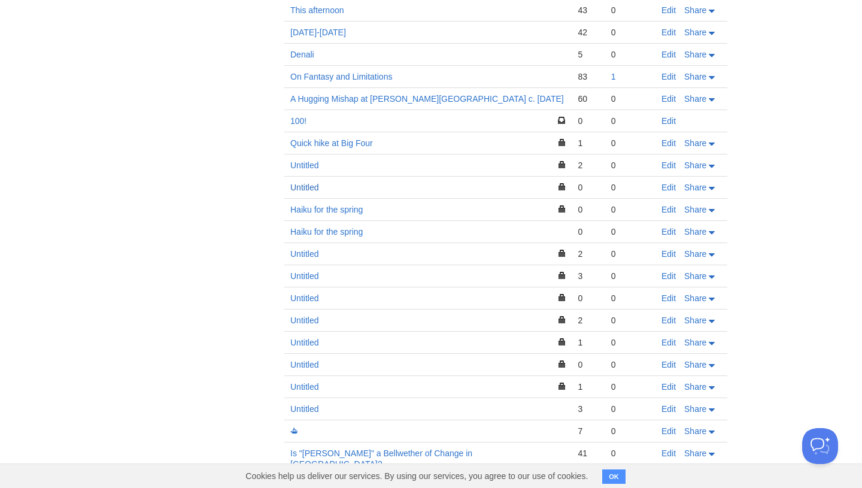
scroll to position [487, 0]
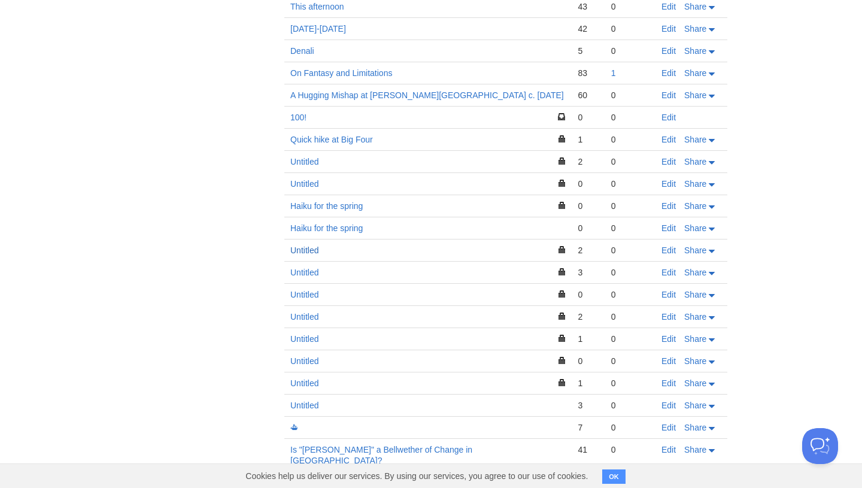
click at [303, 251] on link "Untitled" at bounding box center [304, 250] width 28 height 10
click at [306, 274] on link "Untitled" at bounding box center [304, 273] width 28 height 10
click at [309, 405] on link "Untitled" at bounding box center [304, 405] width 28 height 10
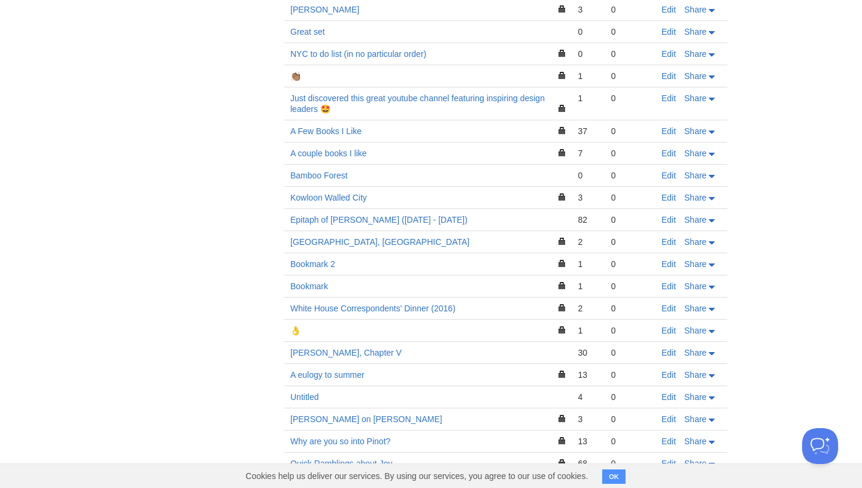
scroll to position [1093, 0]
click at [314, 236] on link "[GEOGRAPHIC_DATA], [GEOGRAPHIC_DATA]" at bounding box center [379, 241] width 179 height 10
click at [664, 236] on link "Edit" at bounding box center [668, 241] width 14 height 10
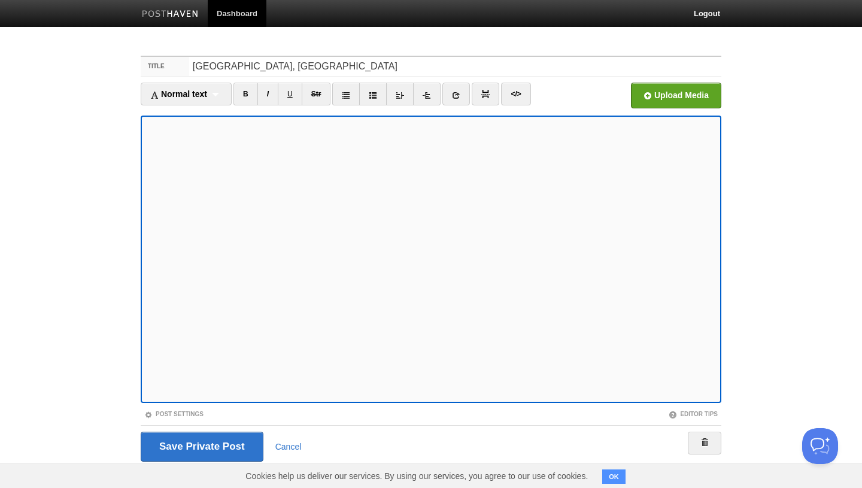
scroll to position [18, 0]
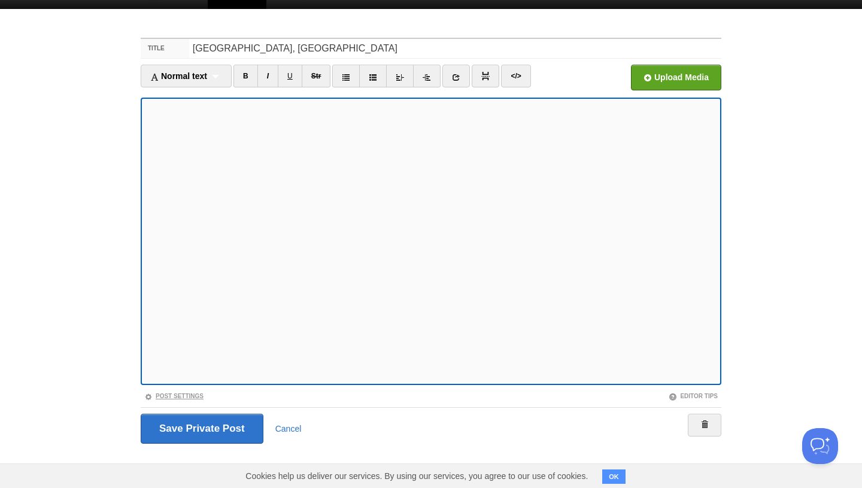
click at [186, 398] on link "Post Settings" at bounding box center [173, 396] width 59 height 7
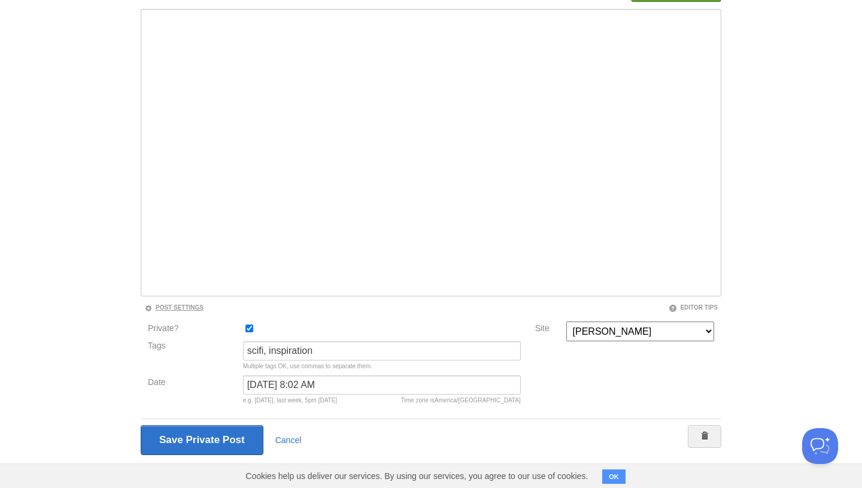
scroll to position [118, 0]
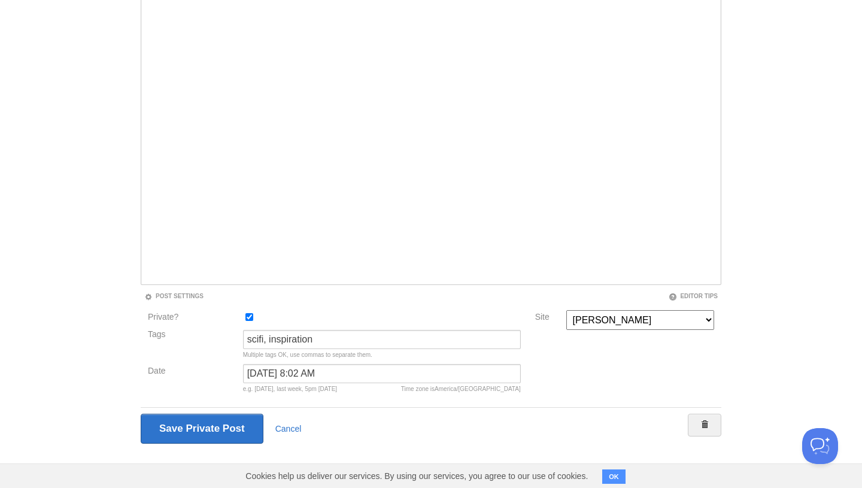
click at [249, 320] on input "Private?" at bounding box center [249, 317] width 8 height 8
checkbox input "false"
click at [222, 424] on input "Save and Publish" at bounding box center [201, 429] width 121 height 30
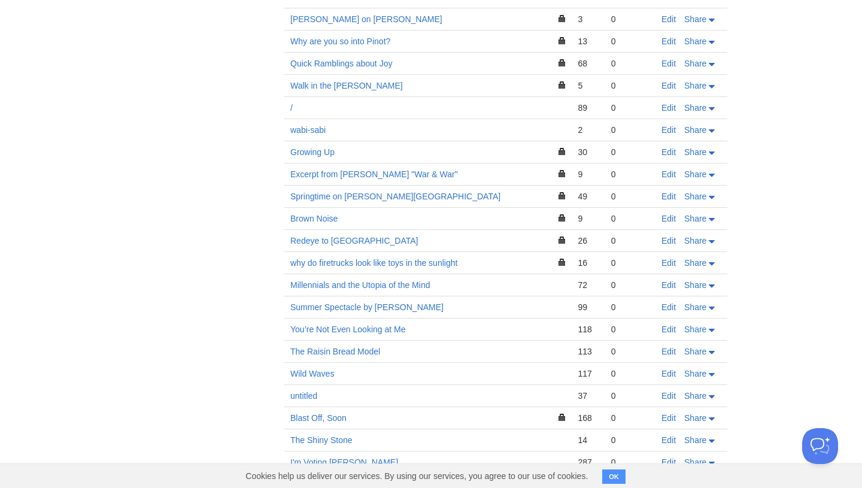
scroll to position [1725, 0]
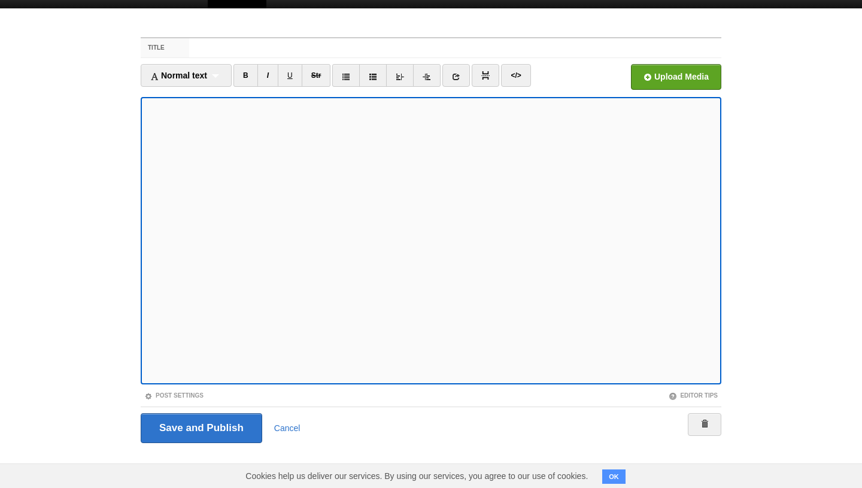
type input "[DATE] 3:51 PM"
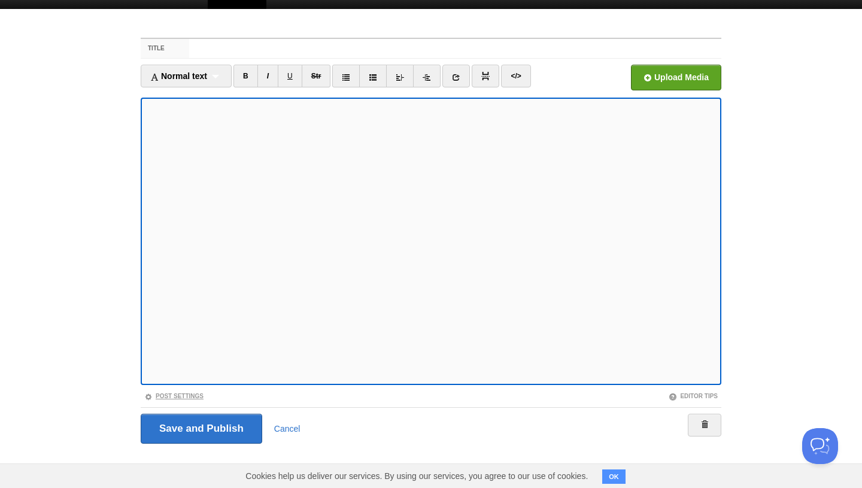
click at [162, 394] on link "Post Settings" at bounding box center [173, 396] width 59 height 7
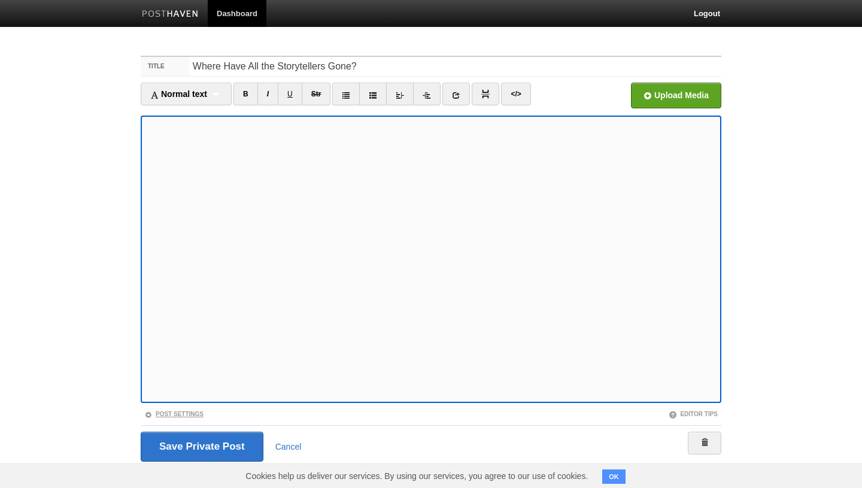
scroll to position [18, 0]
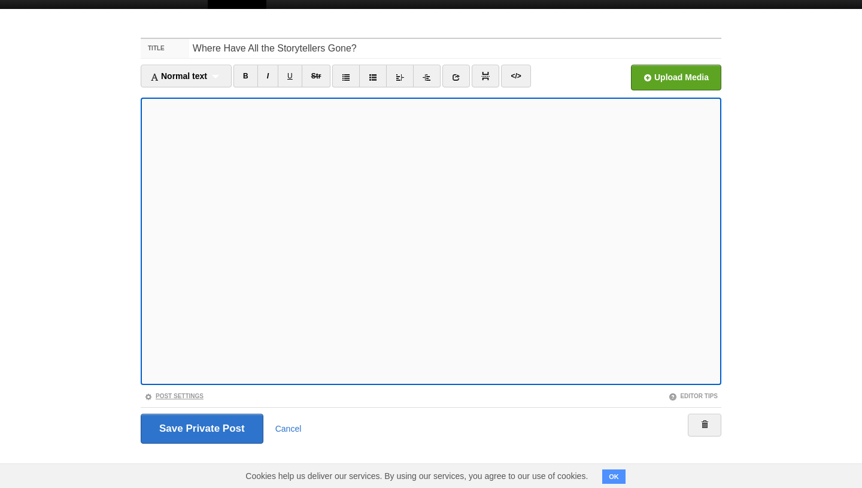
click at [190, 398] on link "Post Settings" at bounding box center [173, 396] width 59 height 7
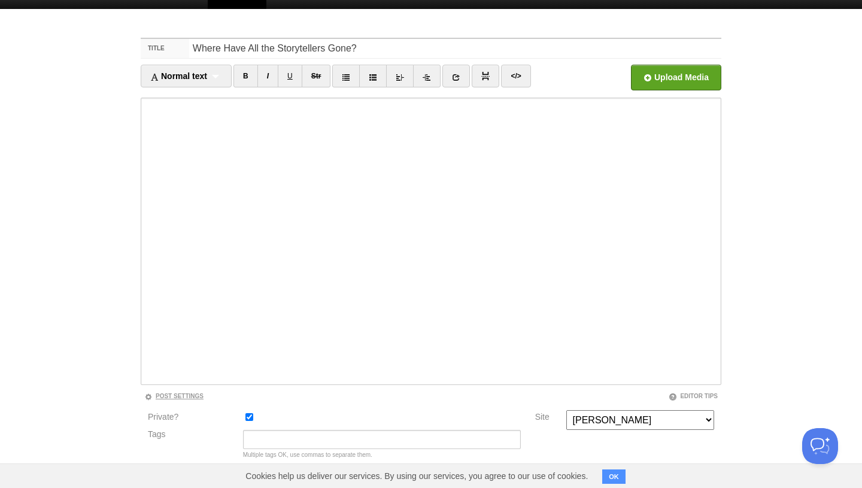
scroll to position [118, 0]
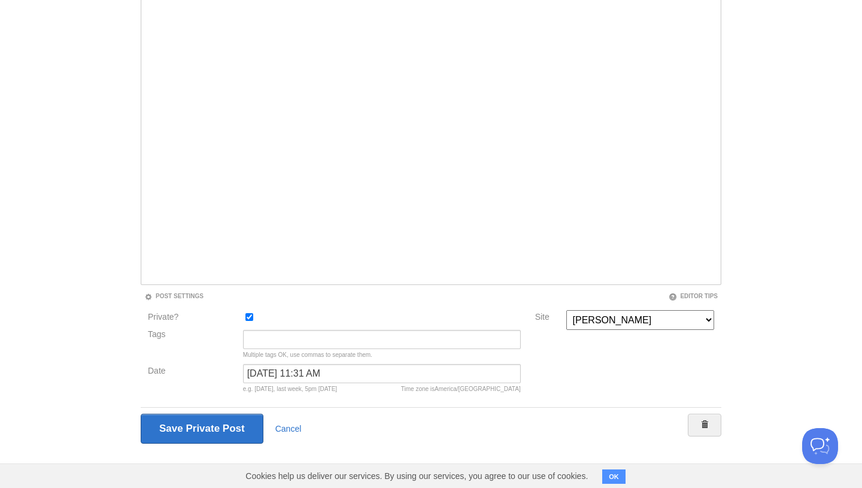
click at [248, 318] on input "Private?" at bounding box center [249, 317] width 8 height 8
checkbox input "false"
click at [203, 421] on input "Save Private Post" at bounding box center [201, 429] width 121 height 30
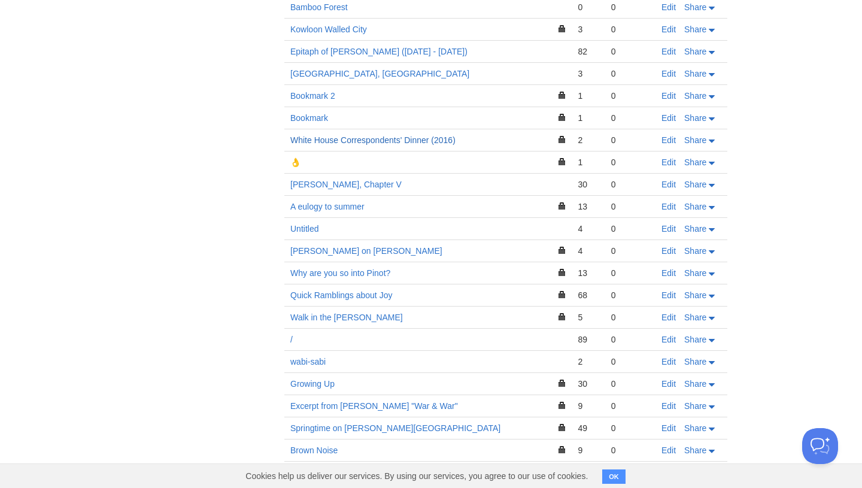
scroll to position [1272, 0]
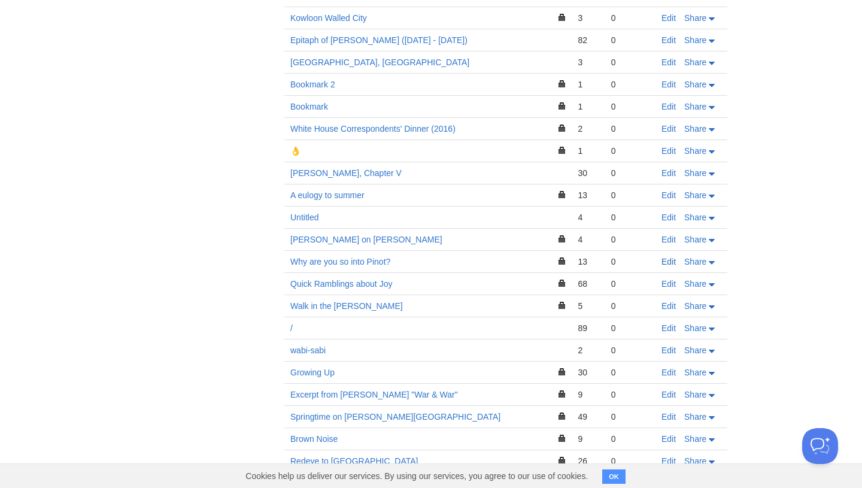
click at [671, 257] on link "Edit" at bounding box center [668, 262] width 14 height 10
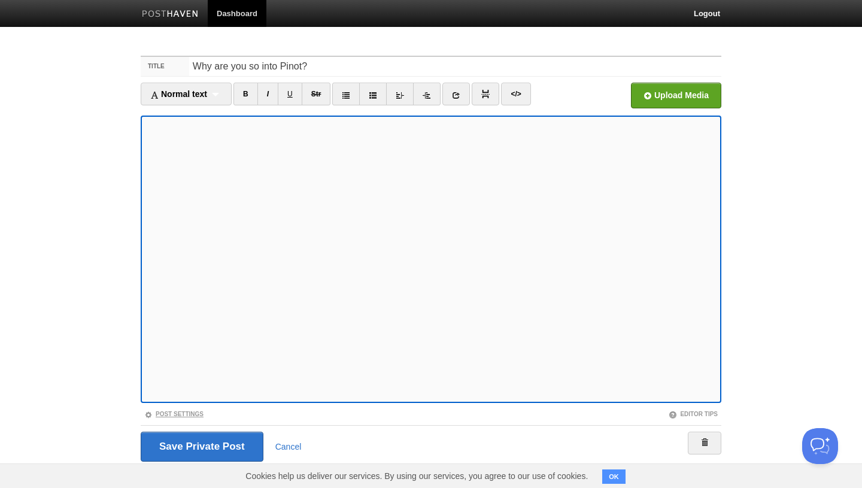
click at [190, 413] on link "Post Settings" at bounding box center [173, 414] width 59 height 7
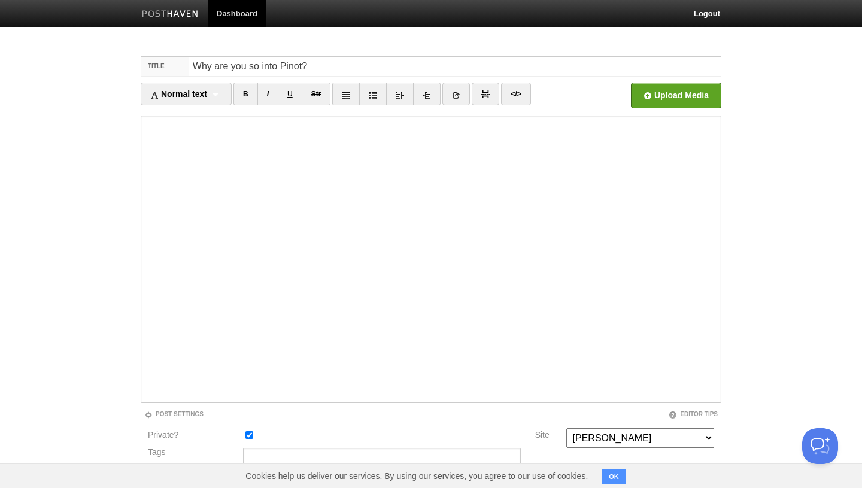
scroll to position [118, 0]
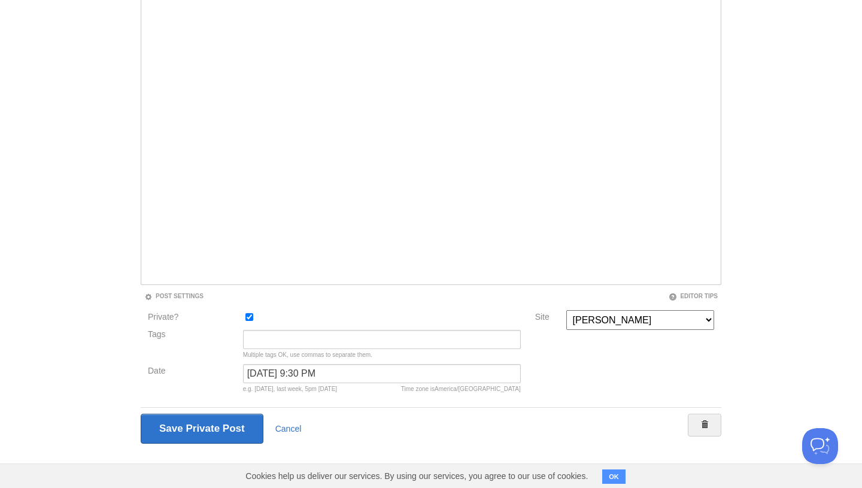
click at [248, 323] on div at bounding box center [381, 320] width 285 height 20
click at [251, 320] on input "Private?" at bounding box center [249, 317] width 8 height 8
checkbox input "false"
click at [222, 422] on input "Save and Publish" at bounding box center [201, 429] width 121 height 30
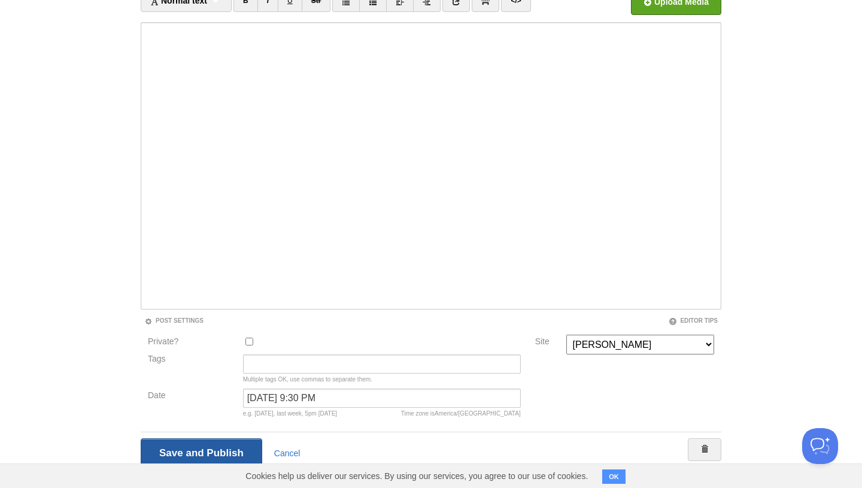
scroll to position [45, 0]
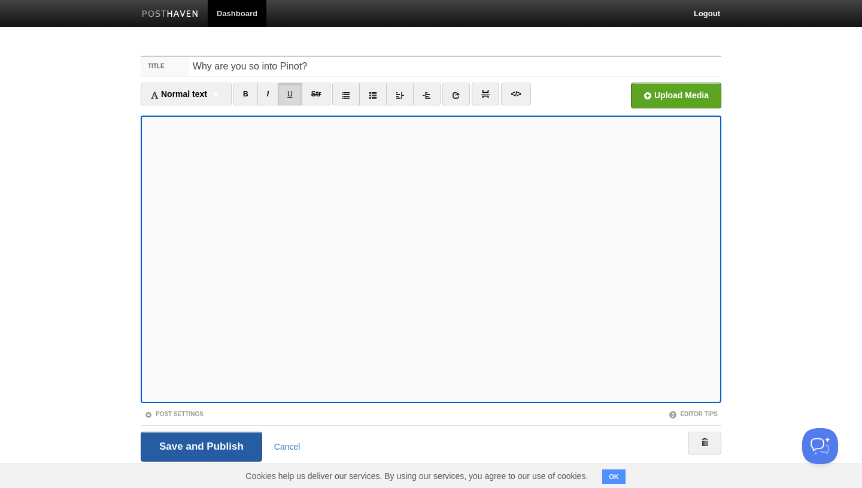
click at [184, 442] on input "Save and Publish" at bounding box center [201, 447] width 121 height 30
click at [323, 71] on input "Summer Spectacle by [PERSON_NAME]" at bounding box center [455, 66] width 532 height 19
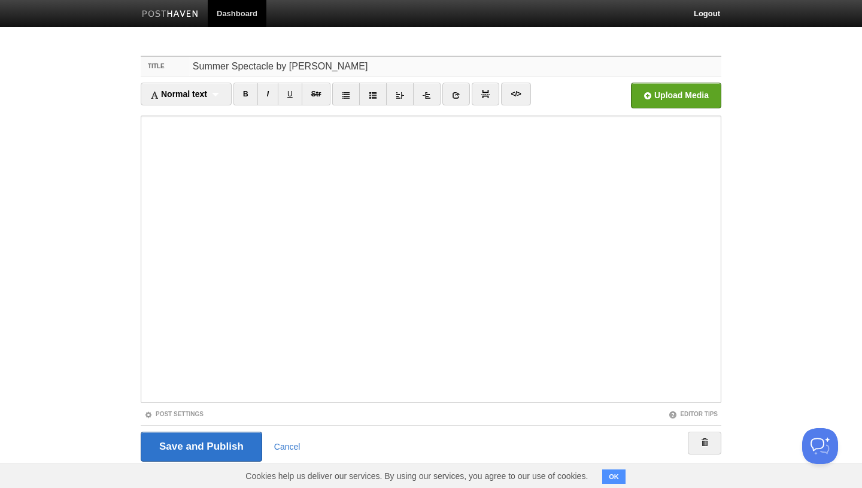
click at [323, 71] on input "Summer Spectacle by [PERSON_NAME]" at bounding box center [455, 66] width 532 height 19
click at [372, 68] on input "Summer Spectacle by [PERSON_NAME]" at bounding box center [455, 66] width 532 height 19
drag, startPoint x: 372, startPoint y: 68, endPoint x: 300, endPoint y: 66, distance: 71.3
click at [300, 66] on input "Summer Spectacle by [PERSON_NAME]" at bounding box center [455, 66] width 532 height 19
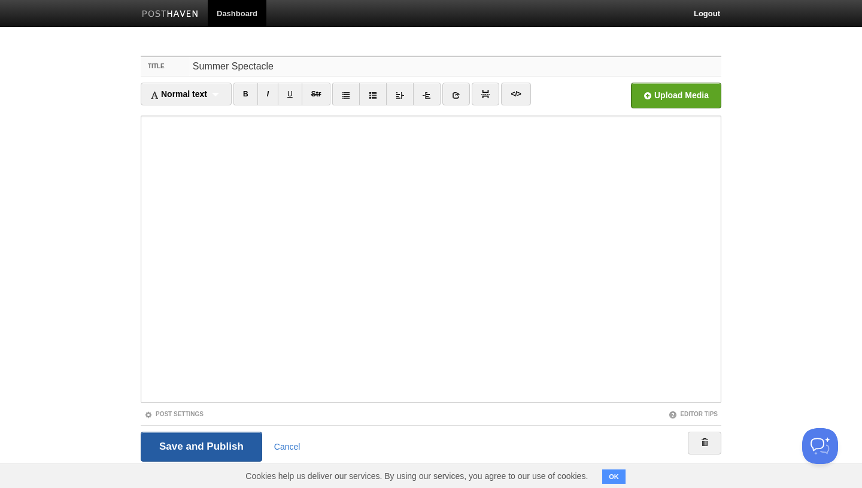
type input "Summer Spectacle"
click at [188, 435] on input "Save and Publish" at bounding box center [201, 447] width 121 height 30
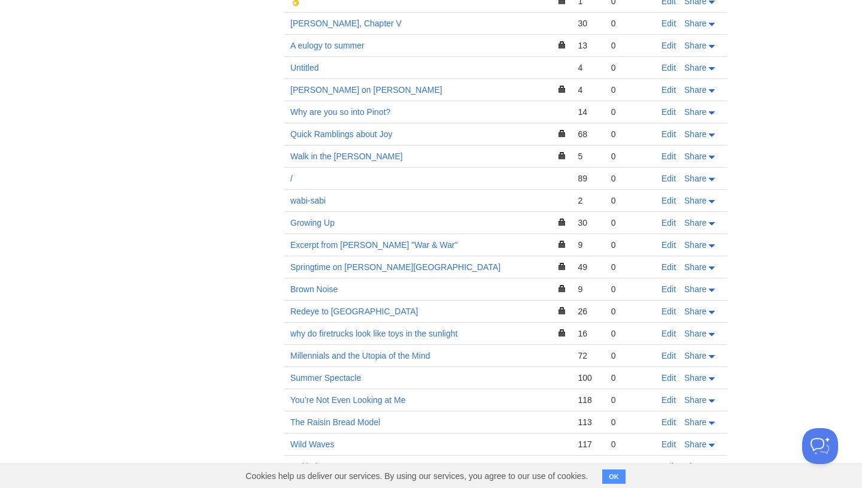
scroll to position [1423, 0]
click at [324, 371] on link "Summer Spectacle" at bounding box center [325, 376] width 71 height 10
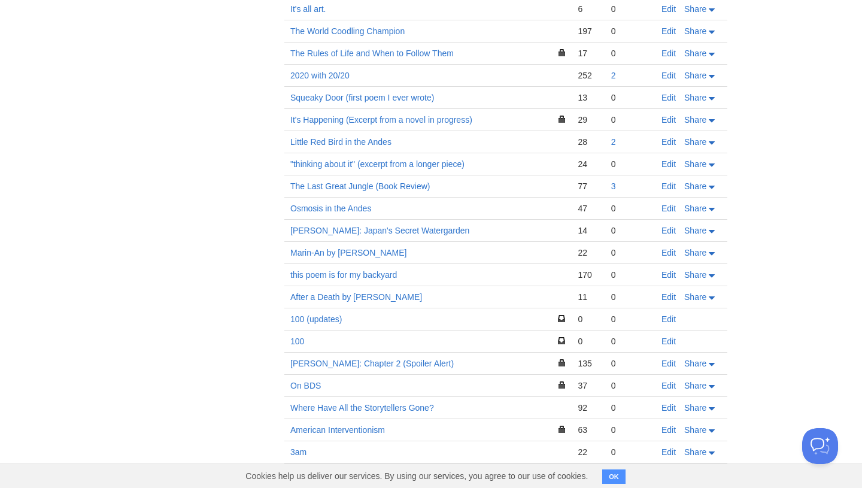
scroll to position [0, 0]
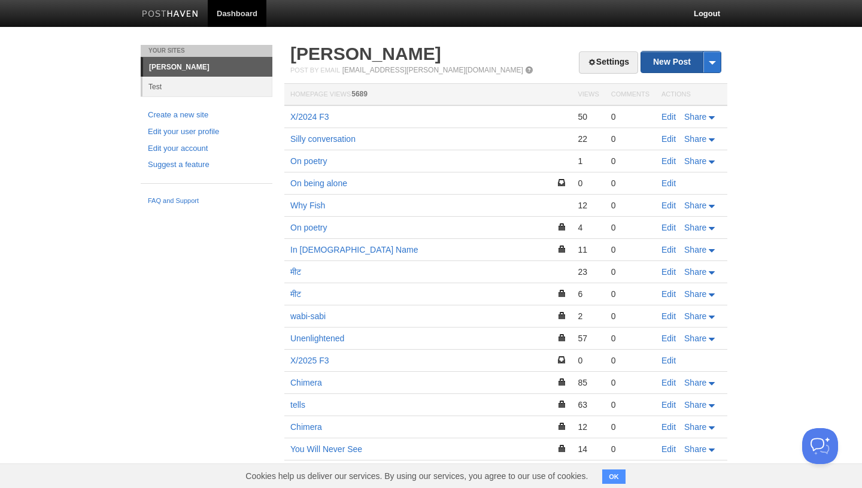
click at [675, 58] on link "New Post" at bounding box center [681, 61] width 80 height 21
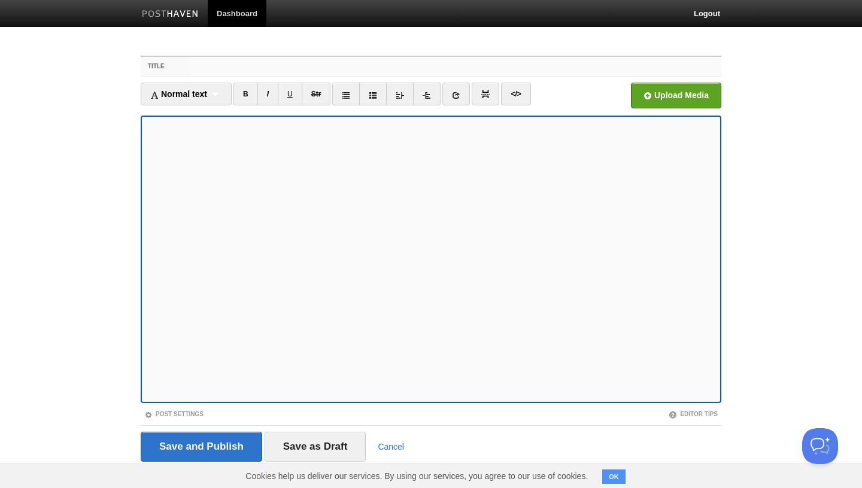
click at [235, 71] on input "Title" at bounding box center [455, 66] width 532 height 19
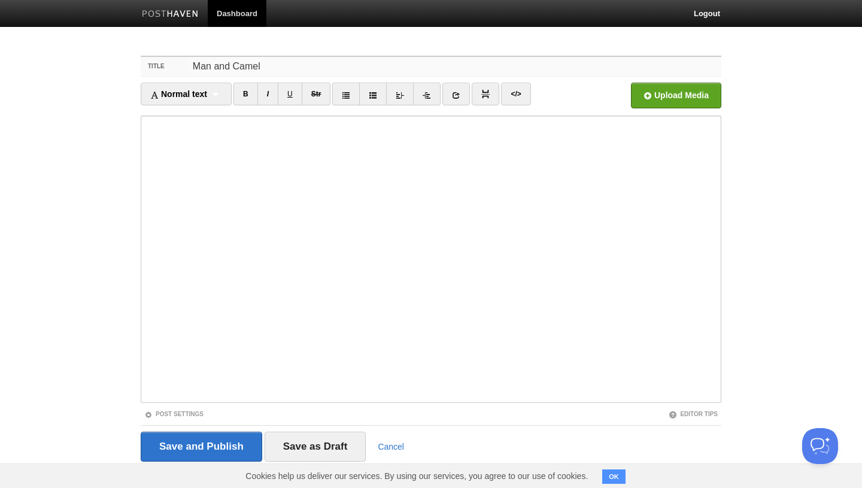
type input "Man and Camel"
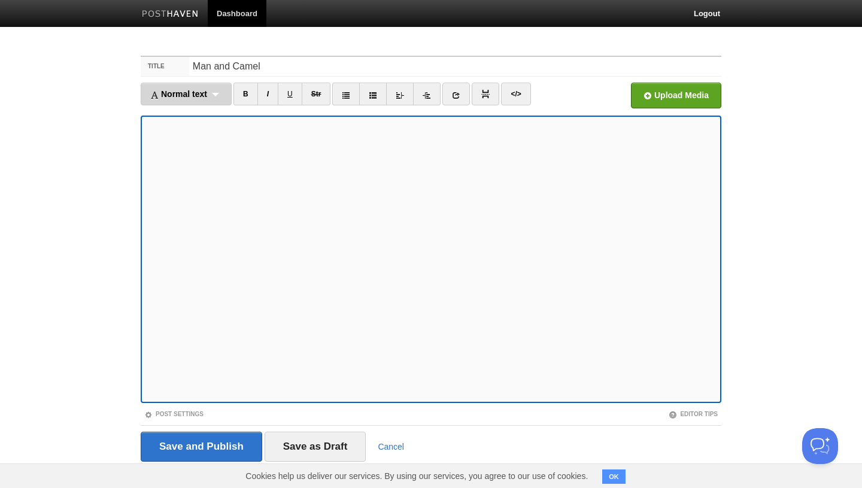
click at [201, 93] on span "Normal text" at bounding box center [178, 94] width 57 height 10
click at [195, 114] on link "Normal text" at bounding box center [186, 115] width 90 height 18
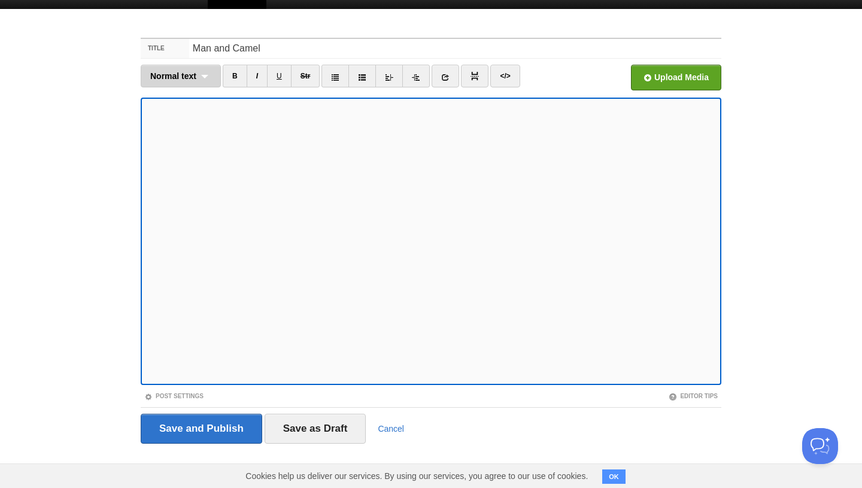
click at [179, 81] on div "Normal text Normal text Heading 1 Heading 2 Heading 3" at bounding box center [181, 76] width 80 height 23
click at [181, 94] on link "Normal text" at bounding box center [180, 97] width 79 height 18
click at [227, 418] on input "Save and Publish" at bounding box center [201, 429] width 121 height 30
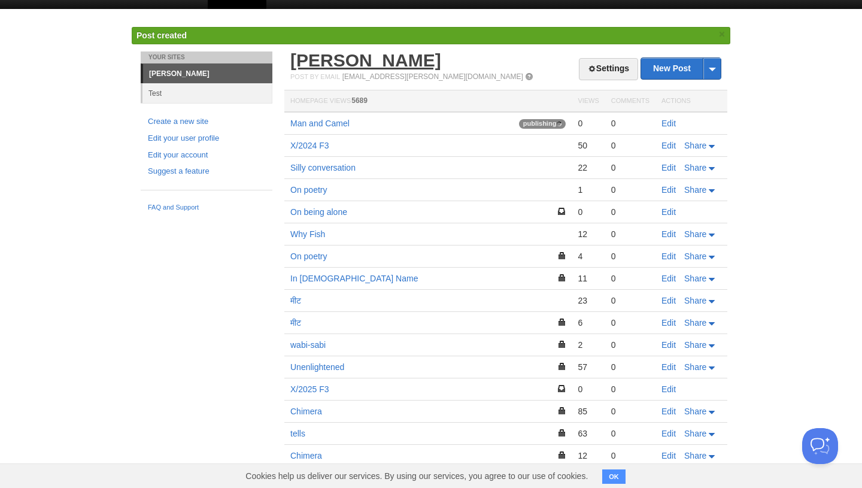
click at [341, 57] on link "[PERSON_NAME]" at bounding box center [365, 60] width 151 height 20
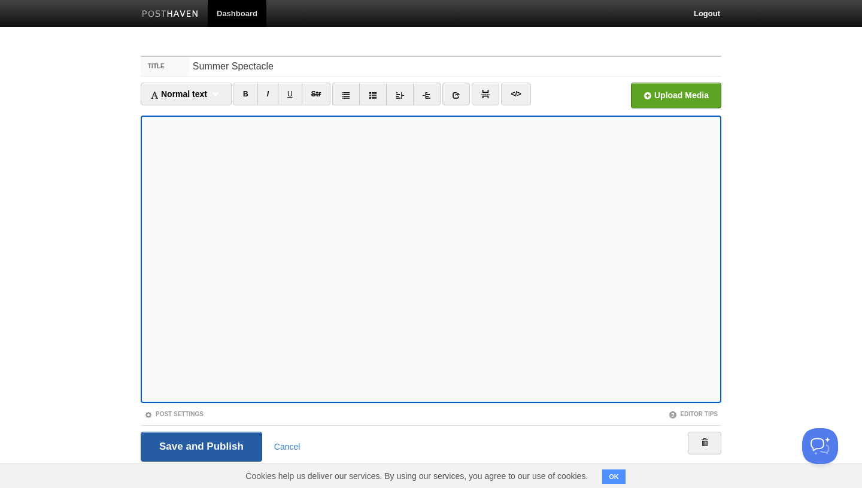
click at [208, 442] on input "Save and Publish" at bounding box center [201, 447] width 121 height 30
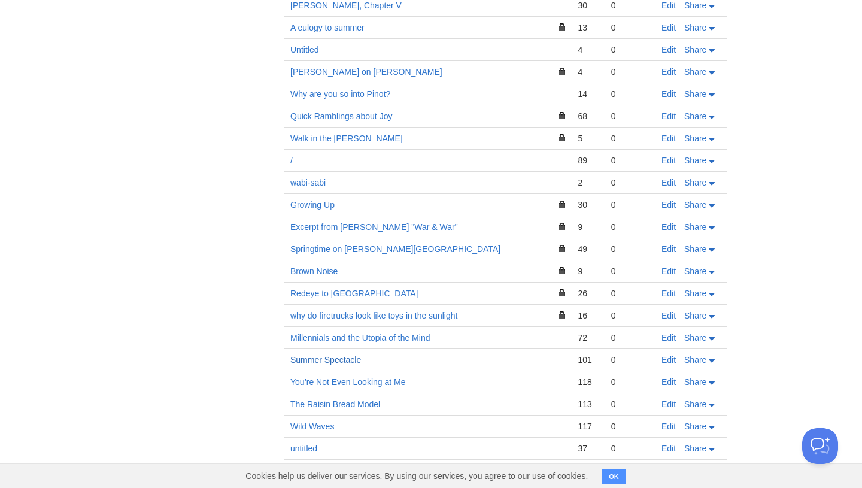
scroll to position [1445, 0]
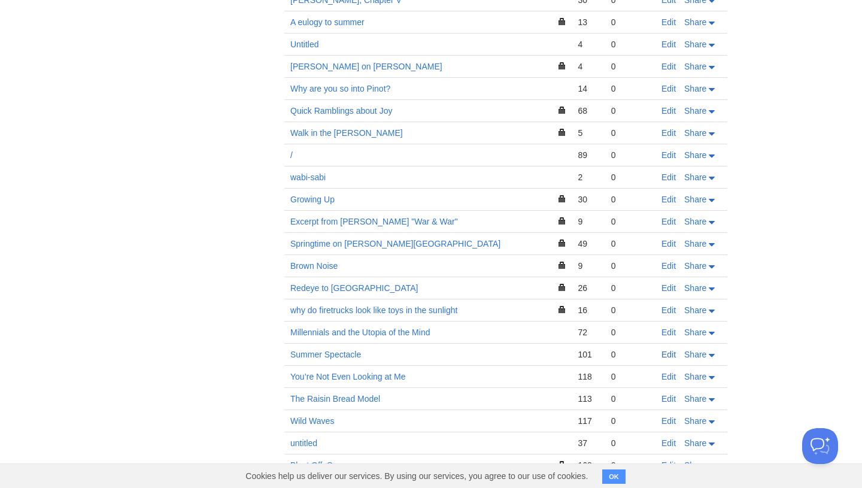
click at [667, 350] on link "Edit" at bounding box center [668, 355] width 14 height 10
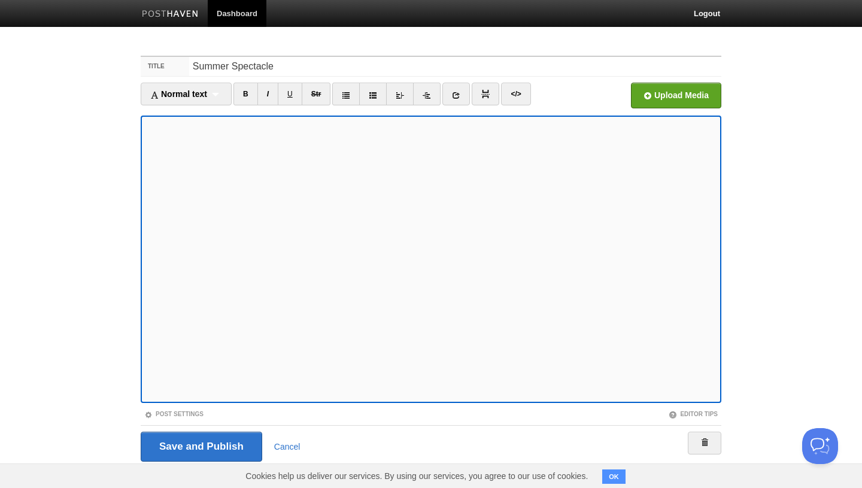
click at [116, 127] on body "Dashboard Logout Post saved × Your Sites Anupam Test Create a new site Edit you…" at bounding box center [431, 253] width 862 height 506
click at [272, 96] on link "I" at bounding box center [267, 94] width 21 height 23
click at [216, 439] on input "Save and Publish" at bounding box center [201, 447] width 121 height 30
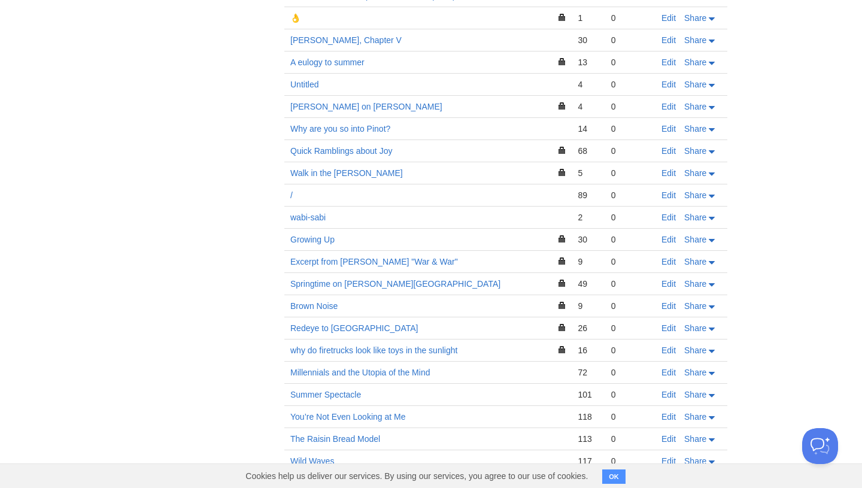
scroll to position [1435, 0]
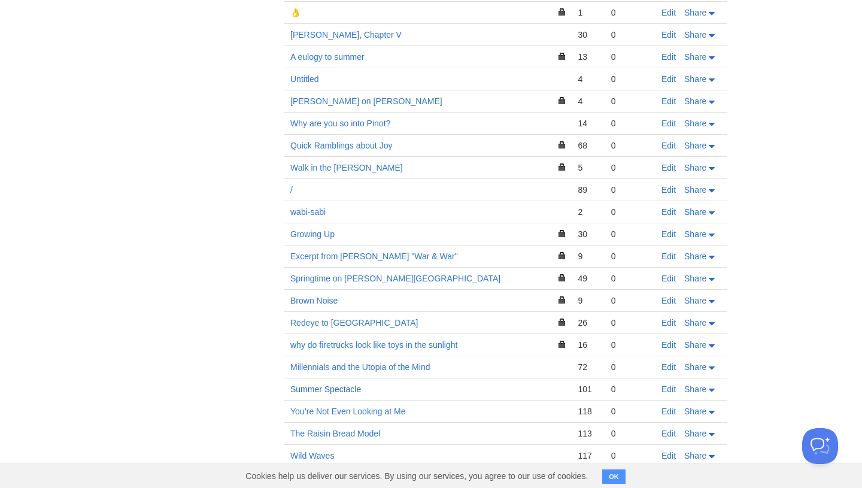
click at [303, 384] on link "Summer Spectacle" at bounding box center [325, 389] width 71 height 10
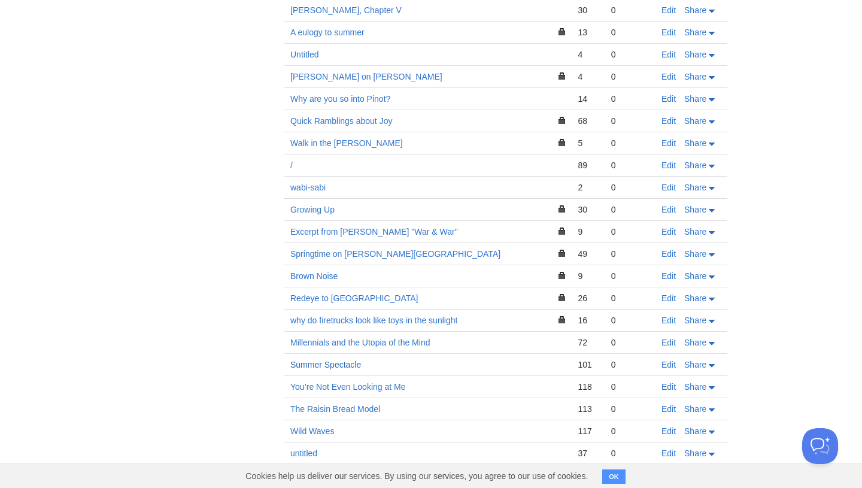
scroll to position [1410, 0]
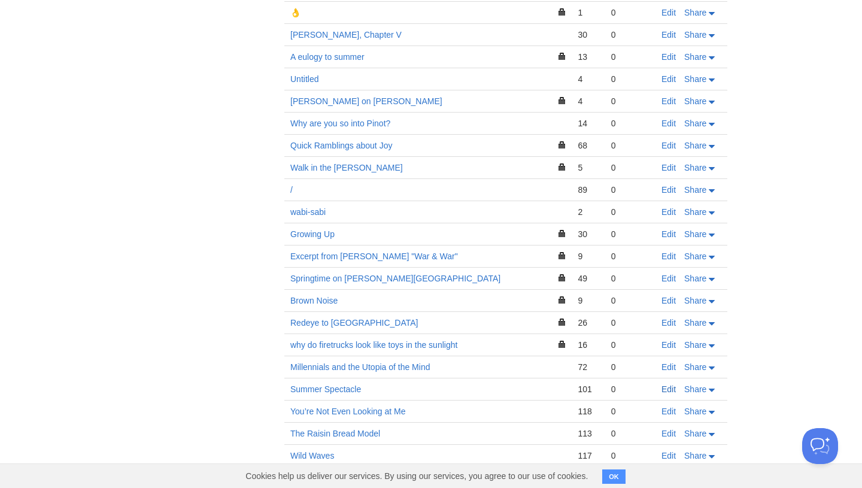
click at [673, 384] on link "Edit" at bounding box center [668, 389] width 14 height 10
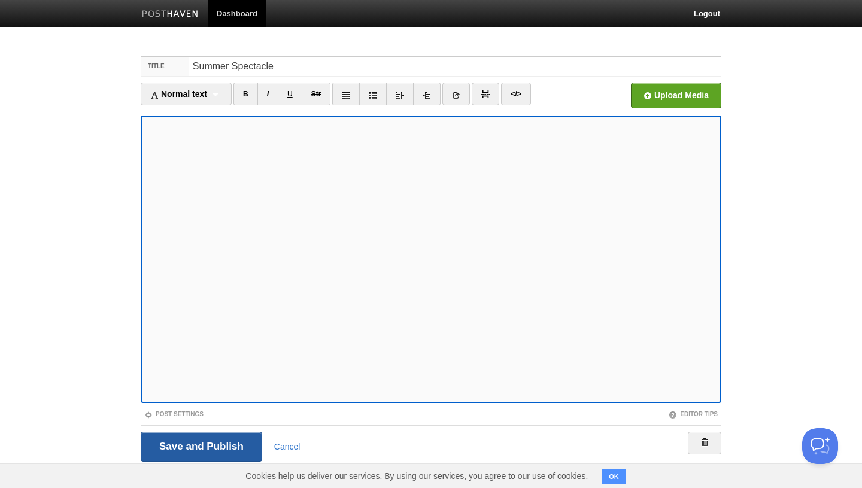
click at [211, 449] on input "Save and Publish" at bounding box center [201, 447] width 121 height 30
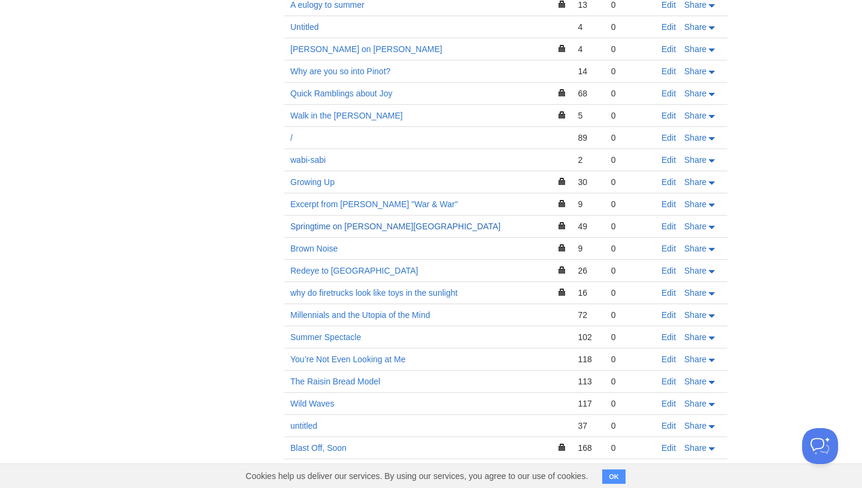
scroll to position [1492, 0]
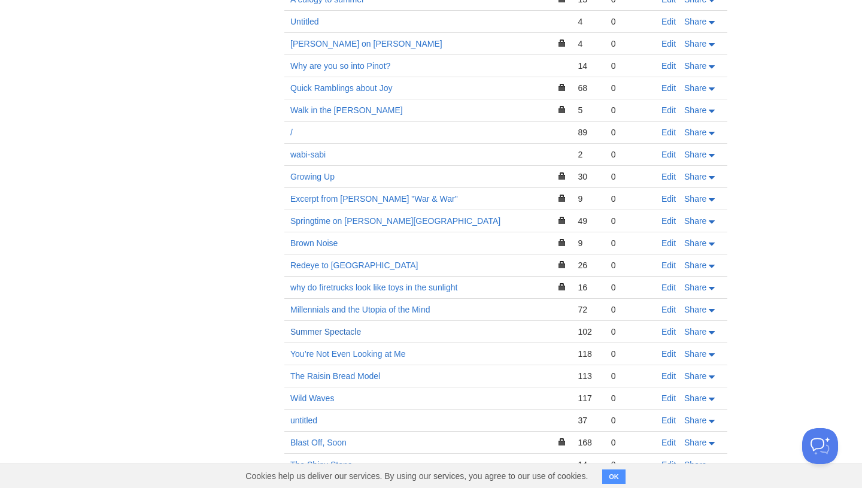
click at [331, 327] on link "Summer Spectacle" at bounding box center [325, 332] width 71 height 10
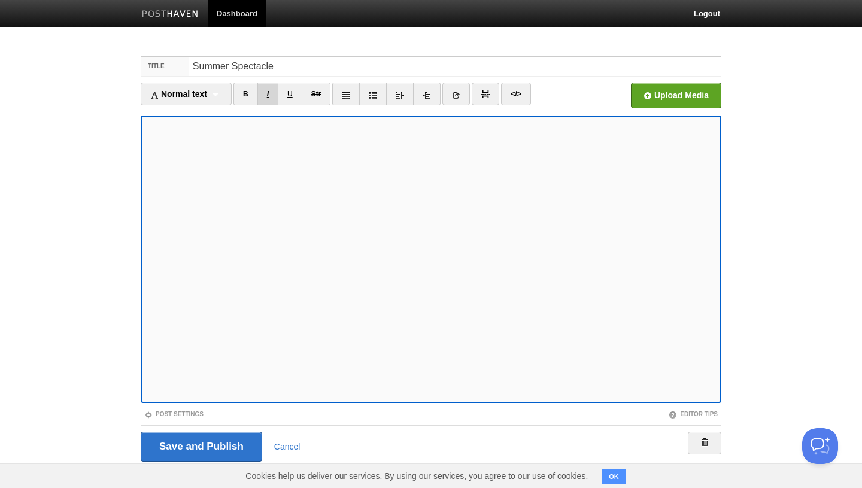
click at [272, 99] on link "I" at bounding box center [267, 94] width 21 height 23
click at [201, 436] on input "Save and Publish" at bounding box center [201, 447] width 121 height 30
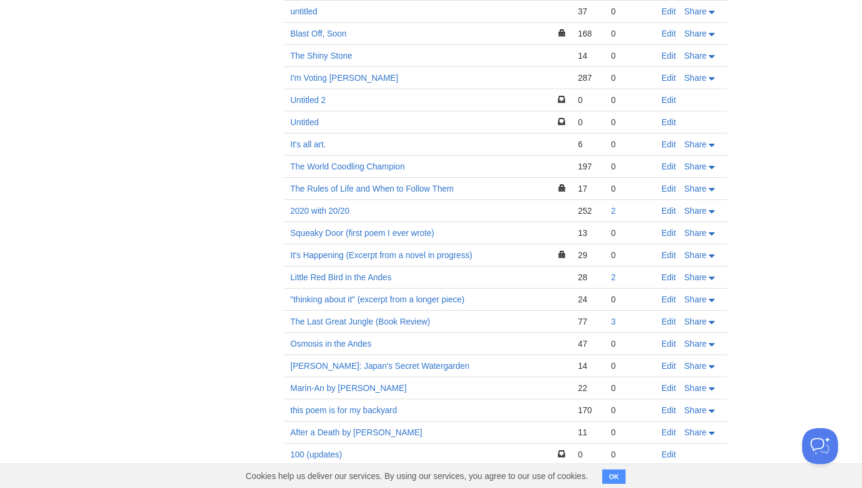
scroll to position [1861, 0]
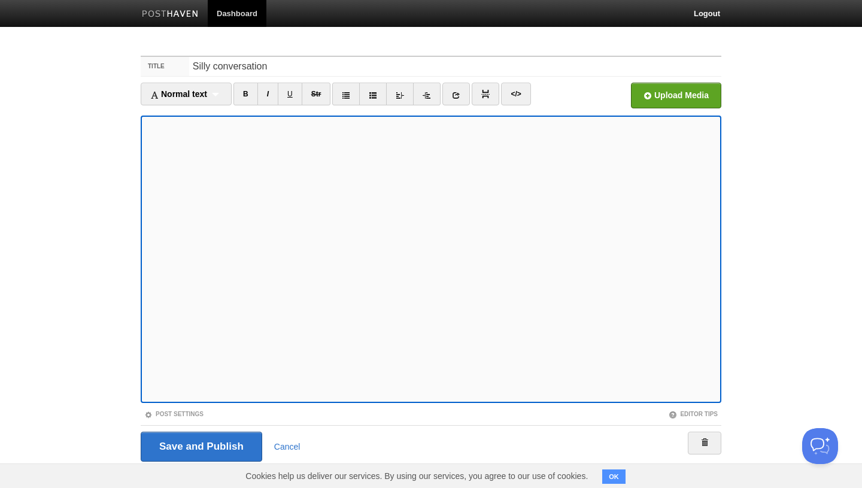
scroll to position [18, 0]
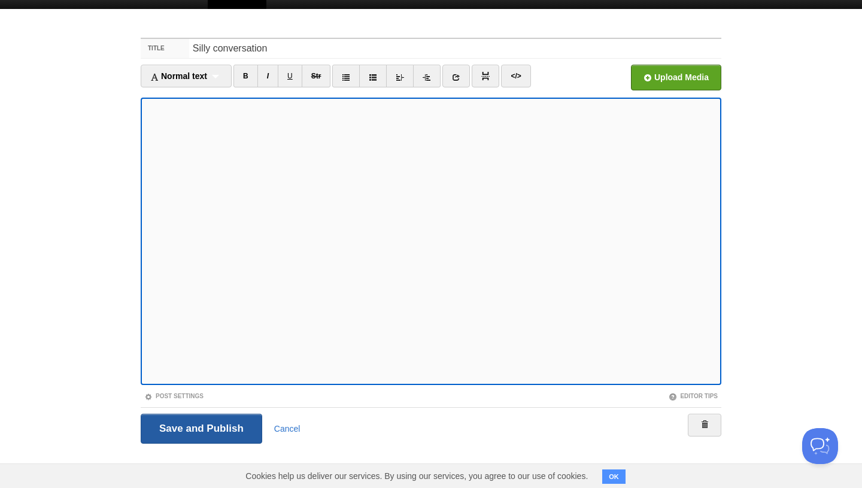
click at [214, 415] on input "Save and Publish" at bounding box center [201, 429] width 121 height 30
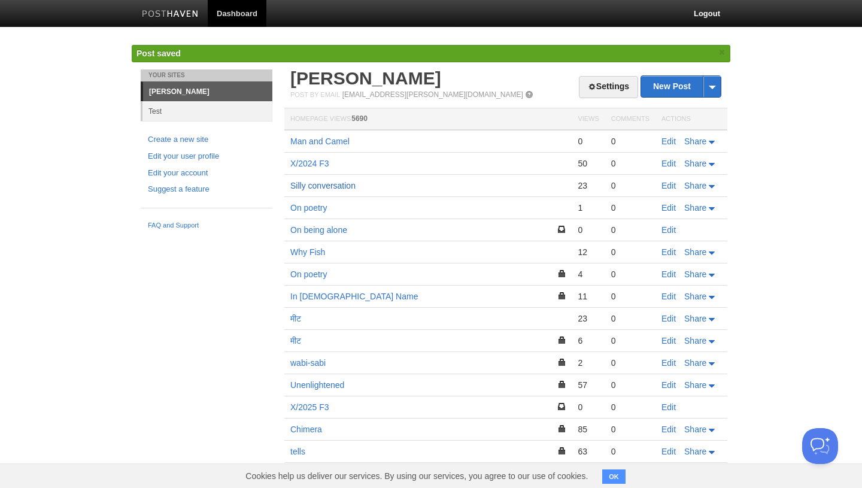
click at [338, 181] on link "Silly conversation" at bounding box center [322, 186] width 65 height 10
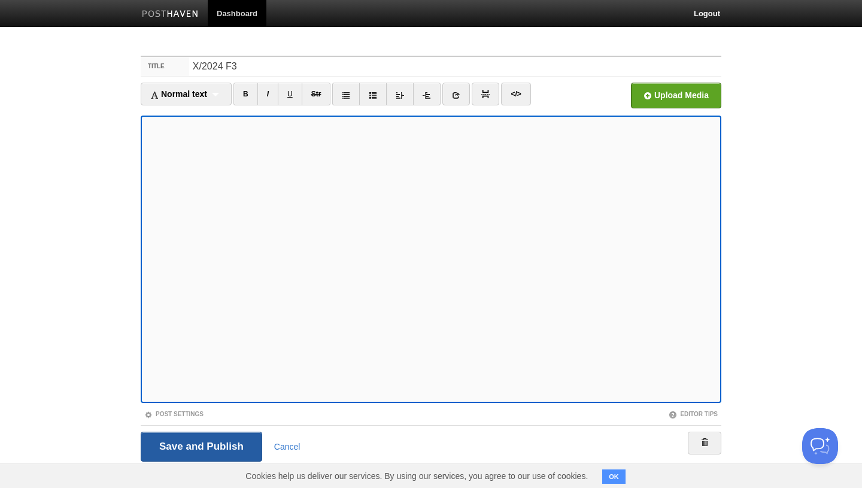
click at [202, 446] on input "Save and Publish" at bounding box center [201, 447] width 121 height 30
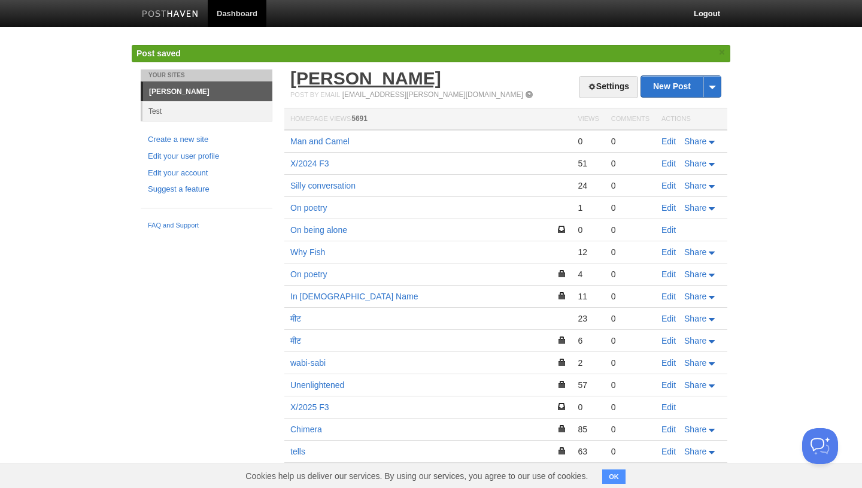
click at [341, 74] on link "[PERSON_NAME]" at bounding box center [365, 78] width 151 height 20
